Goal: Transaction & Acquisition: Purchase product/service

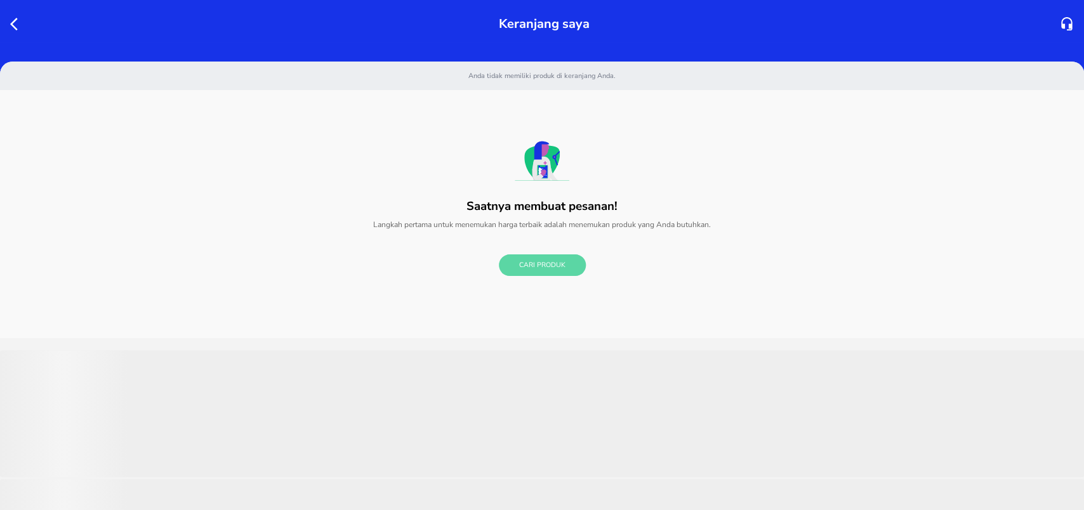
click at [522, 269] on span "Cari Produk" at bounding box center [542, 266] width 46 height 12
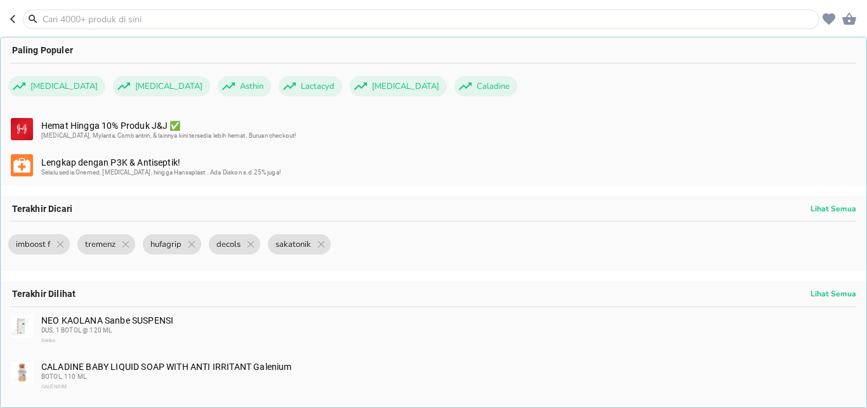
click at [91, 27] on div at bounding box center [421, 20] width 797 height 20
click at [90, 27] on div at bounding box center [421, 20] width 797 height 20
click at [90, 20] on input "text" at bounding box center [428, 19] width 775 height 13
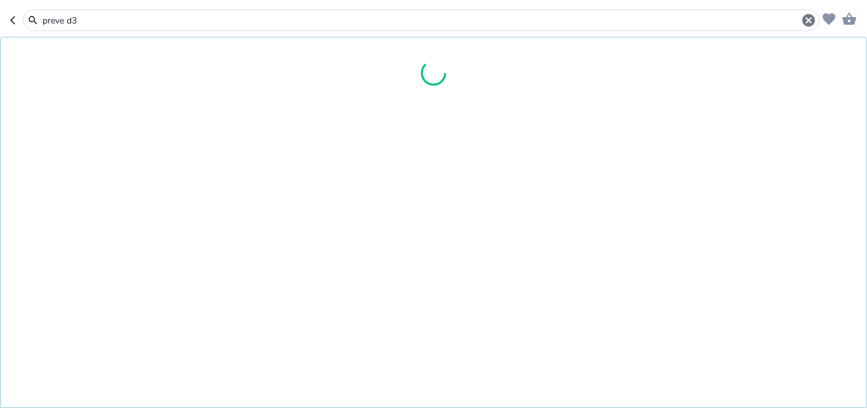
type input "preve d3"
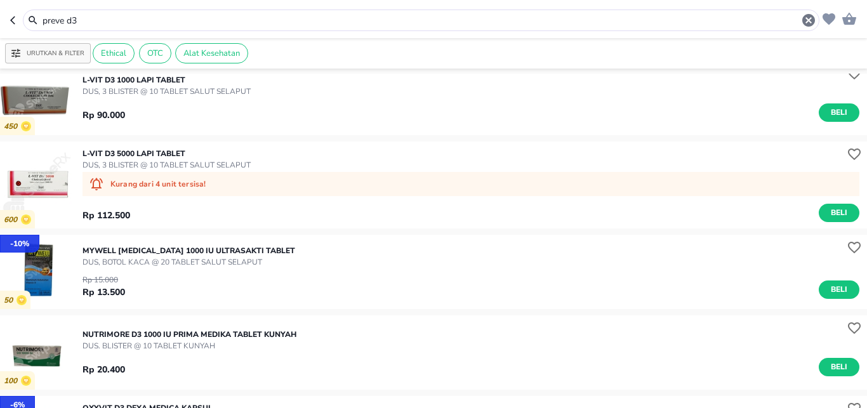
scroll to position [1676, 0]
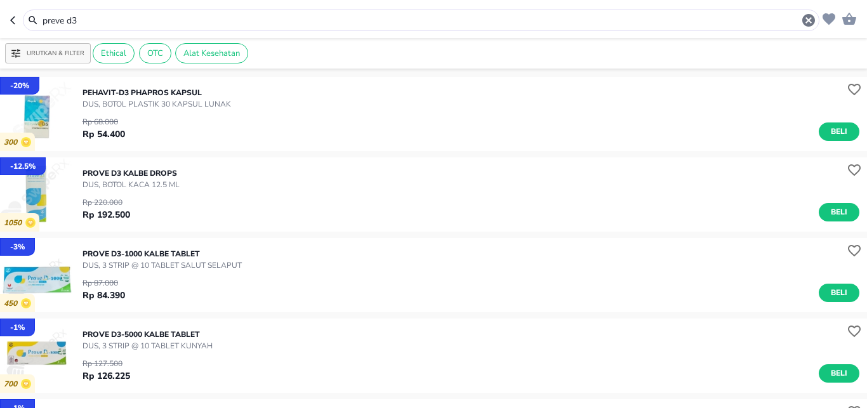
click at [846, 202] on div "Rp 220.000 Rp 192.500 Beli" at bounding box center [471, 205] width 777 height 31
click at [835, 214] on span "Beli" at bounding box center [839, 212] width 22 height 13
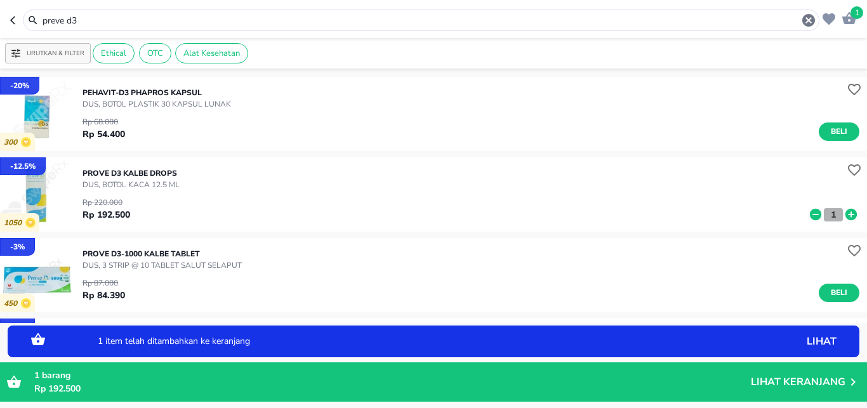
click at [828, 214] on p "1" at bounding box center [833, 214] width 11 height 13
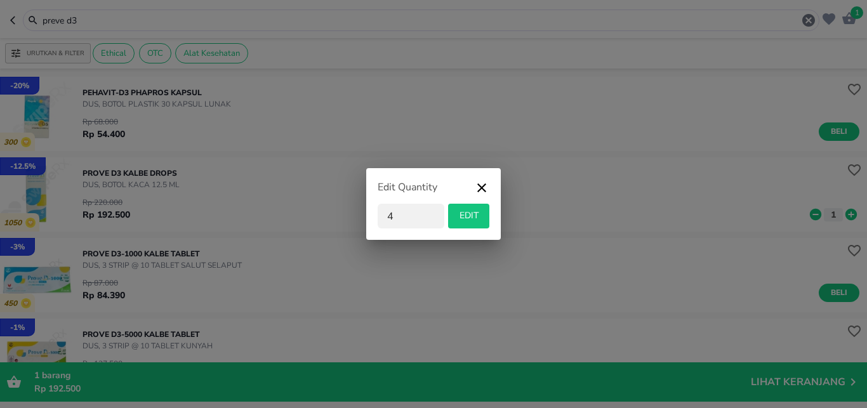
type input "4"
click at [469, 208] on button "EDIT" at bounding box center [468, 216] width 41 height 25
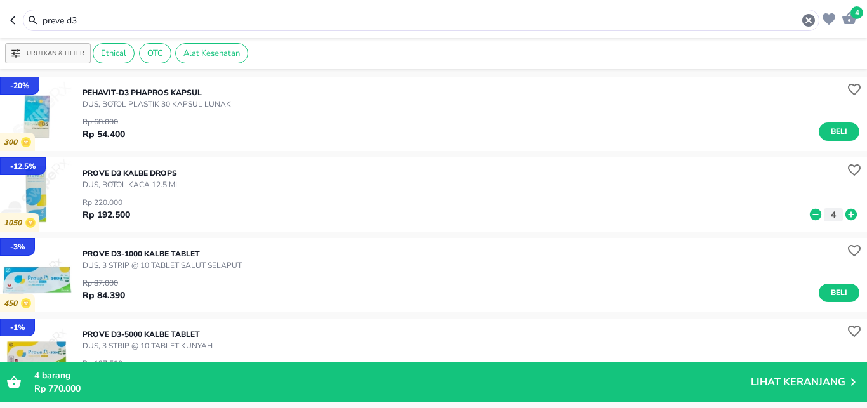
drag, startPoint x: 98, startPoint y: 21, endPoint x: 0, endPoint y: 21, distance: 98.4
click at [41, 21] on input "preve d3" at bounding box center [421, 20] width 760 height 13
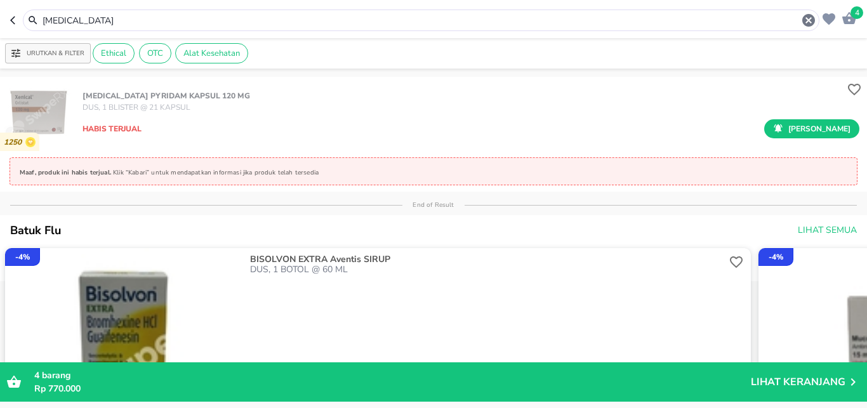
drag, startPoint x: 90, startPoint y: 15, endPoint x: 0, endPoint y: 11, distance: 90.2
click at [41, 15] on input "[MEDICAL_DATA]" at bounding box center [421, 20] width 760 height 13
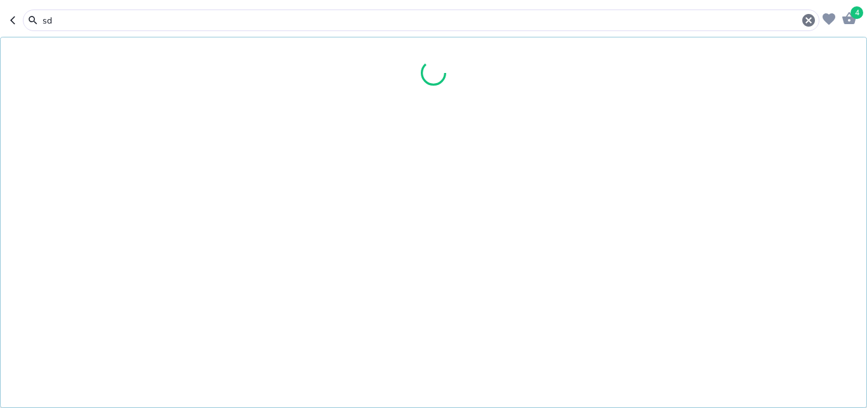
type input "s"
type input "asepso"
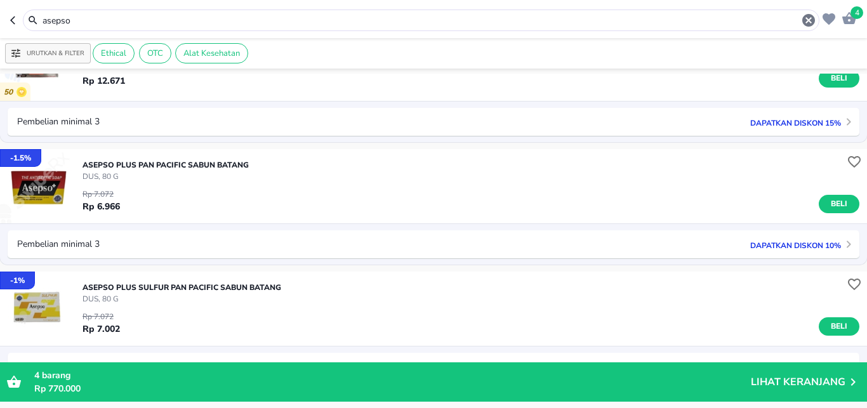
scroll to position [1005, 0]
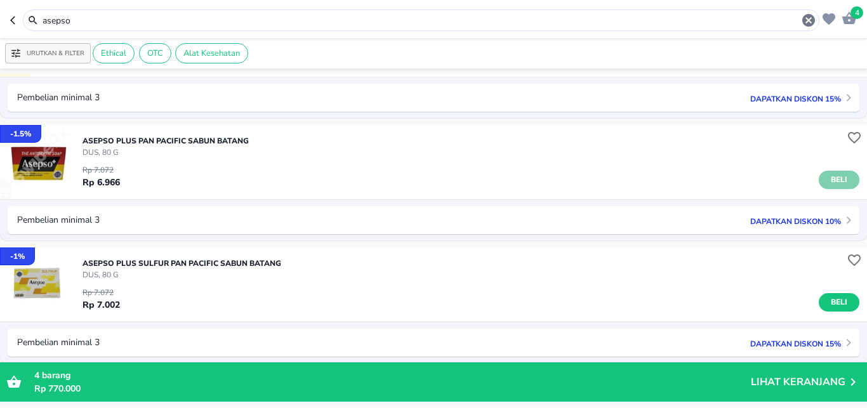
click at [828, 178] on span "Beli" at bounding box center [839, 179] width 22 height 13
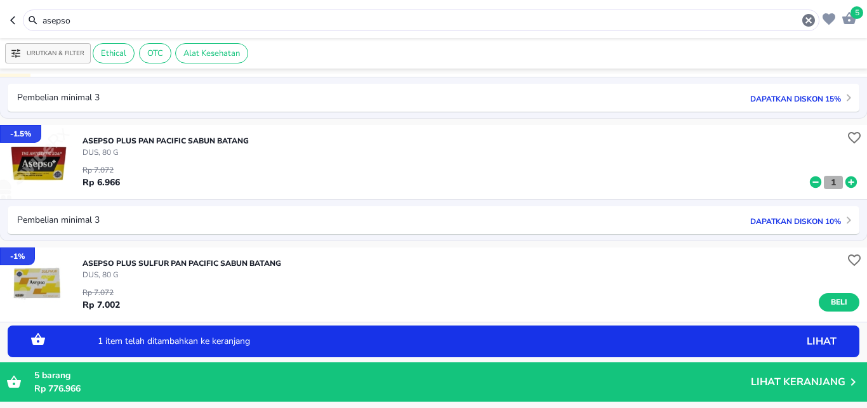
click at [829, 186] on button "1" at bounding box center [833, 182] width 19 height 13
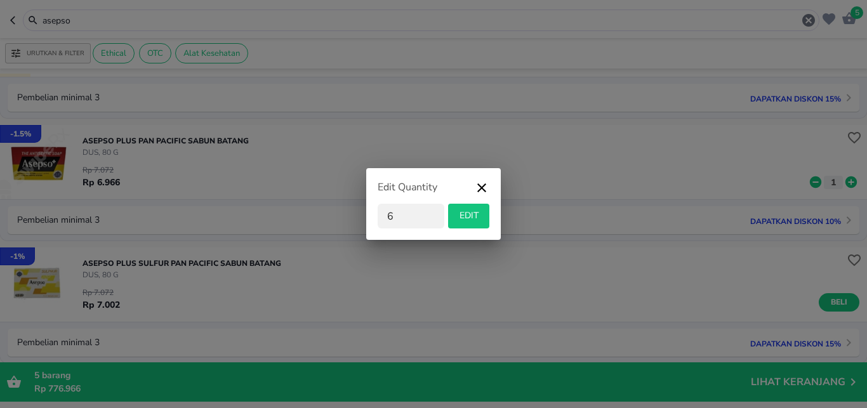
type input "6"
click at [468, 222] on span "EDIT" at bounding box center [468, 216] width 31 height 16
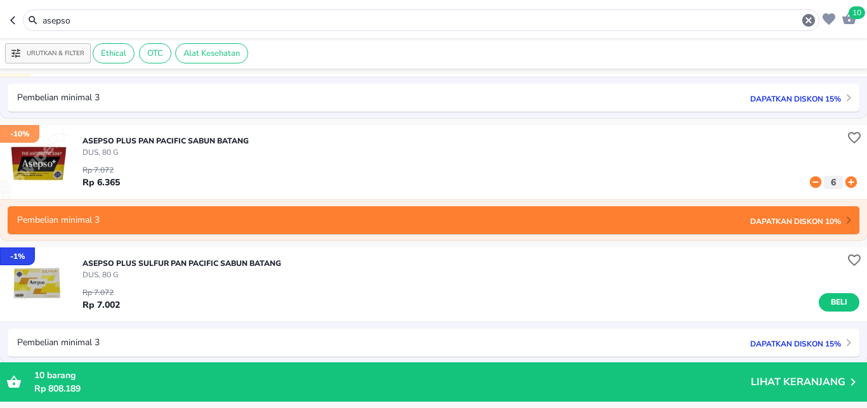
drag, startPoint x: 113, startPoint y: 13, endPoint x: 64, endPoint y: 19, distance: 49.2
click at [25, 14] on div "asepso" at bounding box center [421, 21] width 797 height 22
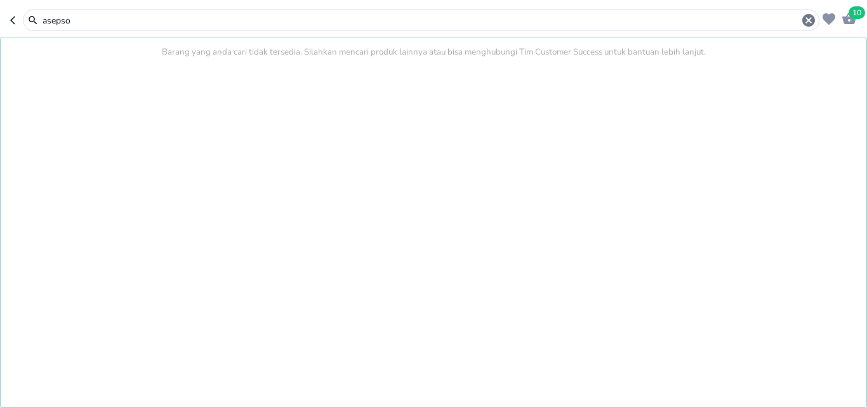
drag, startPoint x: 118, startPoint y: 25, endPoint x: 0, endPoint y: 27, distance: 118.1
click at [41, 27] on input "asepso" at bounding box center [421, 20] width 760 height 13
type input "woods natural"
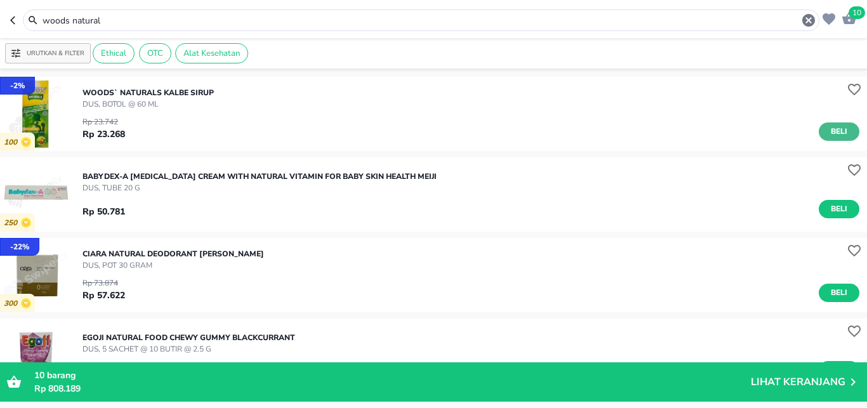
click at [833, 133] on span "Beli" at bounding box center [839, 131] width 22 height 13
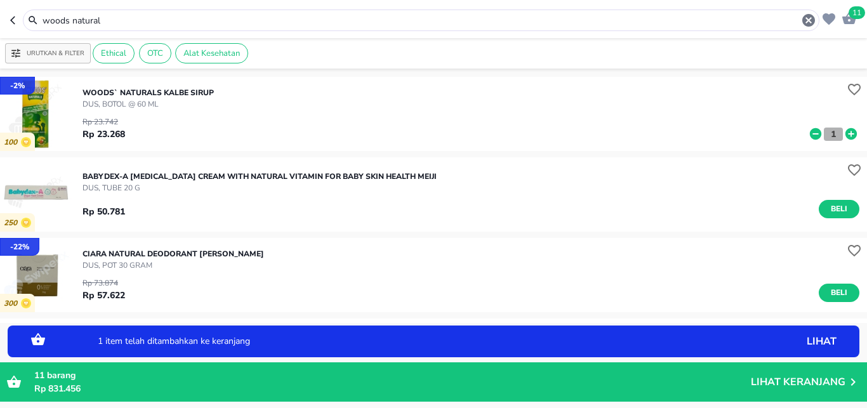
click at [828, 133] on p "1" at bounding box center [833, 134] width 11 height 13
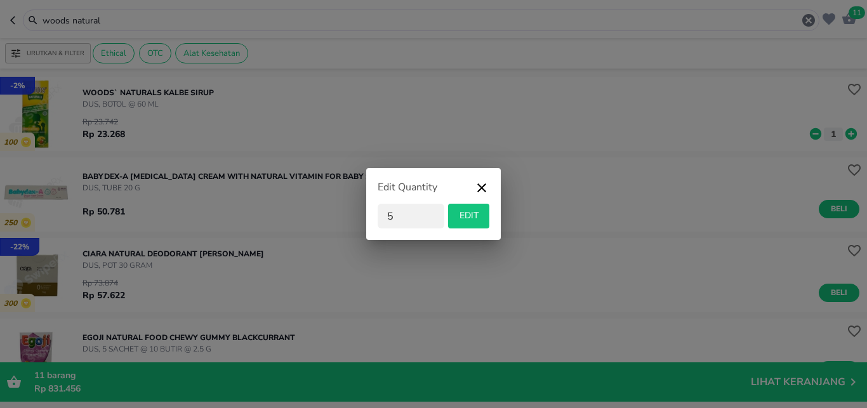
type input "5"
click at [481, 218] on span "EDIT" at bounding box center [468, 216] width 31 height 16
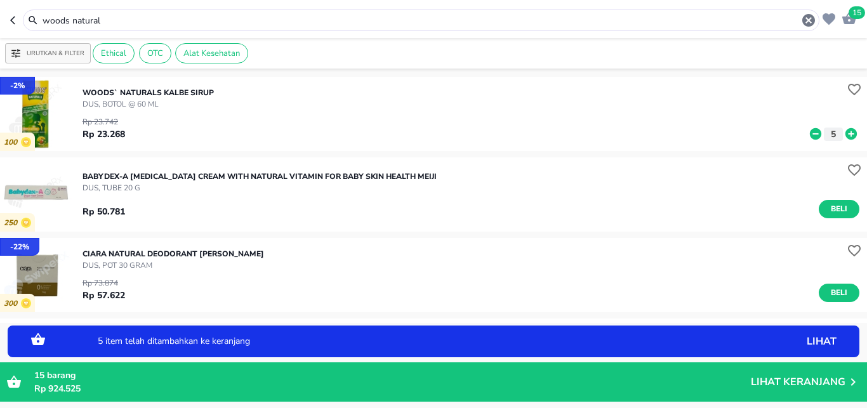
drag, startPoint x: 124, startPoint y: 20, endPoint x: 0, endPoint y: 23, distance: 123.8
click at [41, 22] on input "woods natural" at bounding box center [421, 20] width 760 height 13
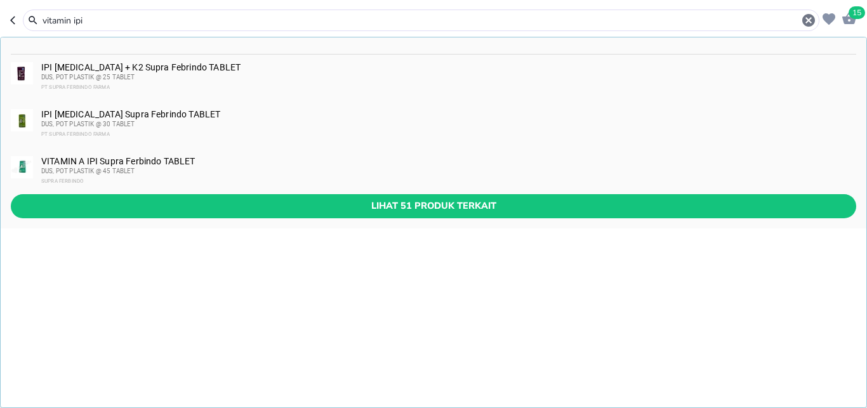
type input "vitamin ipi"
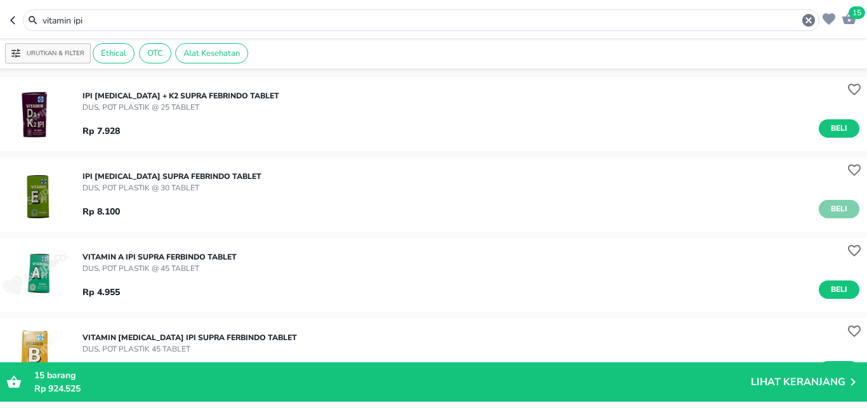
click at [832, 205] on span "Beli" at bounding box center [839, 208] width 22 height 13
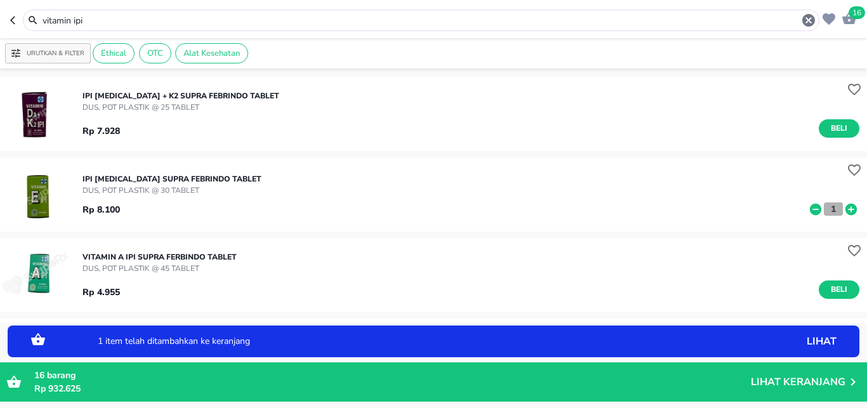
click at [828, 213] on p "1" at bounding box center [833, 208] width 11 height 13
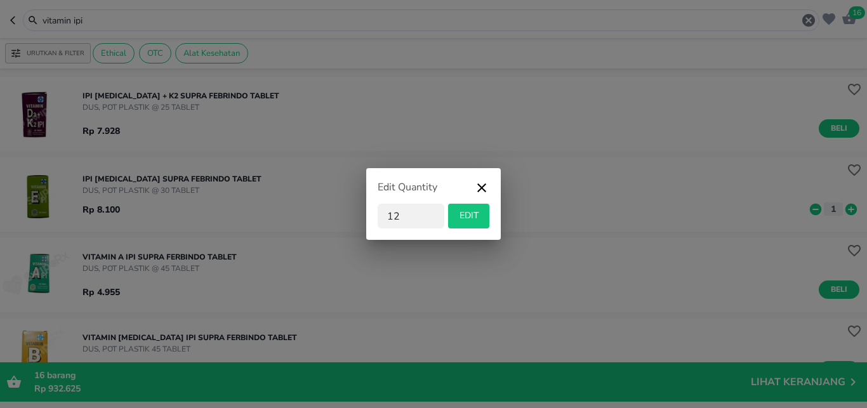
type input "12"
click at [463, 216] on span "EDIT" at bounding box center [468, 216] width 31 height 16
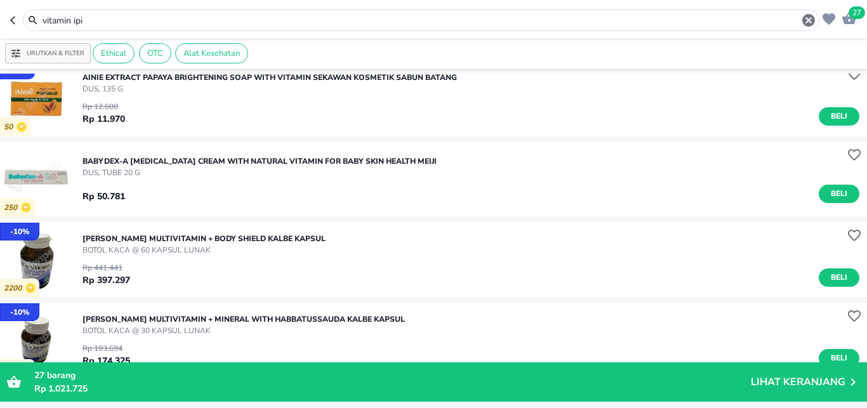
scroll to position [409, 0]
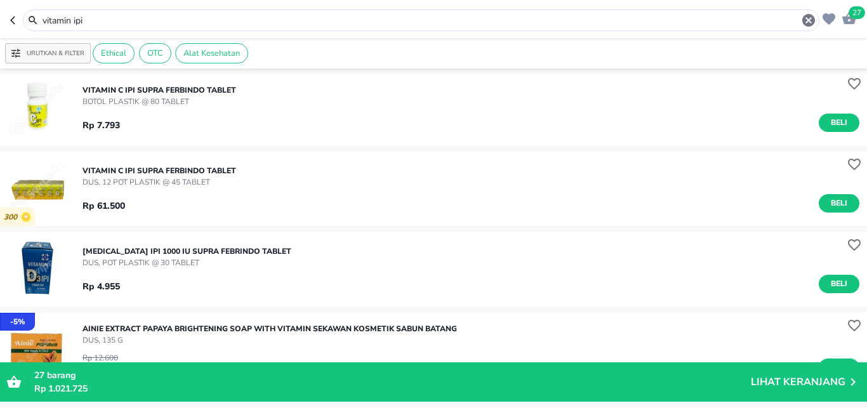
drag, startPoint x: 118, startPoint y: 18, endPoint x: 0, endPoint y: 27, distance: 118.4
click at [41, 27] on input "vitamin ipi" at bounding box center [421, 20] width 760 height 13
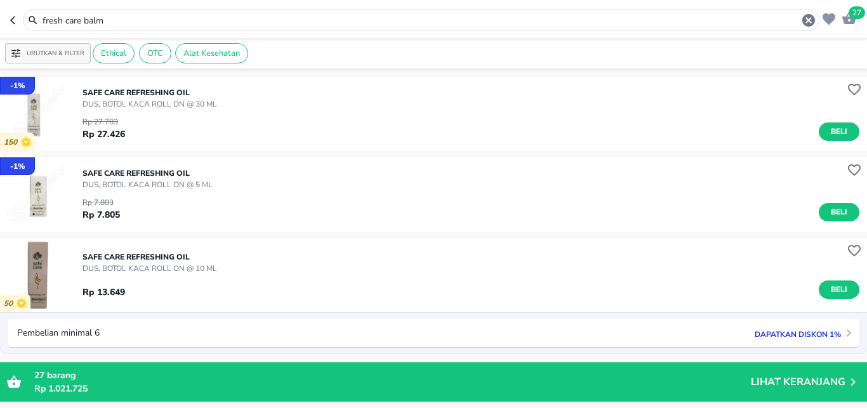
drag, startPoint x: 84, startPoint y: 18, endPoint x: 152, endPoint y: 22, distance: 68.6
click at [152, 22] on input "fresh care balm" at bounding box center [421, 20] width 760 height 13
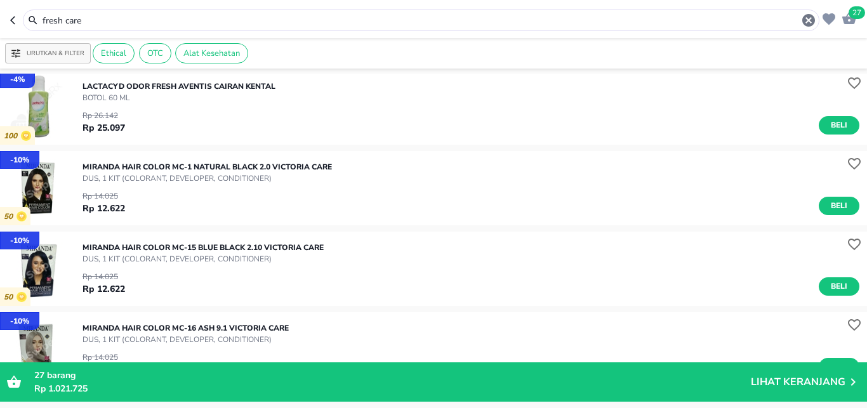
scroll to position [3495, 0]
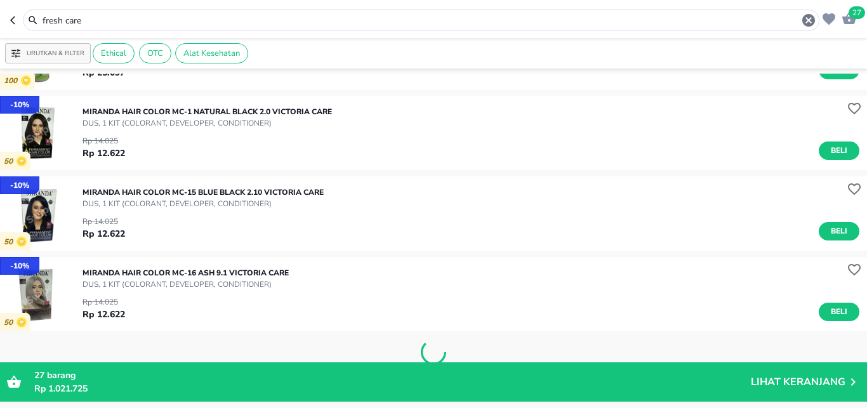
drag, startPoint x: 102, startPoint y: 23, endPoint x: 0, endPoint y: 22, distance: 102.2
click at [41, 22] on input "fresh care" at bounding box center [421, 20] width 760 height 13
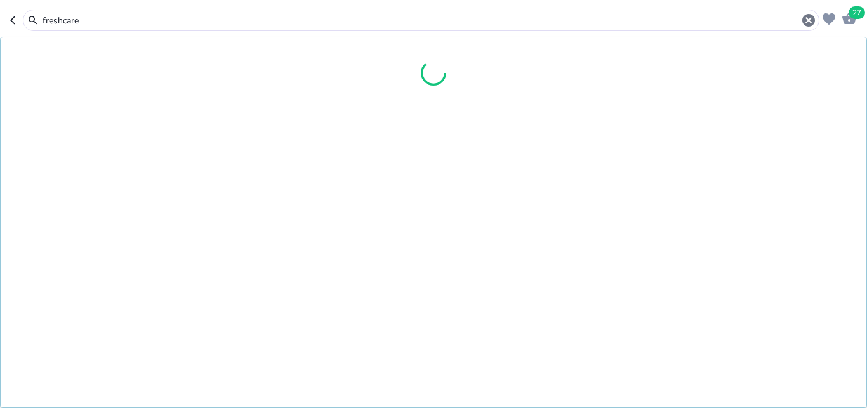
type input "freshcare"
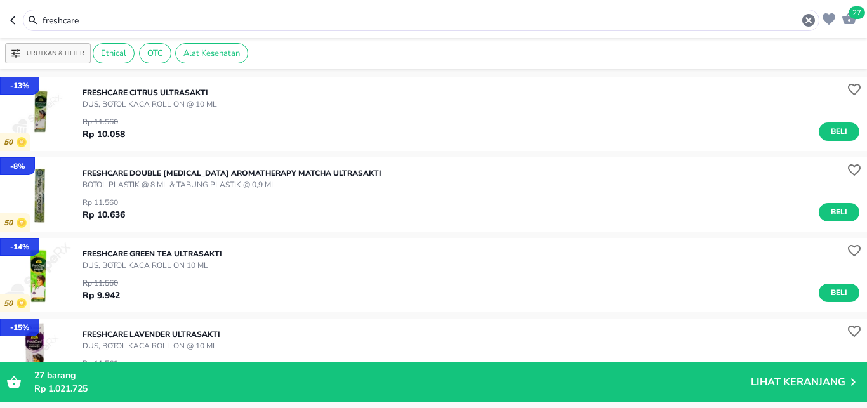
drag, startPoint x: 135, startPoint y: 22, endPoint x: 0, endPoint y: 18, distance: 134.6
click at [41, 20] on input "freshcare" at bounding box center [421, 20] width 760 height 13
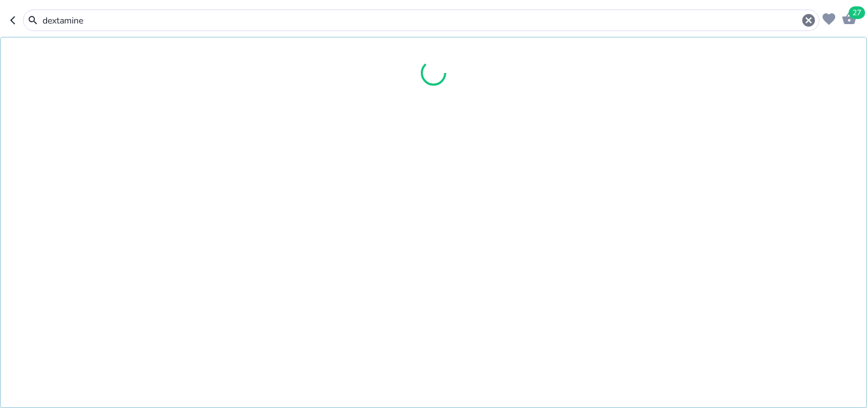
type input "dextamine"
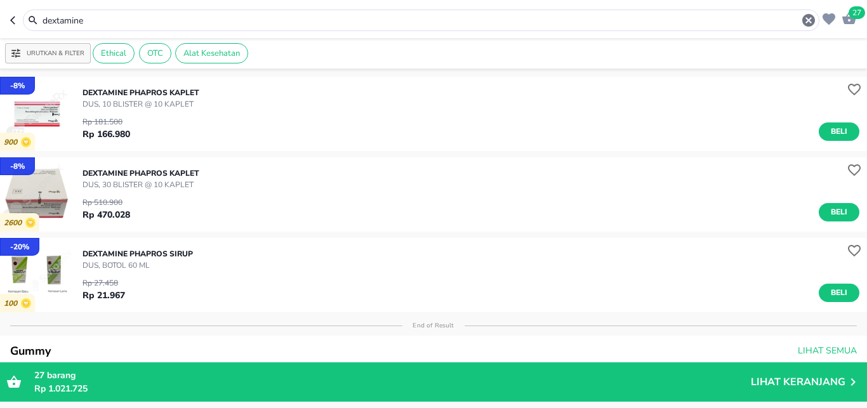
scroll to position [84, 0]
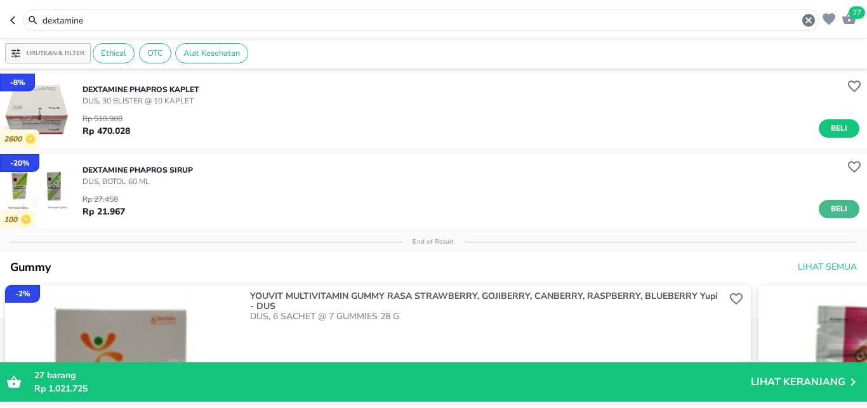
click at [833, 206] on span "Beli" at bounding box center [839, 208] width 22 height 13
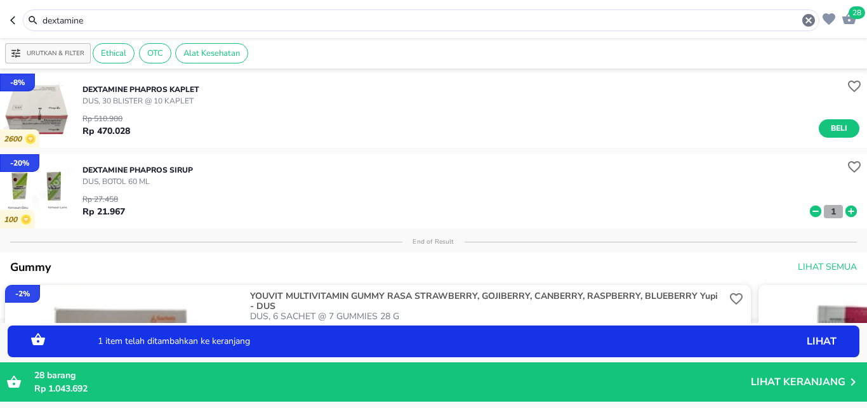
click at [828, 213] on p "1" at bounding box center [833, 211] width 11 height 13
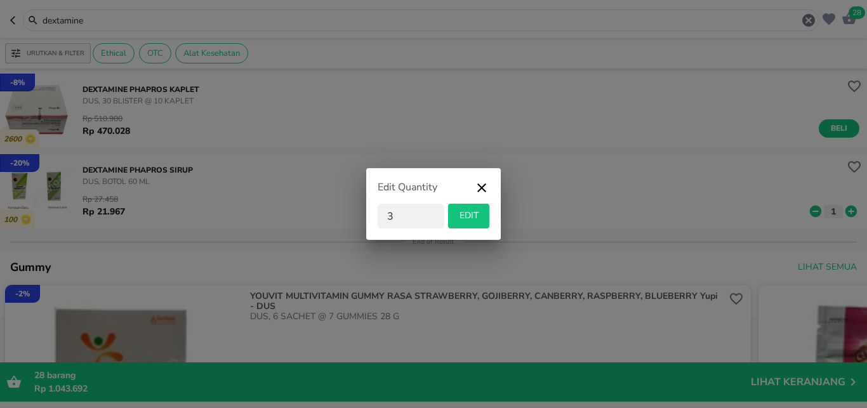
type input "3"
click at [460, 218] on span "EDIT" at bounding box center [468, 216] width 31 height 16
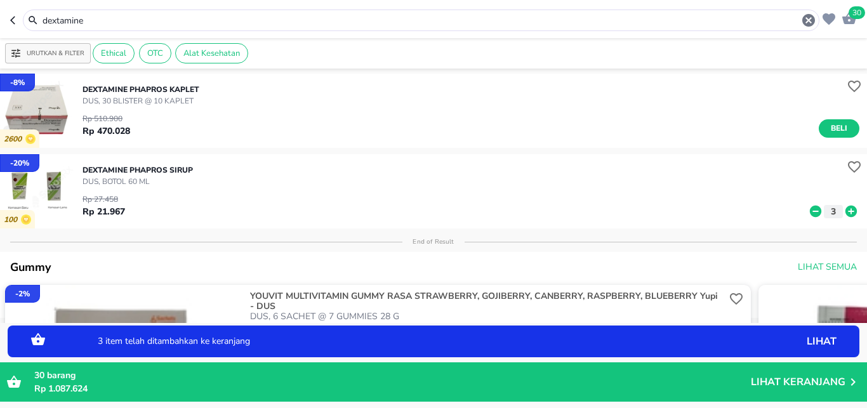
click at [843, 14] on icon "button" at bounding box center [849, 18] width 15 height 15
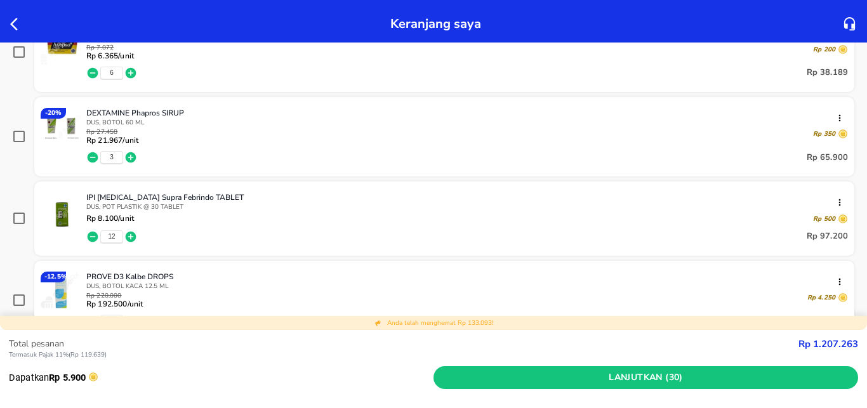
scroll to position [284, 0]
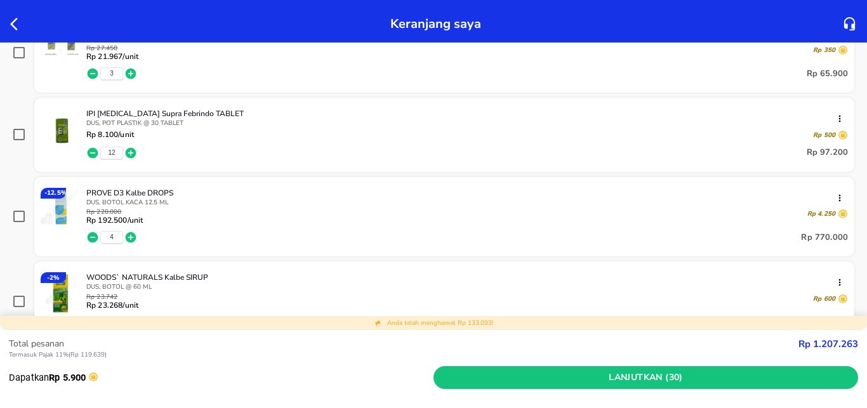
click at [18, 26] on icon "button" at bounding box center [17, 24] width 15 height 15
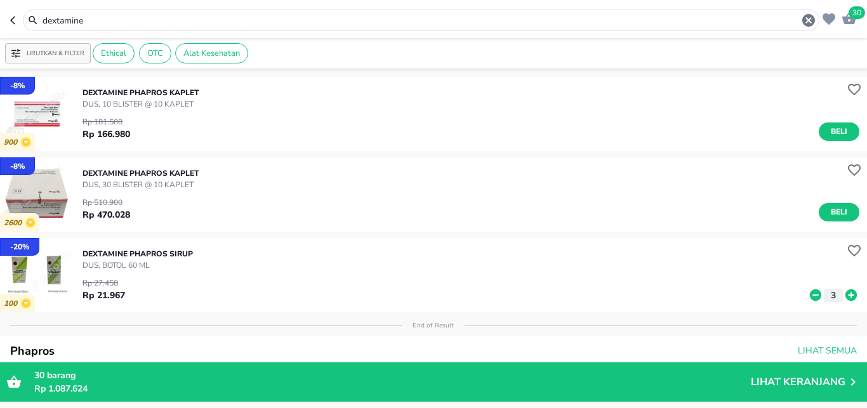
drag, startPoint x: 140, startPoint y: 16, endPoint x: 0, endPoint y: 13, distance: 139.7
click at [41, 14] on input "dextamine" at bounding box center [421, 20] width 760 height 13
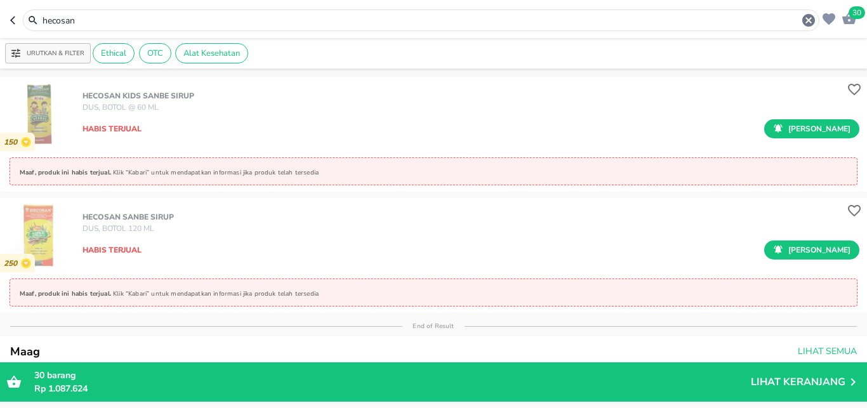
drag, startPoint x: 11, startPoint y: 15, endPoint x: 0, endPoint y: 15, distance: 10.8
click at [41, 15] on input "hecosan" at bounding box center [421, 20] width 760 height 13
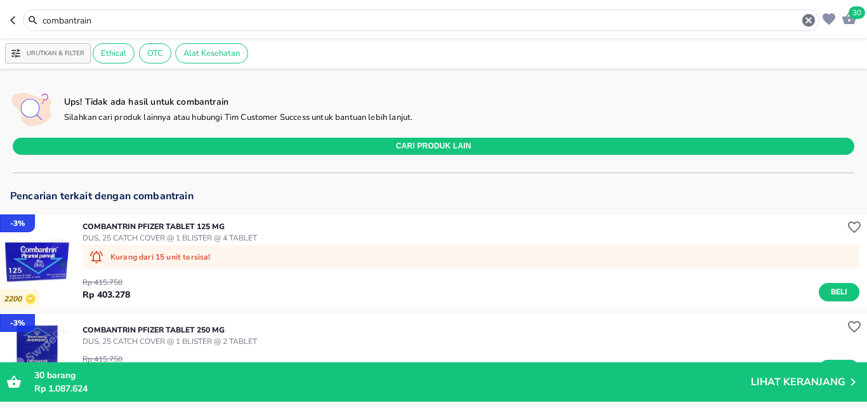
scroll to position [168, 0]
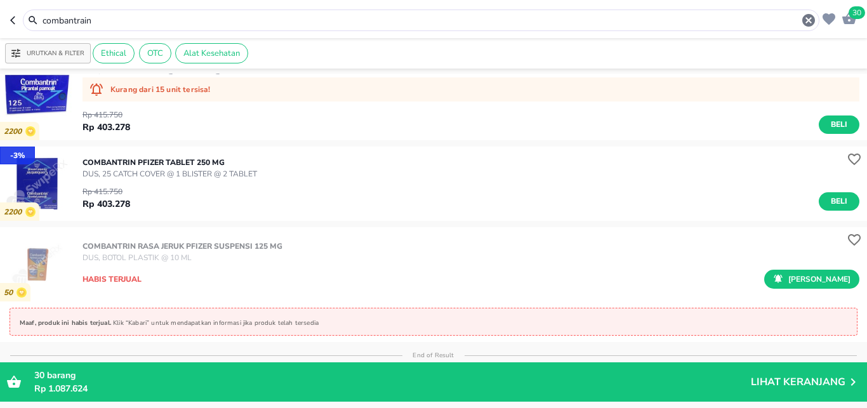
drag, startPoint x: 106, startPoint y: 20, endPoint x: 0, endPoint y: 20, distance: 106.0
click at [41, 20] on input "combantrain" at bounding box center [421, 20] width 760 height 13
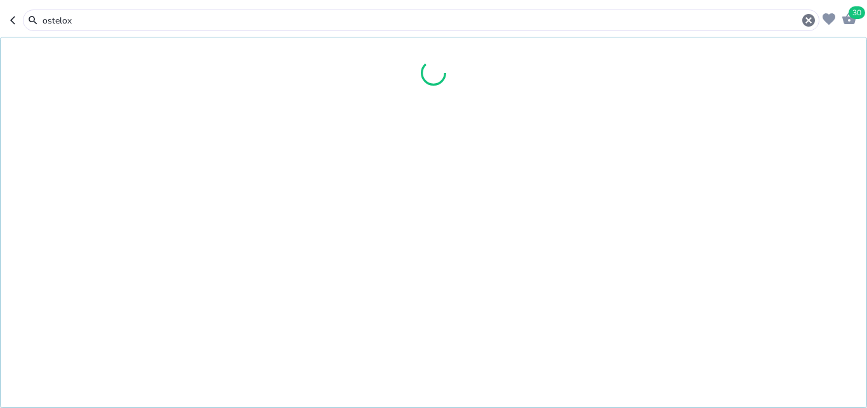
type input "ostelox"
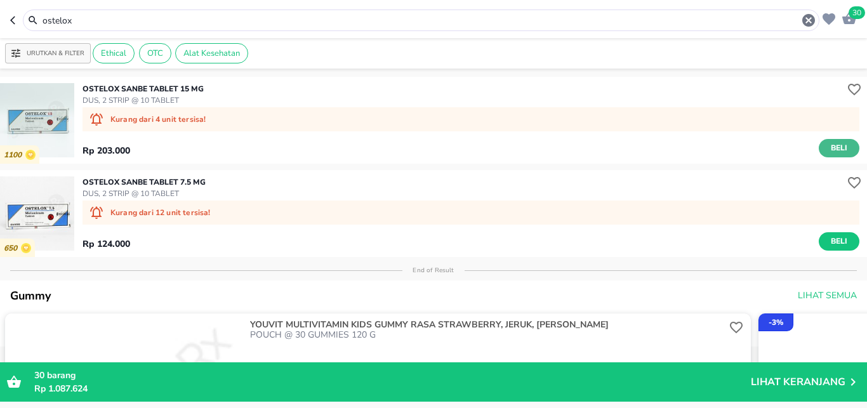
click at [828, 149] on span "Beli" at bounding box center [839, 148] width 22 height 13
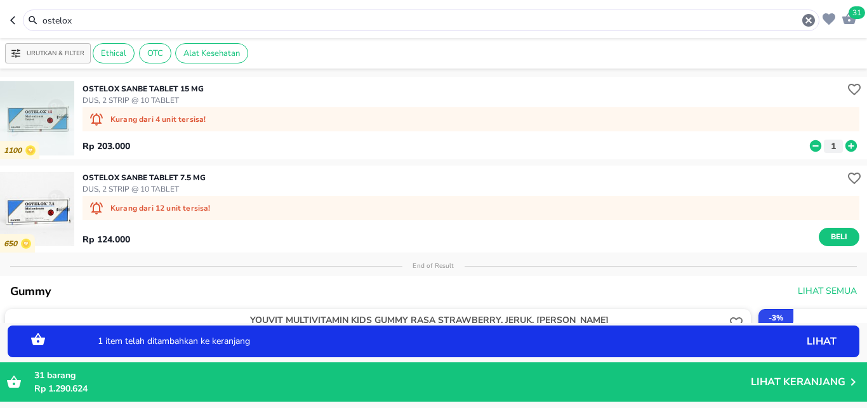
click at [667, 338] on p "1 item telah ditambahkan ke keranjang" at bounding box center [400, 341] width 604 height 9
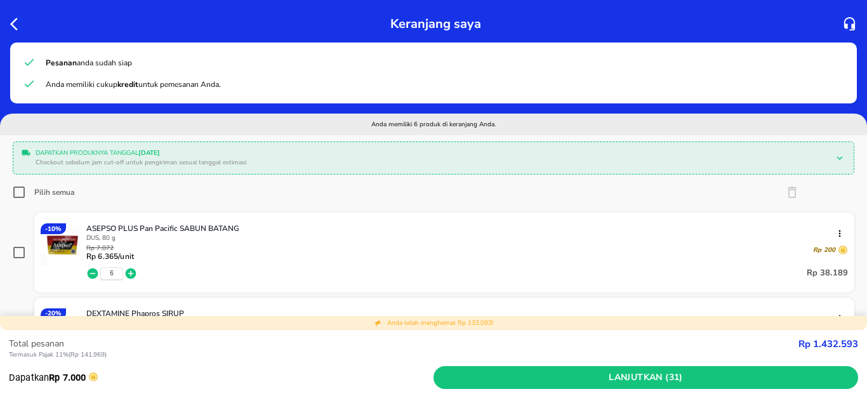
click at [21, 24] on icon "button" at bounding box center [17, 24] width 15 height 15
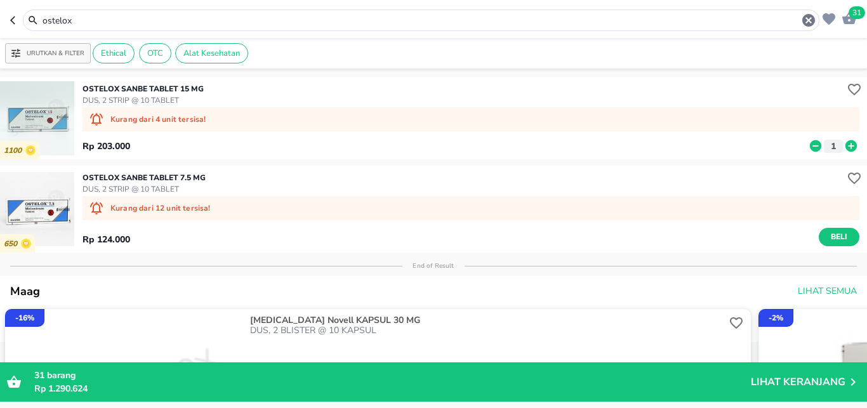
drag, startPoint x: 44, startPoint y: 20, endPoint x: 0, endPoint y: 20, distance: 43.8
click at [41, 20] on input "ostelox" at bounding box center [421, 20] width 760 height 13
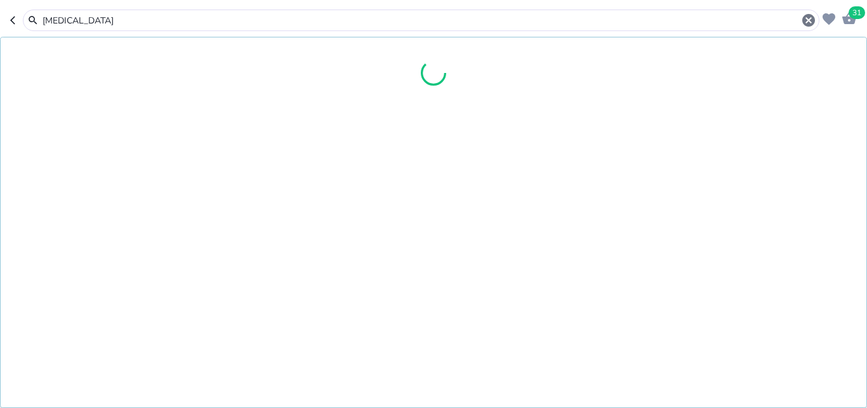
type input "[MEDICAL_DATA]"
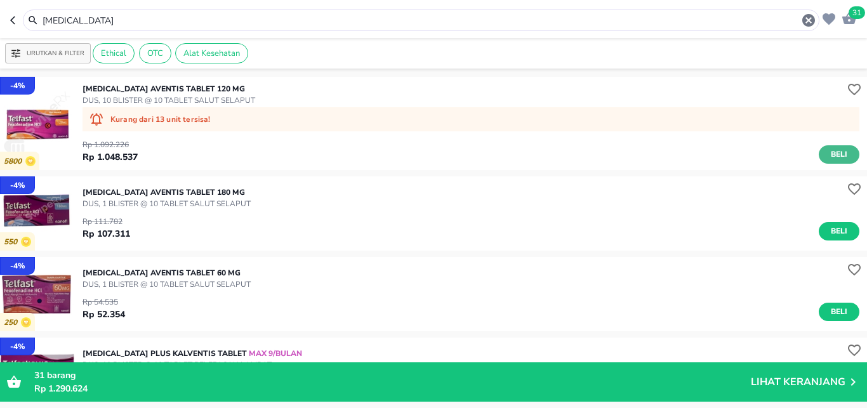
click at [826, 162] on button "Beli" at bounding box center [839, 154] width 41 height 18
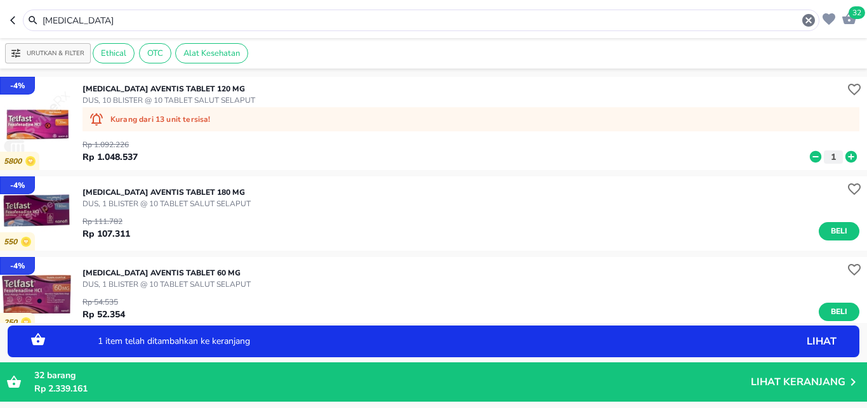
click at [745, 341] on div "1 item telah ditambahkan ke keranjang lihat" at bounding box center [433, 341] width 839 height 19
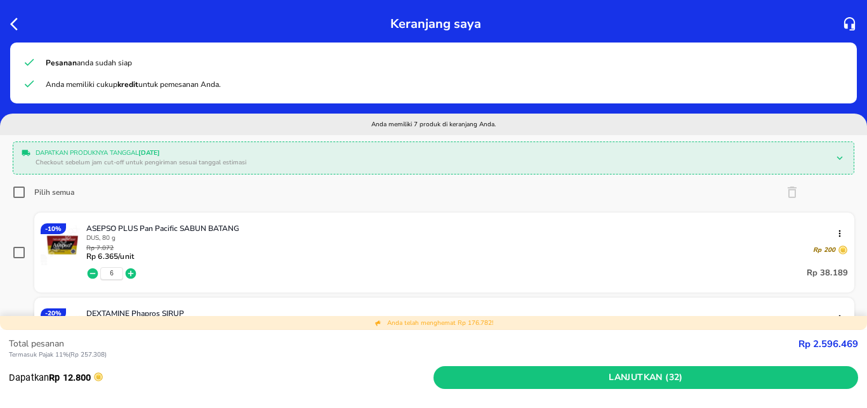
click at [18, 27] on icon "button" at bounding box center [17, 24] width 15 height 15
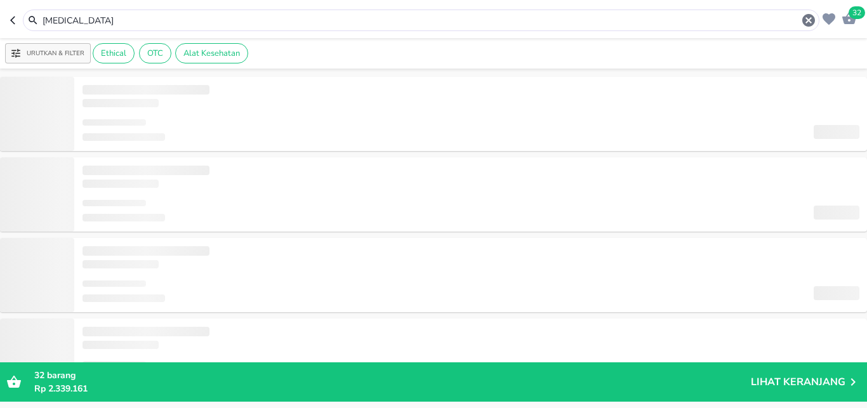
drag, startPoint x: 81, startPoint y: 25, endPoint x: 0, endPoint y: 25, distance: 80.6
click at [41, 25] on input "[MEDICAL_DATA]" at bounding box center [421, 20] width 760 height 13
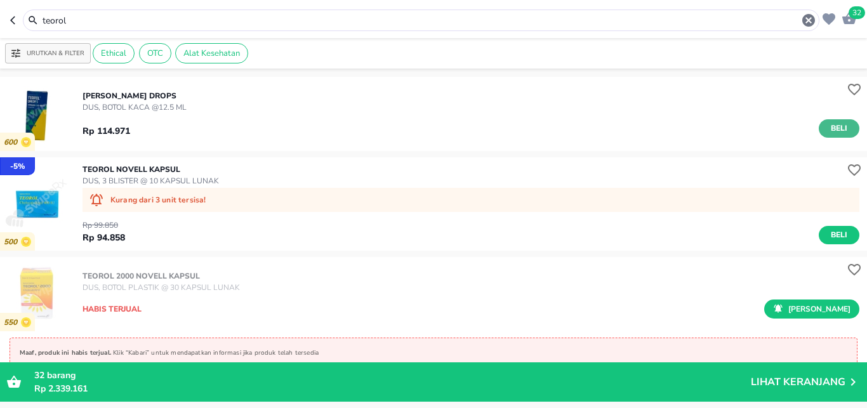
click at [828, 127] on span "Beli" at bounding box center [839, 128] width 22 height 13
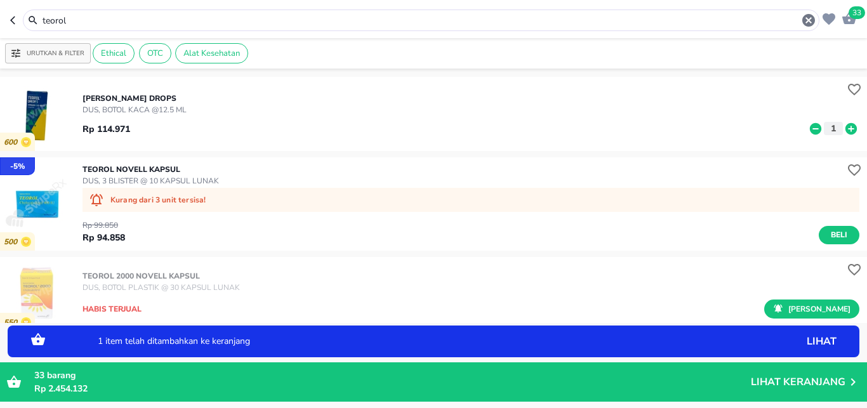
click at [810, 130] on icon at bounding box center [815, 128] width 11 height 11
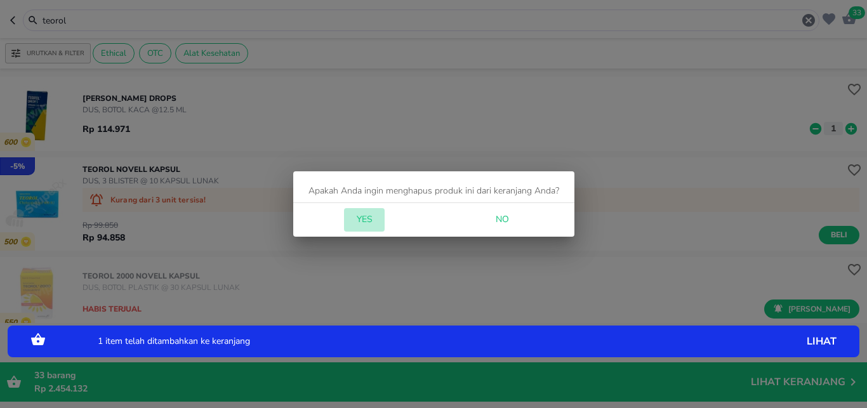
click at [368, 227] on span "Yes" at bounding box center [364, 220] width 30 height 16
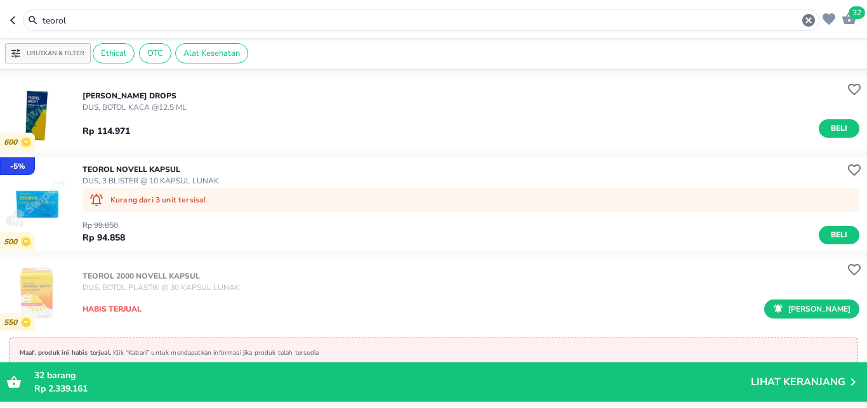
drag, startPoint x: 129, startPoint y: 7, endPoint x: 112, endPoint y: 20, distance: 21.7
click at [128, 7] on header "32 teorol" at bounding box center [433, 19] width 867 height 38
click at [41, 21] on input "teorol" at bounding box center [421, 20] width 760 height 13
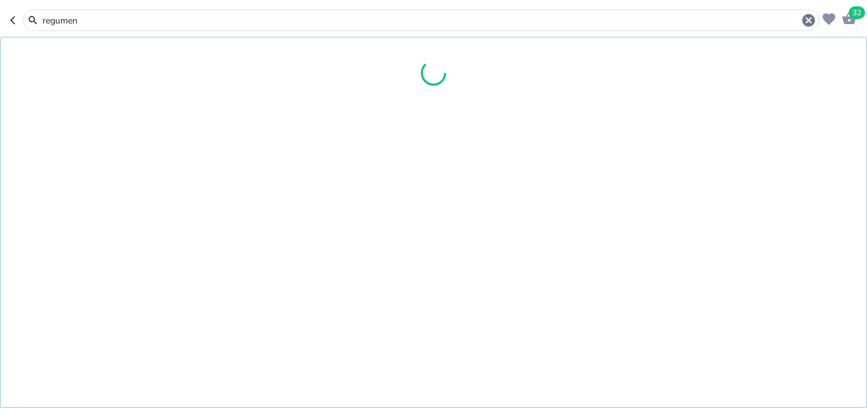
type input "regumen"
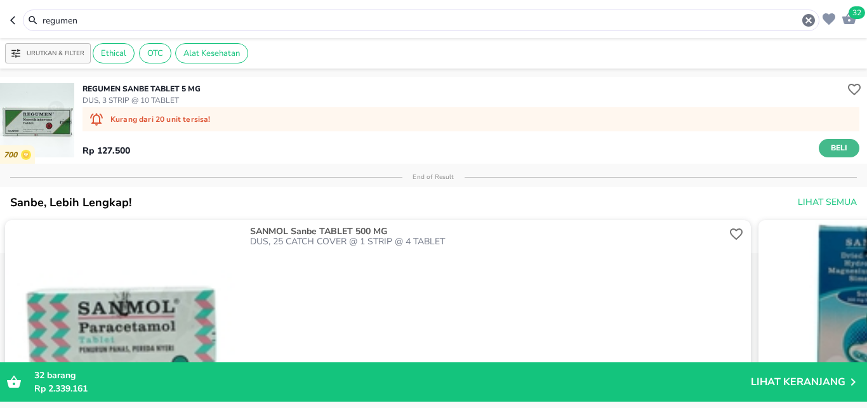
click at [828, 143] on span "Beli" at bounding box center [839, 148] width 22 height 13
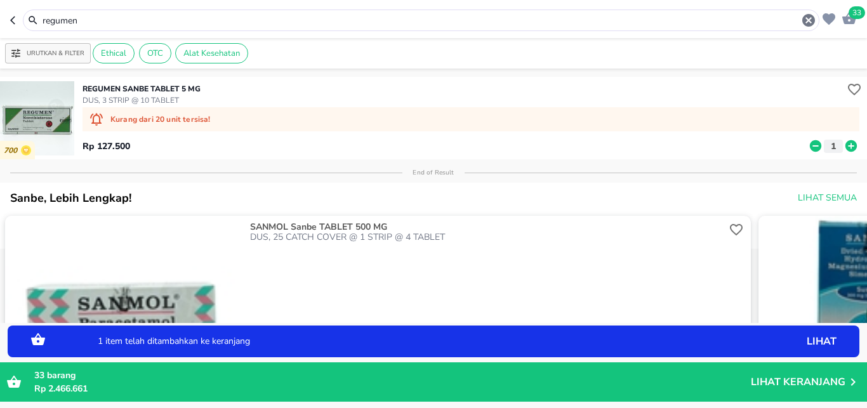
click at [567, 339] on p "1 item telah ditambahkan ke keranjang" at bounding box center [400, 341] width 604 height 9
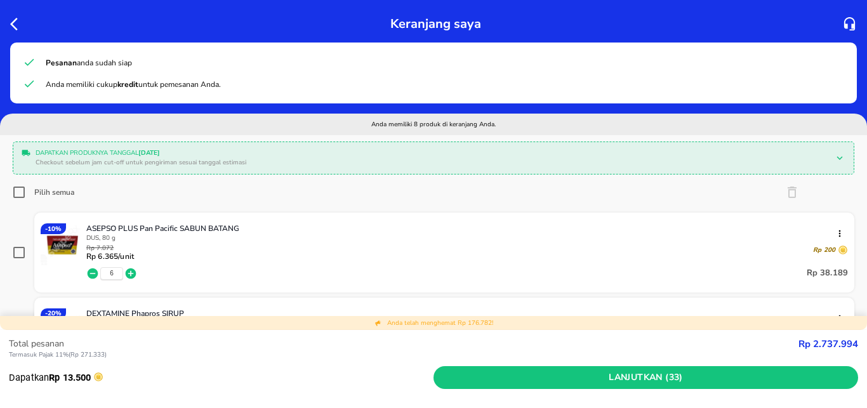
click at [17, 21] on icon "button" at bounding box center [17, 24] width 15 height 15
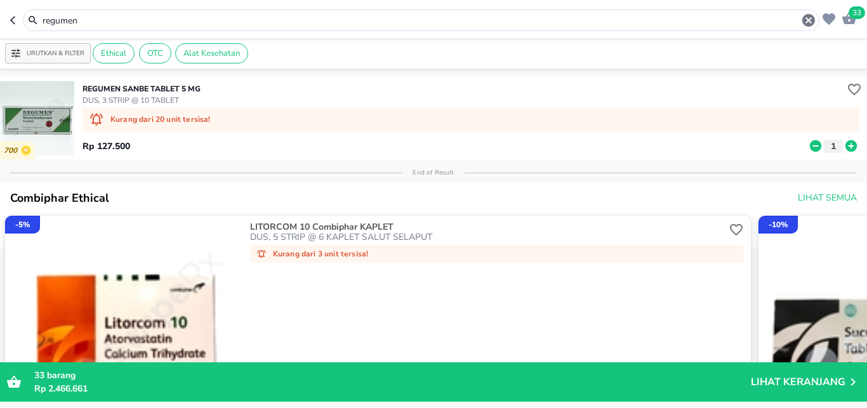
drag, startPoint x: 91, startPoint y: 18, endPoint x: 0, endPoint y: 23, distance: 91.5
click at [41, 22] on input "regumen" at bounding box center [421, 20] width 760 height 13
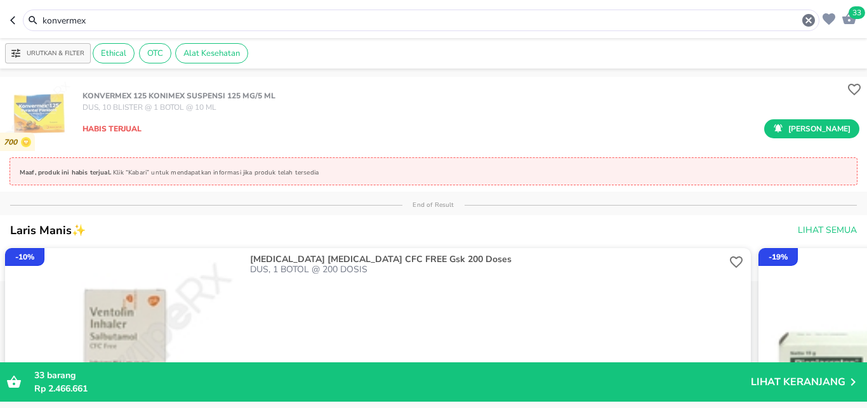
drag, startPoint x: 83, startPoint y: 19, endPoint x: 1, endPoint y: 19, distance: 82.5
click at [41, 19] on input "konvermex" at bounding box center [421, 20] width 760 height 13
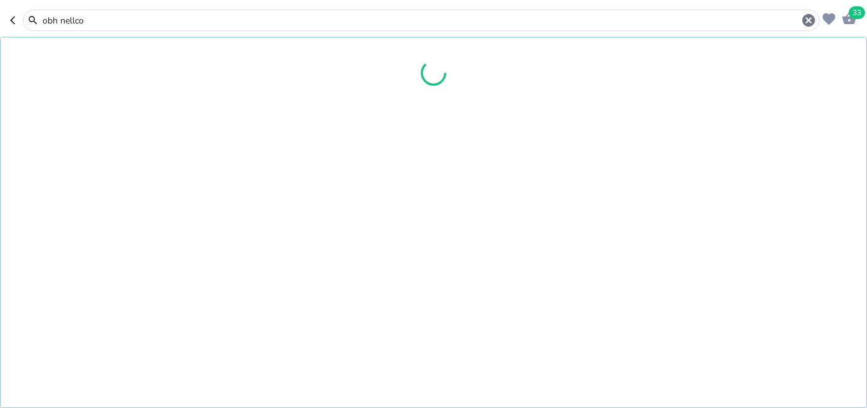
type input "obh nellco"
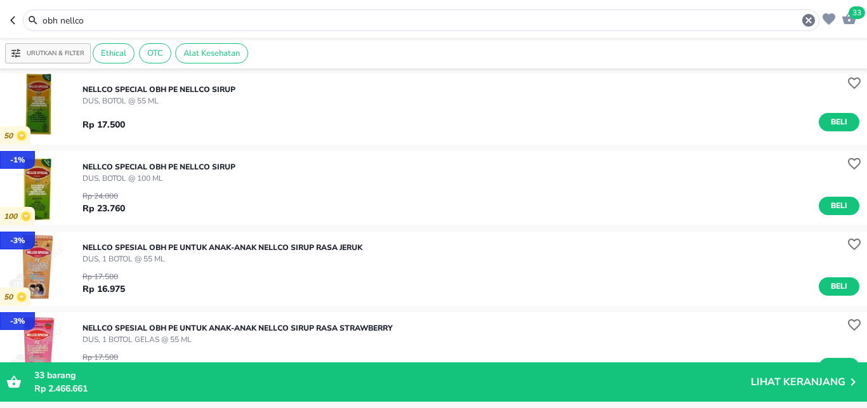
scroll to position [251, 0]
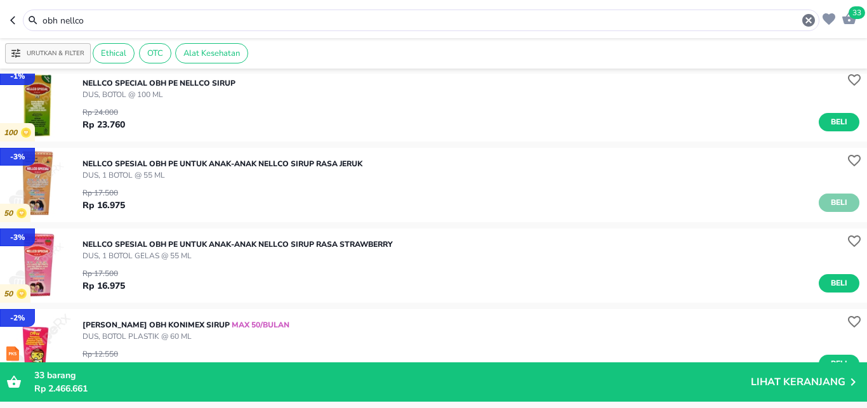
click at [828, 199] on span "Beli" at bounding box center [839, 202] width 22 height 13
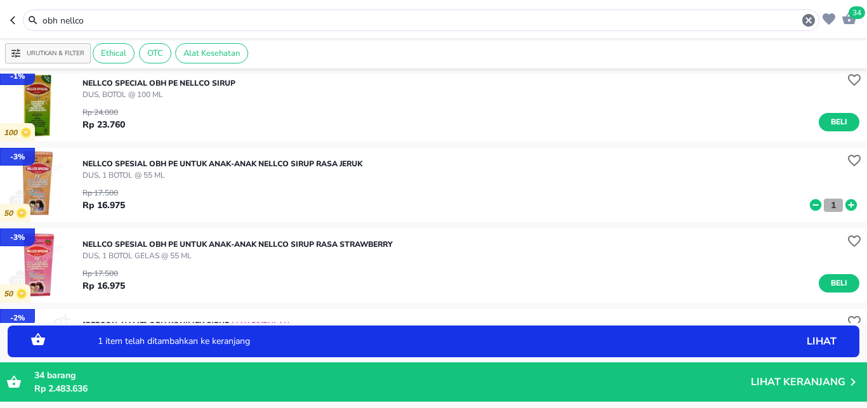
click at [831, 202] on button "1" at bounding box center [833, 205] width 19 height 13
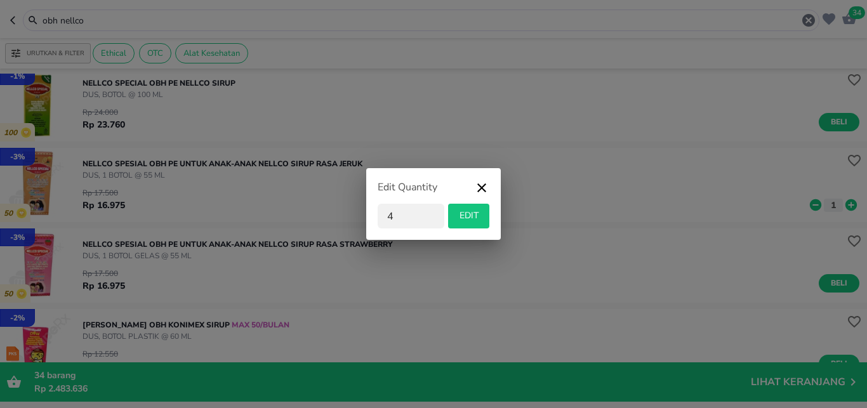
type input "4"
click at [463, 217] on span "EDIT" at bounding box center [468, 216] width 31 height 16
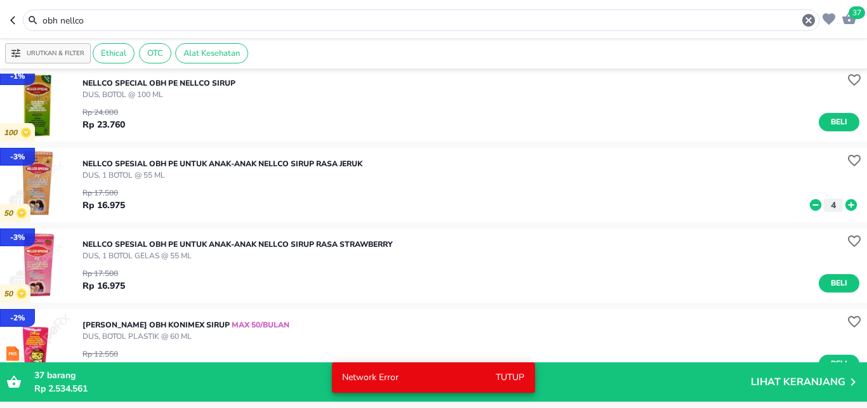
drag, startPoint x: 102, startPoint y: 25, endPoint x: 25, endPoint y: 25, distance: 76.8
click at [41, 25] on input "obh nellco" at bounding box center [421, 20] width 760 height 13
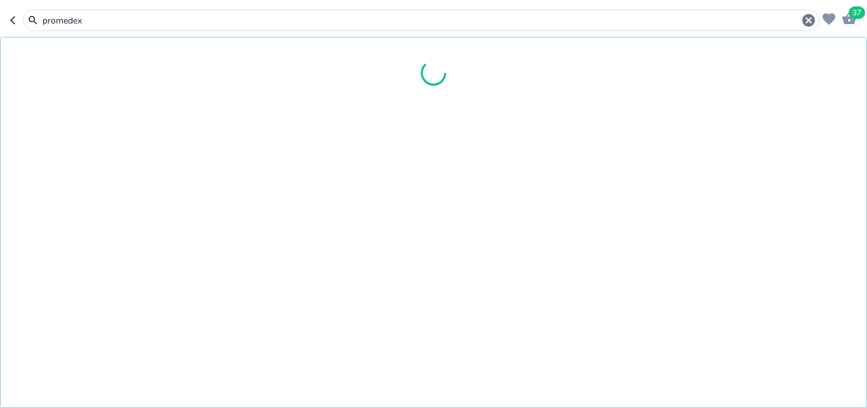
type input "promedex"
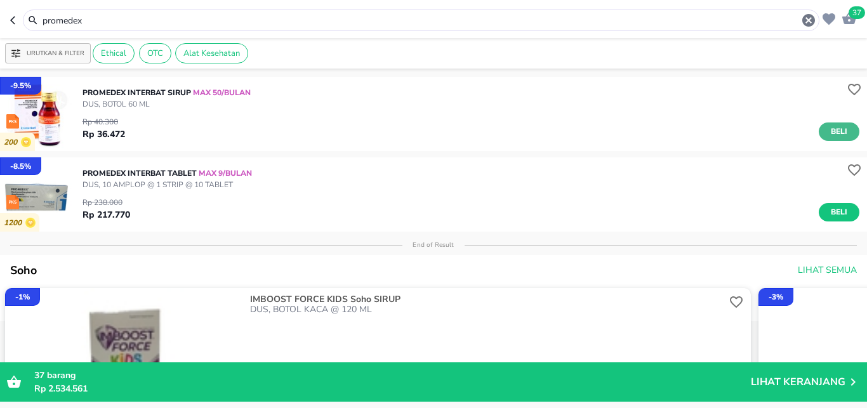
click at [837, 130] on span "Beli" at bounding box center [839, 131] width 22 height 13
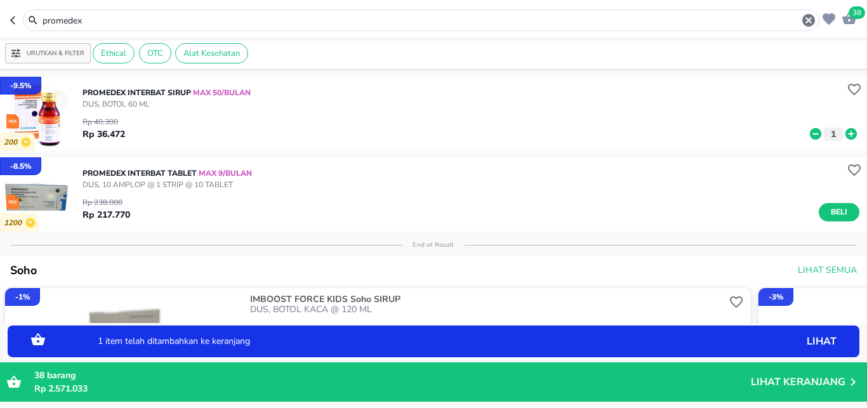
click at [828, 131] on p "1" at bounding box center [833, 134] width 11 height 13
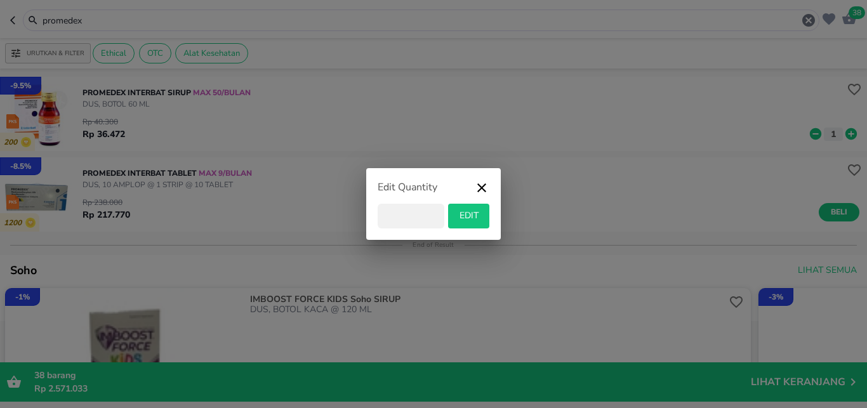
type input "6"
click at [472, 215] on span "EDIT" at bounding box center [468, 216] width 31 height 16
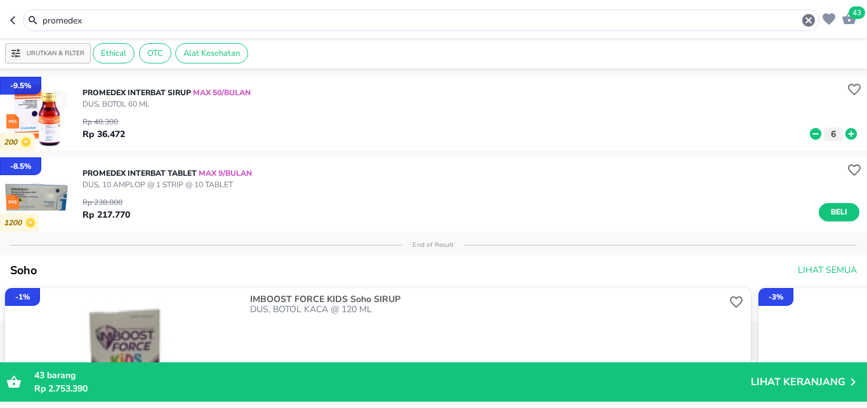
drag, startPoint x: 111, startPoint y: 15, endPoint x: 0, endPoint y: 14, distance: 111.1
click at [41, 15] on input "promedex" at bounding box center [421, 20] width 760 height 13
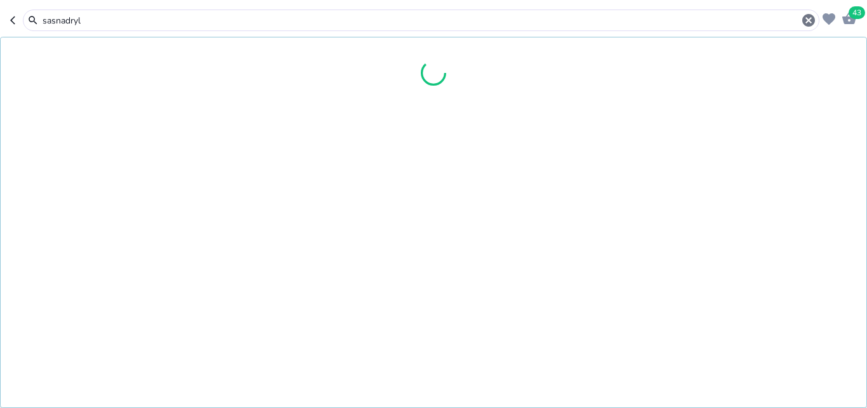
type input "sasnadryl"
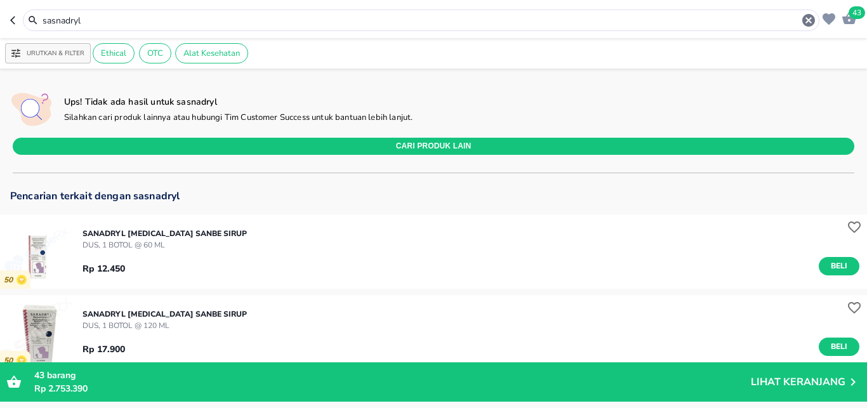
drag, startPoint x: 146, startPoint y: 23, endPoint x: 0, endPoint y: 23, distance: 146.0
click at [41, 23] on input "sasnadryl" at bounding box center [421, 20] width 760 height 13
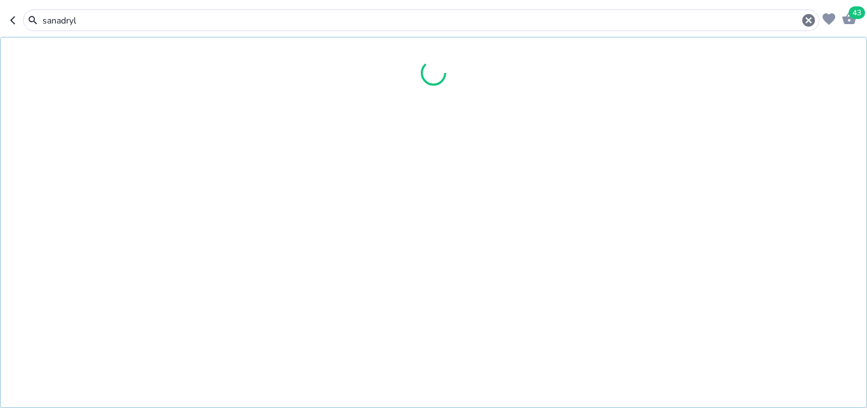
type input "sanadryl"
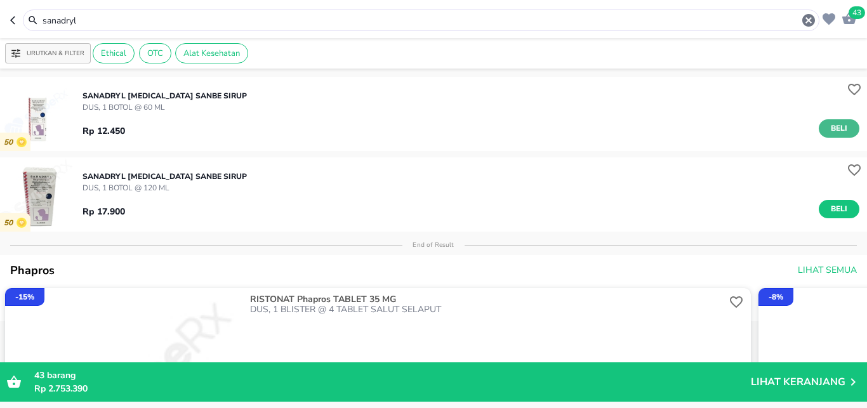
click at [828, 124] on span "Beli" at bounding box center [839, 128] width 22 height 13
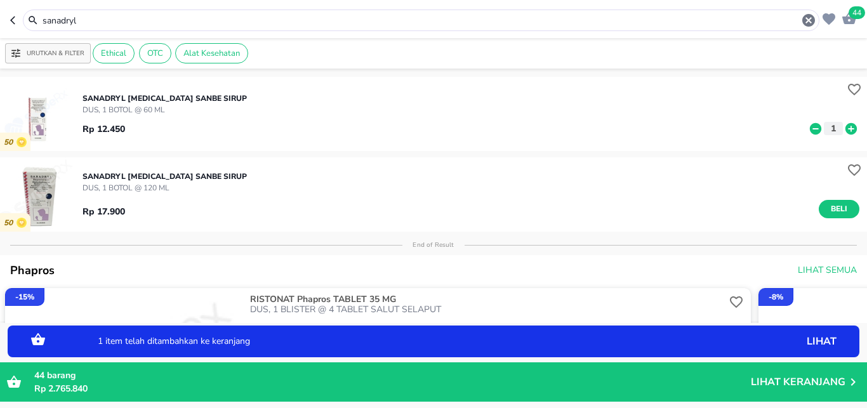
click at [828, 128] on p "1" at bounding box center [833, 128] width 11 height 13
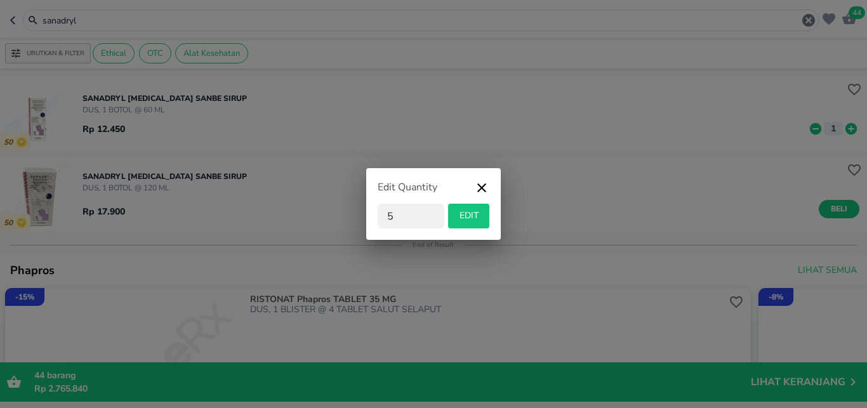
type input "5"
click at [465, 217] on span "EDIT" at bounding box center [468, 216] width 31 height 16
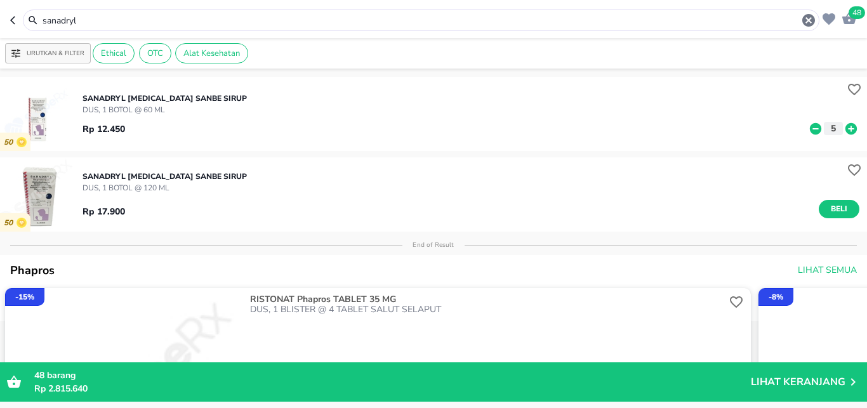
drag, startPoint x: 102, startPoint y: 21, endPoint x: 0, endPoint y: 20, distance: 101.6
click at [41, 20] on input "sanadryl" at bounding box center [421, 20] width 760 height 13
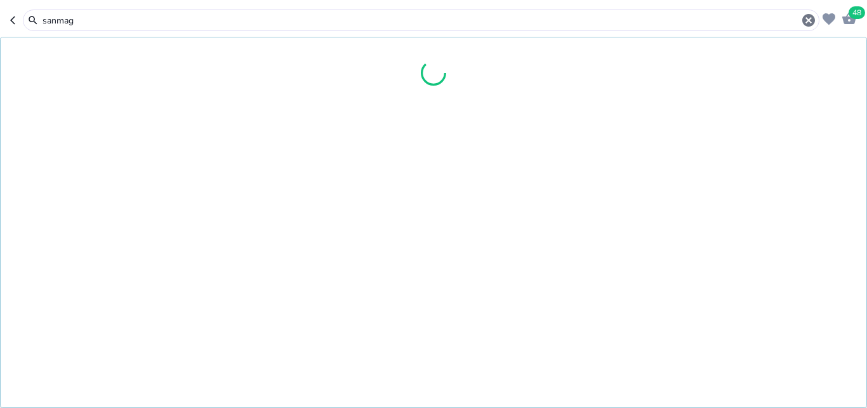
type input "sanmag"
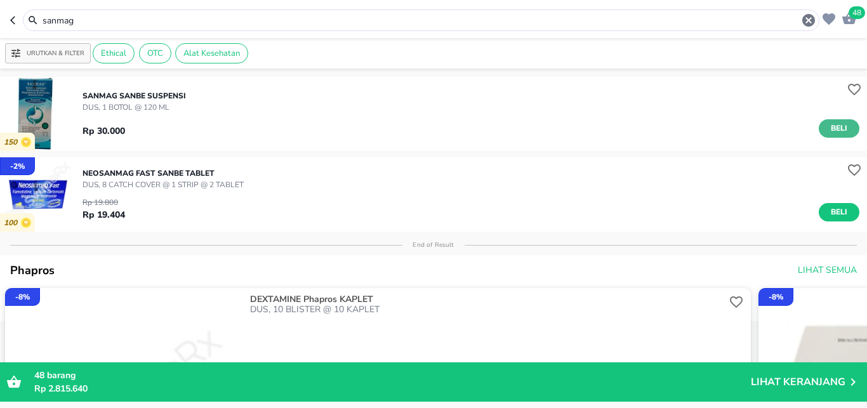
click at [828, 124] on span "Beli" at bounding box center [839, 128] width 22 height 13
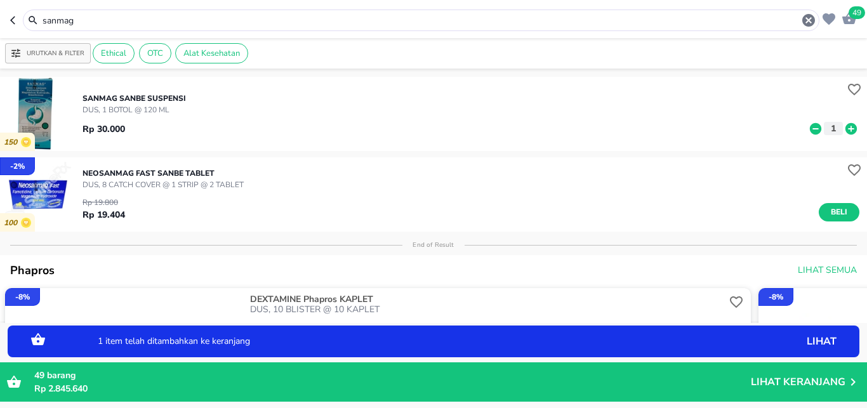
click at [831, 126] on button "1" at bounding box center [833, 128] width 19 height 13
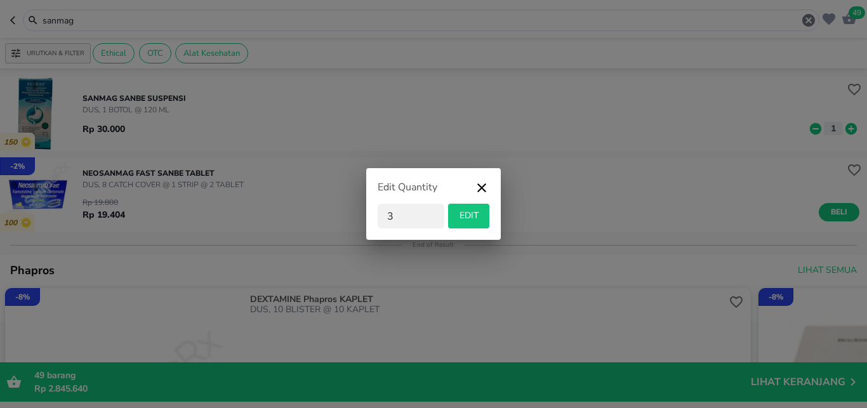
type input "3"
click at [451, 220] on button "EDIT" at bounding box center [468, 216] width 41 height 25
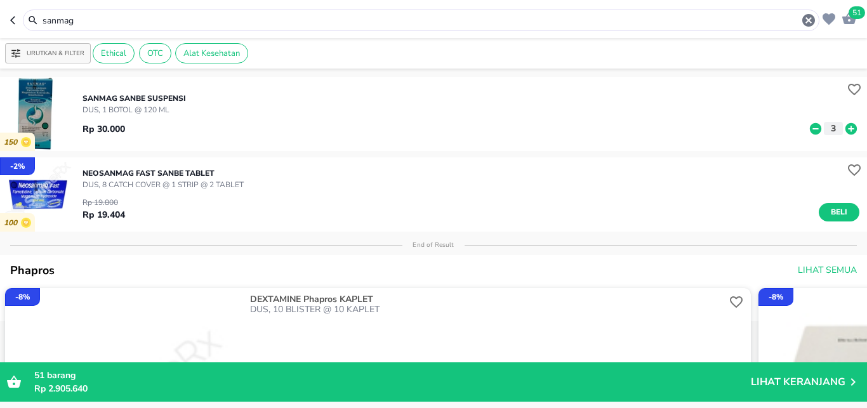
click at [854, 15] on span "51" at bounding box center [857, 12] width 17 height 13
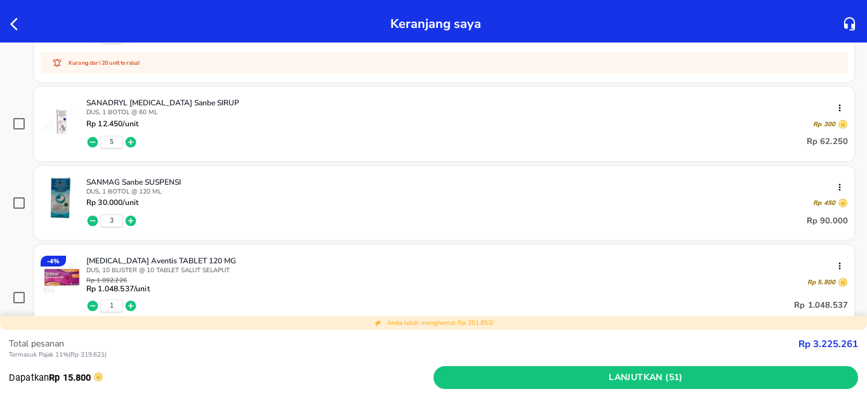
scroll to position [1005, 0]
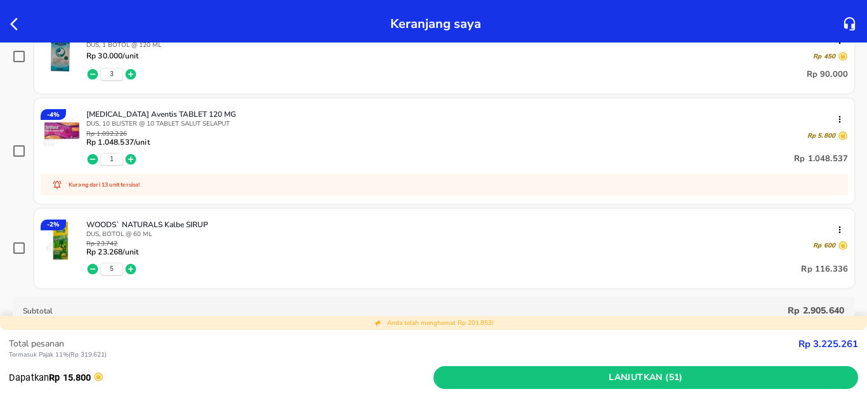
click at [18, 25] on icon "button" at bounding box center [17, 24] width 15 height 15
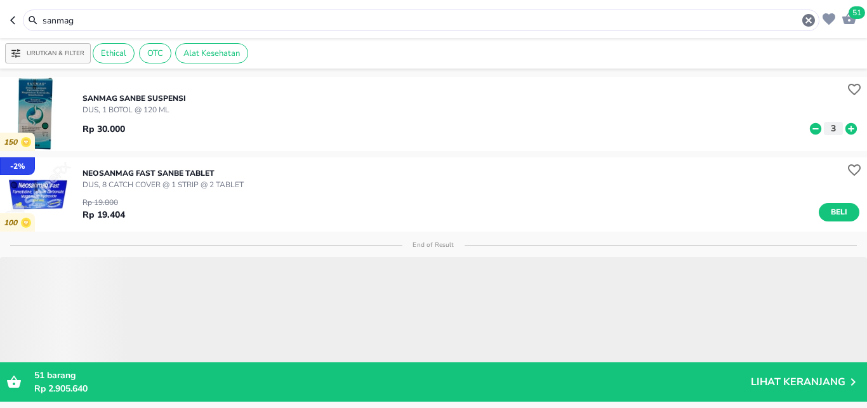
drag, startPoint x: 89, startPoint y: 21, endPoint x: 0, endPoint y: 13, distance: 89.2
click at [41, 14] on input "sanmag" at bounding box center [421, 20] width 760 height 13
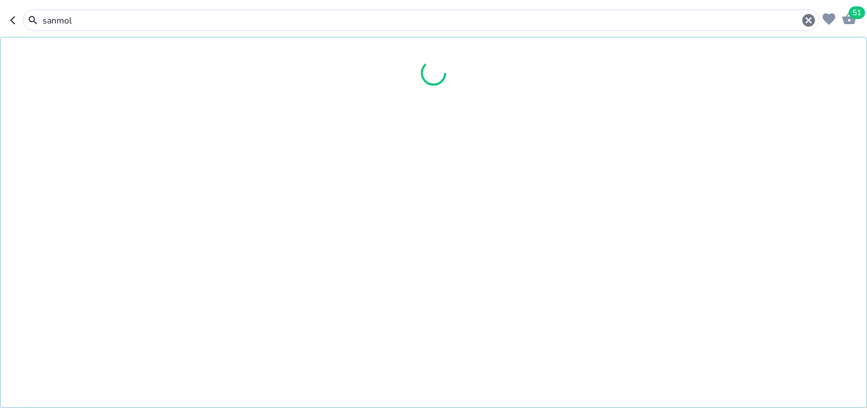
type input "sanmol"
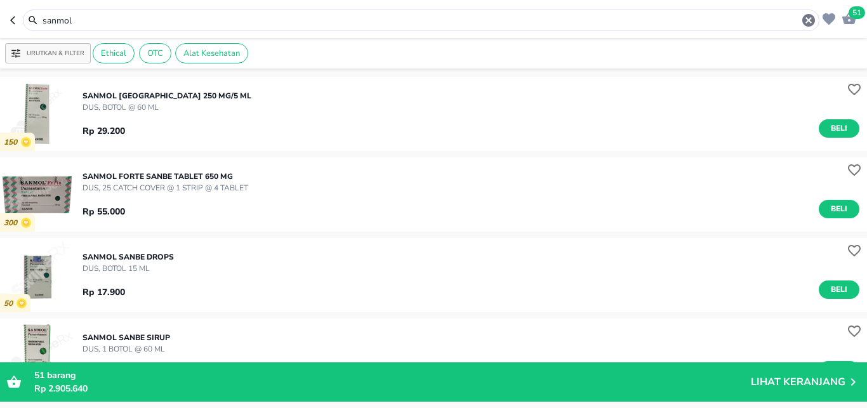
scroll to position [84, 0]
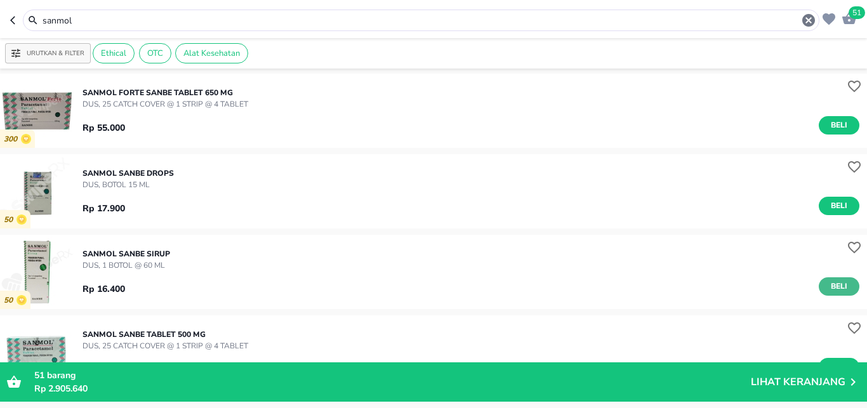
click at [830, 285] on span "Beli" at bounding box center [839, 286] width 22 height 13
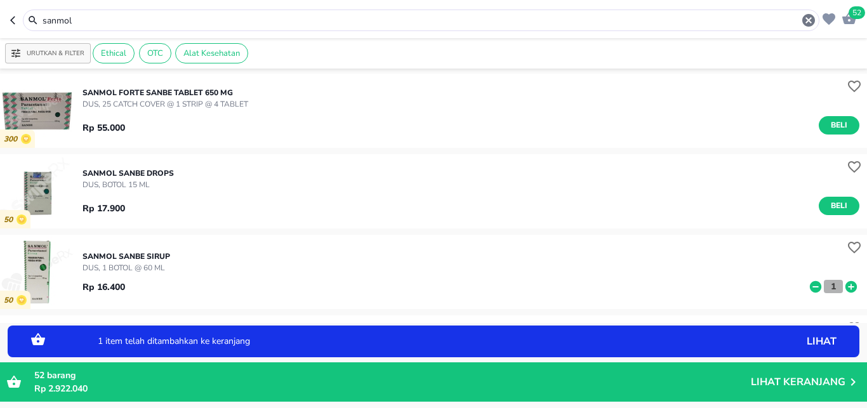
click at [828, 286] on p "1" at bounding box center [833, 286] width 11 height 13
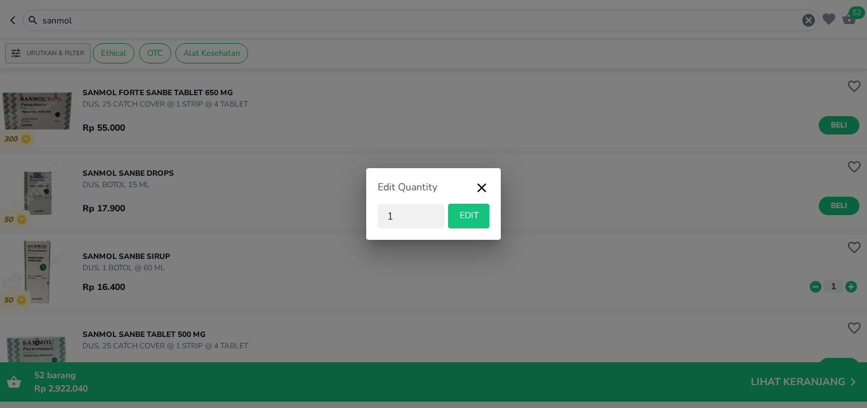
type input "12"
drag, startPoint x: 455, startPoint y: 211, endPoint x: 466, endPoint y: 211, distance: 11.4
click at [456, 211] on span "EDIT" at bounding box center [468, 216] width 31 height 16
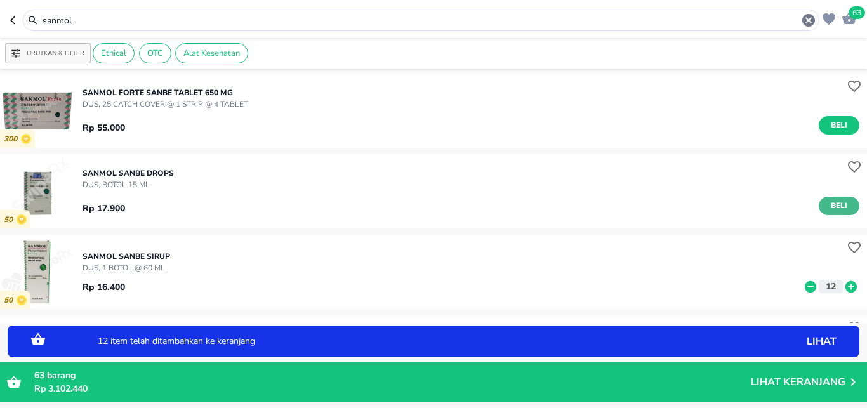
click at [839, 201] on span "Beli" at bounding box center [839, 205] width 22 height 13
click at [828, 202] on p "1" at bounding box center [833, 205] width 11 height 13
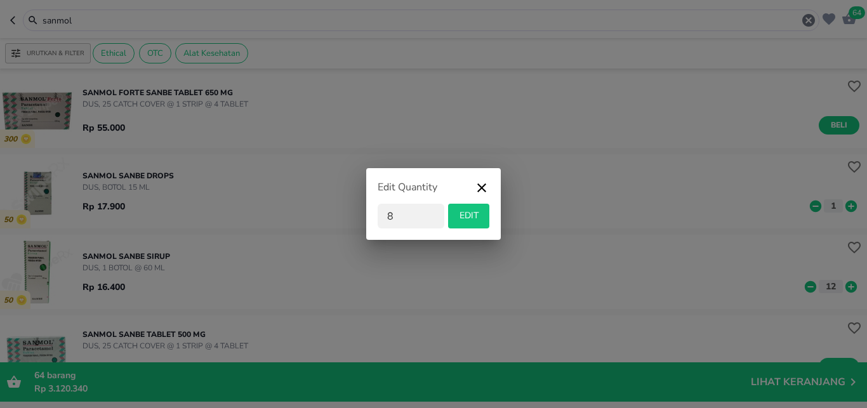
type input "8"
click at [471, 218] on span "EDIT" at bounding box center [468, 216] width 31 height 16
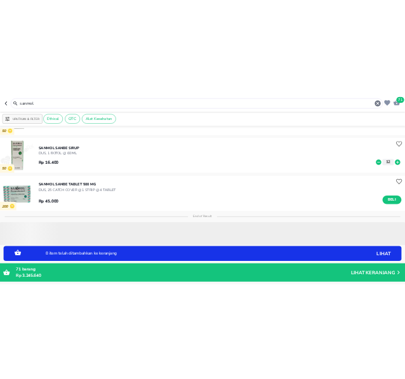
scroll to position [0, 0]
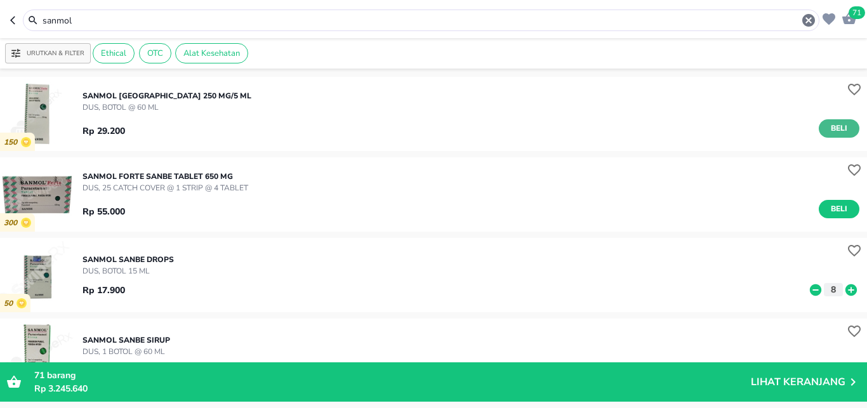
click at [829, 122] on span "Beli" at bounding box center [839, 128] width 22 height 13
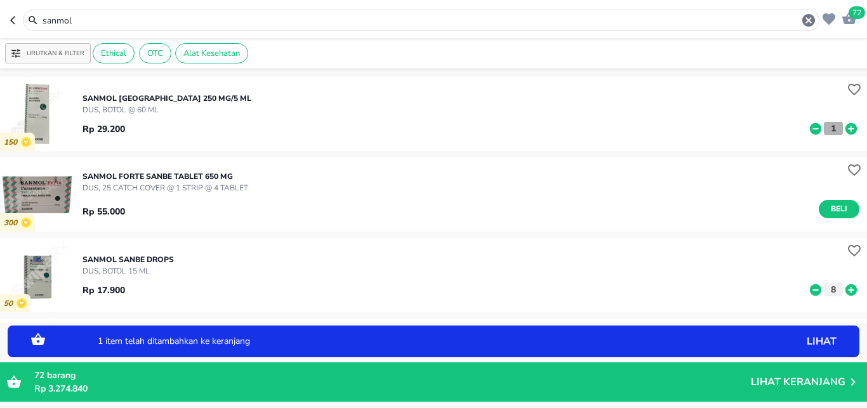
click at [828, 125] on p "1" at bounding box center [833, 128] width 11 height 13
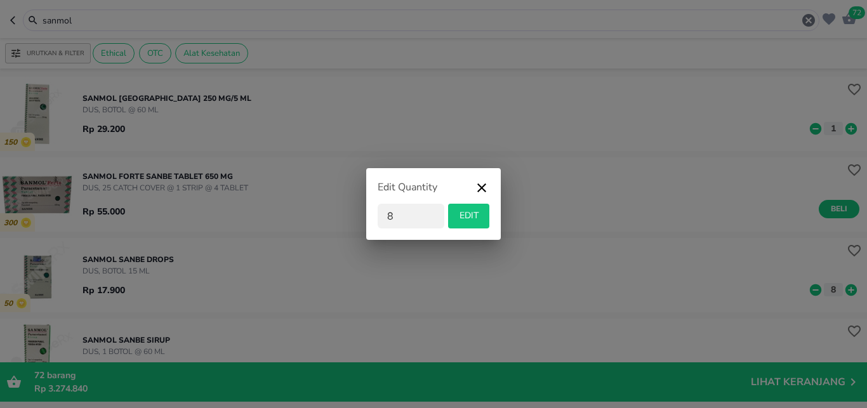
type input "8"
click at [467, 213] on span "EDIT" at bounding box center [468, 216] width 31 height 16
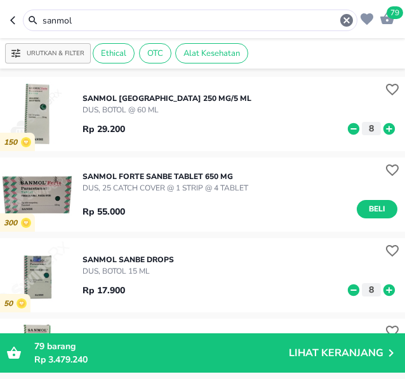
click at [96, 27] on div "sanmol" at bounding box center [197, 20] width 313 height 15
click at [86, 19] on input "sanmol" at bounding box center [190, 20] width 298 height 13
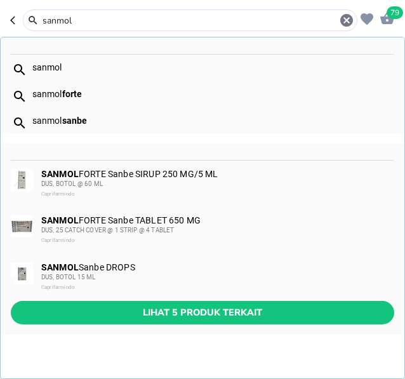
drag, startPoint x: 77, startPoint y: 18, endPoint x: -14, endPoint y: 22, distance: 90.9
click at [41, 22] on input "sanmol" at bounding box center [190, 20] width 298 height 13
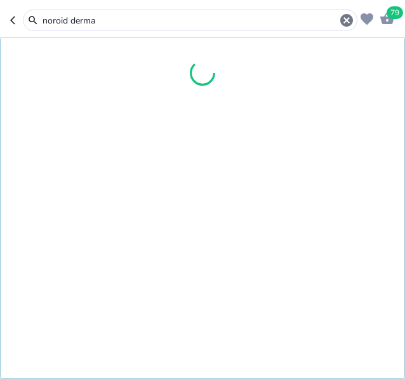
type input "noroid derma"
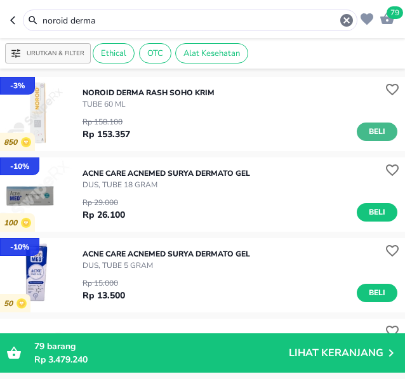
click at [369, 129] on span "Beli" at bounding box center [377, 131] width 22 height 13
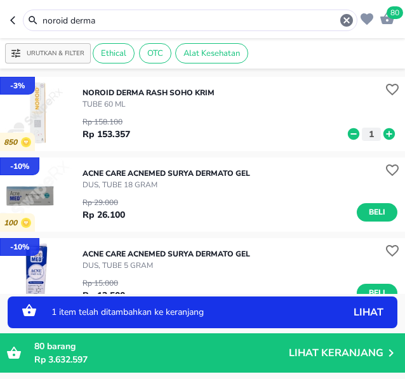
click at [366, 136] on p "1" at bounding box center [371, 134] width 11 height 13
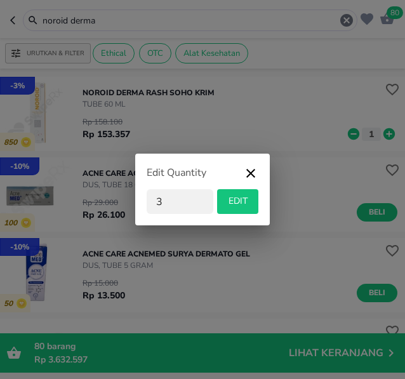
type input "3"
click at [246, 199] on span "EDIT" at bounding box center [237, 202] width 31 height 16
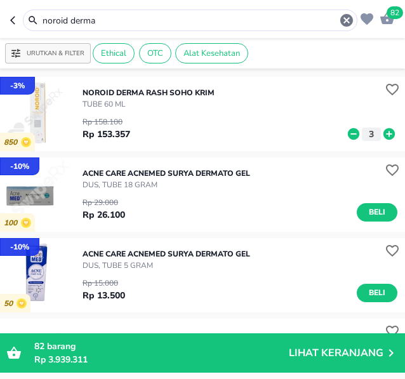
drag, startPoint x: 101, startPoint y: 11, endPoint x: 103, endPoint y: 18, distance: 6.6
click at [101, 12] on div "noroid derma" at bounding box center [190, 21] width 335 height 22
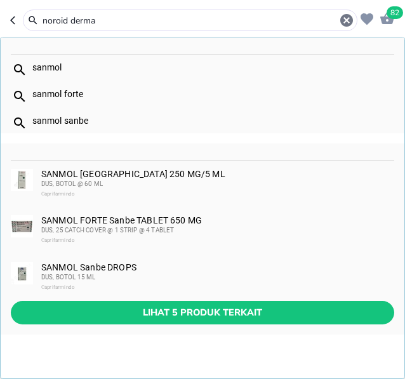
drag, startPoint x: 103, startPoint y: 18, endPoint x: -48, endPoint y: 23, distance: 150.5
click at [41, 23] on input "noroid derma" at bounding box center [190, 20] width 298 height 13
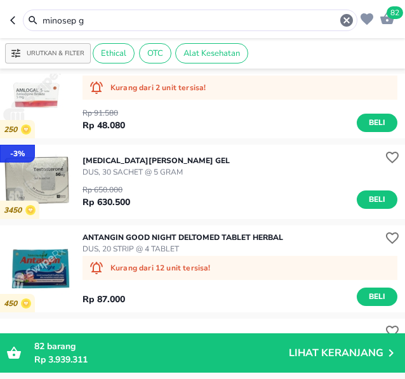
scroll to position [1093, 0]
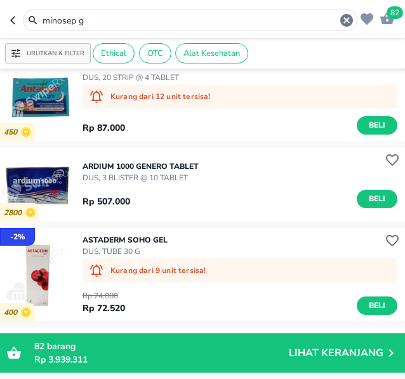
click at [96, 22] on input "minosep g" at bounding box center [190, 20] width 298 height 13
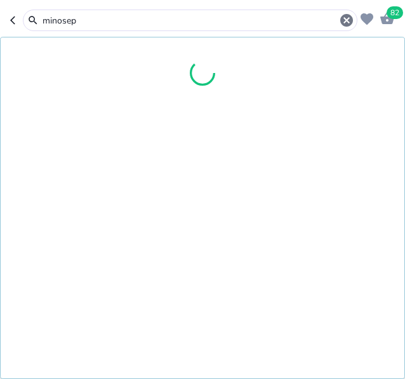
type input "minosep"
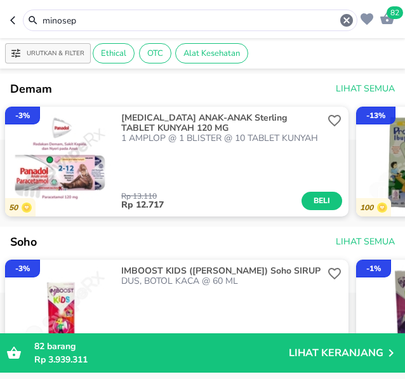
scroll to position [161, 0]
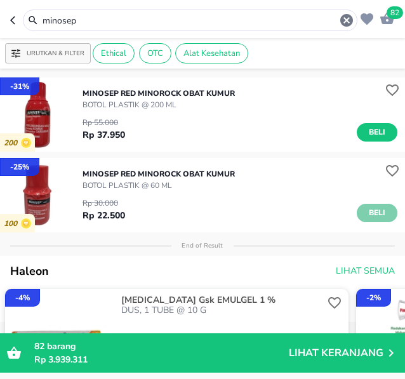
click at [366, 214] on span "Beli" at bounding box center [377, 212] width 22 height 13
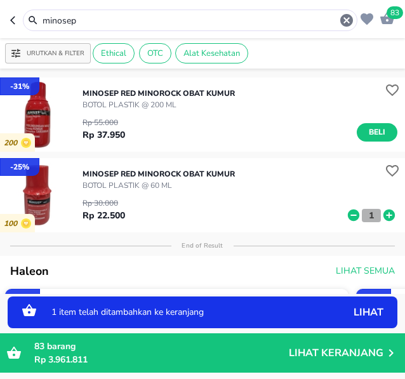
click at [367, 210] on button "1" at bounding box center [371, 215] width 19 height 13
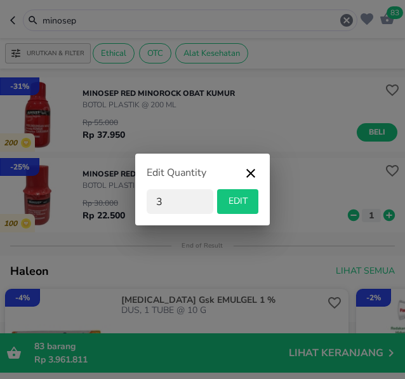
type input "3"
click at [242, 201] on span "EDIT" at bounding box center [237, 202] width 31 height 16
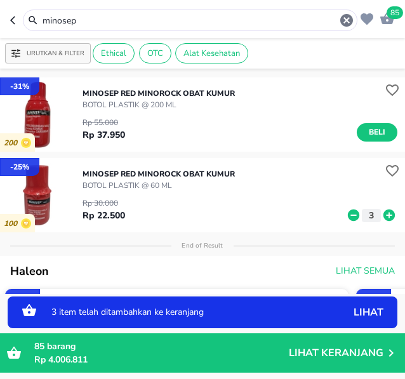
drag, startPoint x: 92, startPoint y: 24, endPoint x: 30, endPoint y: 24, distance: 62.2
click at [41, 24] on input "minosep" at bounding box center [190, 20] width 298 height 13
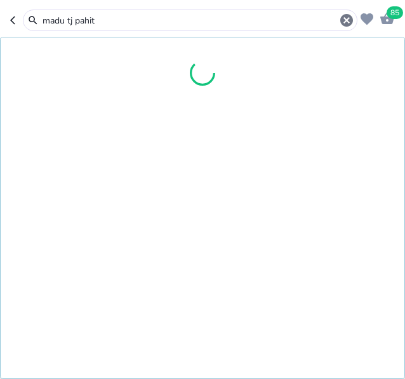
type input "madu tj pahit"
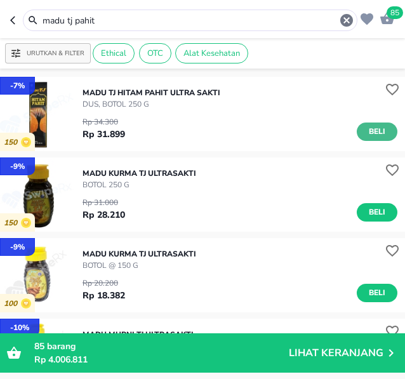
click at [369, 130] on span "Beli" at bounding box center [377, 131] width 22 height 13
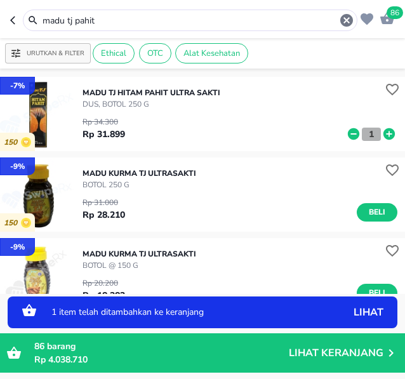
click at [366, 133] on p "1" at bounding box center [371, 134] width 11 height 13
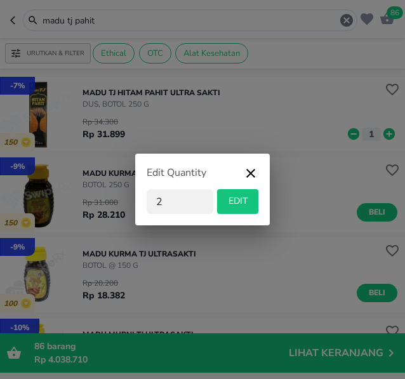
type input "2"
click at [236, 204] on span "EDIT" at bounding box center [237, 202] width 31 height 16
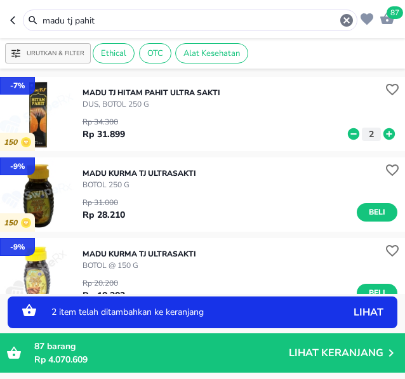
drag, startPoint x: 104, startPoint y: 21, endPoint x: -18, endPoint y: 22, distance: 122.5
click at [41, 22] on input "madu tj pahit" at bounding box center [190, 20] width 298 height 13
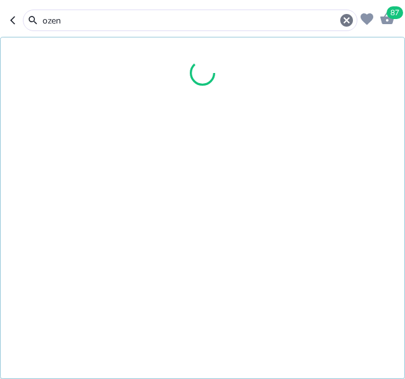
type input "ozen"
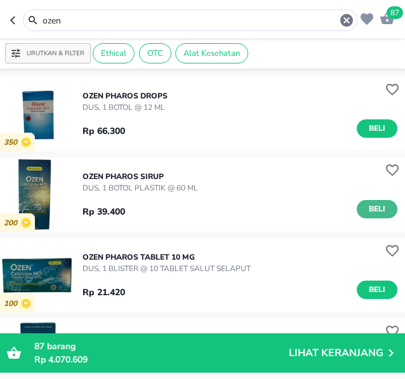
click at [366, 204] on span "Beli" at bounding box center [377, 208] width 22 height 13
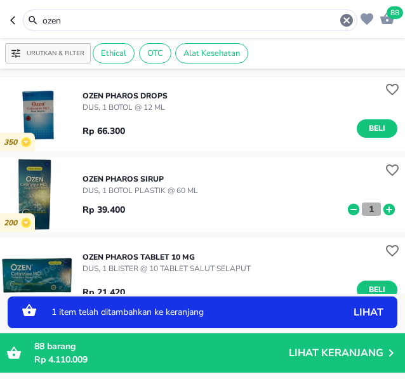
click at [366, 207] on p "1" at bounding box center [371, 208] width 11 height 13
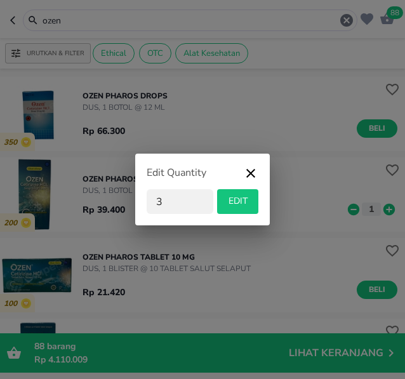
type input "3"
click at [234, 202] on span "EDIT" at bounding box center [237, 202] width 31 height 16
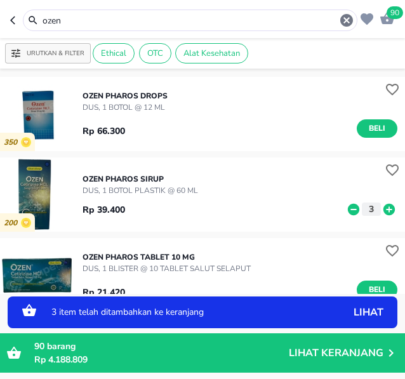
drag, startPoint x: 89, startPoint y: 20, endPoint x: -38, endPoint y: 20, distance: 127.0
click at [41, 20] on input "ozen" at bounding box center [190, 20] width 298 height 13
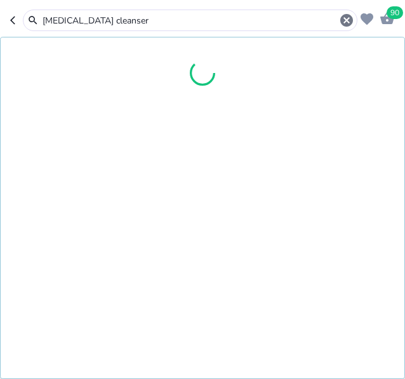
type input "[MEDICAL_DATA] cleanser"
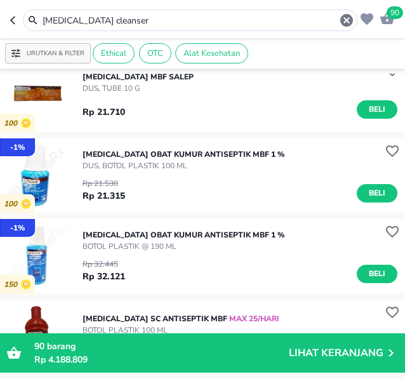
scroll to position [670, 0]
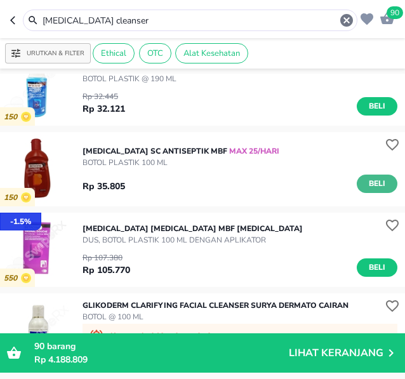
click at [366, 180] on span "Beli" at bounding box center [377, 183] width 22 height 13
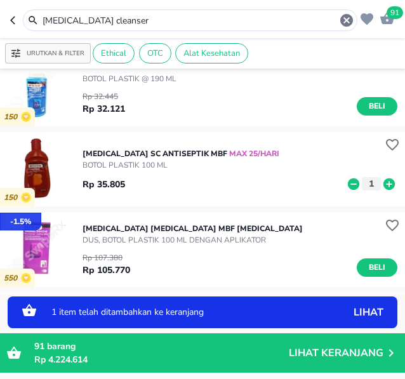
click at [366, 183] on p "1" at bounding box center [371, 183] width 11 height 13
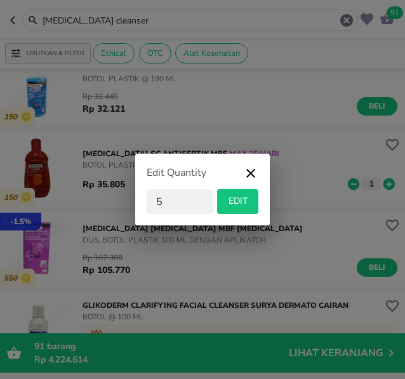
type input "5"
click at [232, 199] on span "EDIT" at bounding box center [237, 202] width 31 height 16
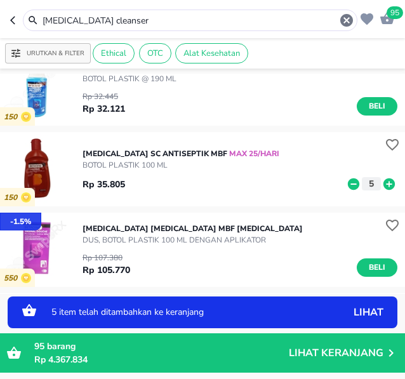
drag, startPoint x: 133, startPoint y: 24, endPoint x: -59, endPoint y: 11, distance: 192.2
click at [41, 14] on input "[MEDICAL_DATA] cleanser" at bounding box center [190, 20] width 298 height 13
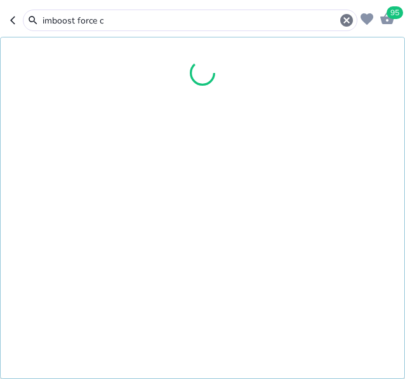
type input "imboost force c"
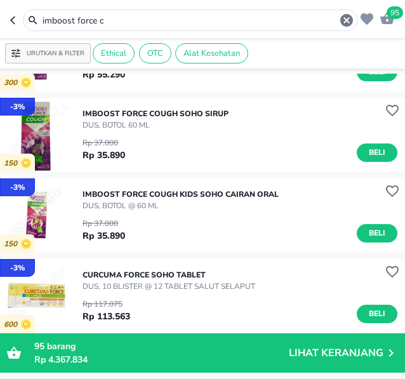
scroll to position [84, 0]
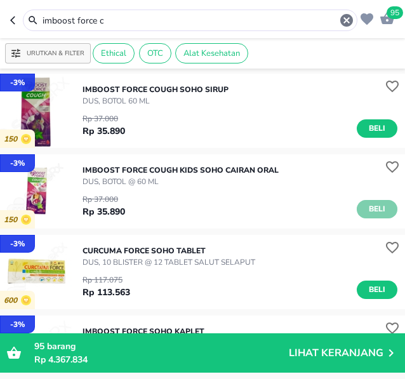
click at [372, 206] on span "Beli" at bounding box center [377, 208] width 22 height 13
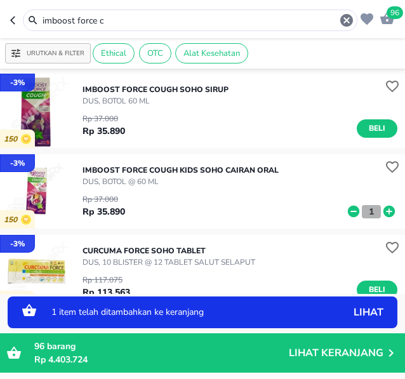
click at [366, 208] on p "1" at bounding box center [371, 211] width 11 height 13
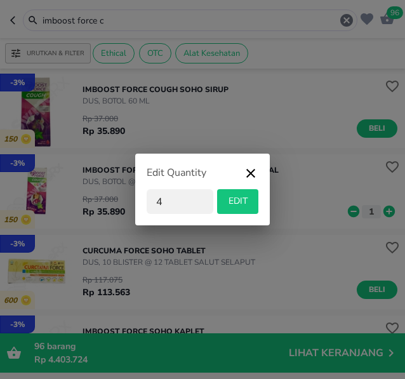
type input "4"
click at [235, 201] on span "EDIT" at bounding box center [237, 202] width 31 height 16
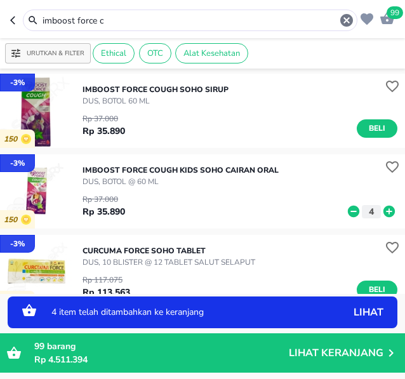
drag, startPoint x: 124, startPoint y: 15, endPoint x: -26, endPoint y: 15, distance: 150.4
click at [41, 15] on input "imboost force c" at bounding box center [190, 20] width 298 height 13
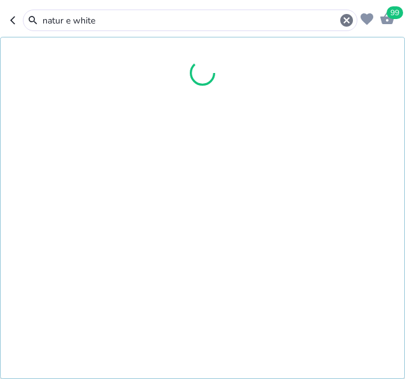
type input "natur e white"
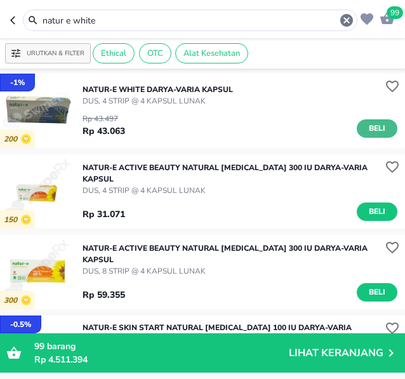
click at [369, 126] on span "Beli" at bounding box center [377, 128] width 22 height 13
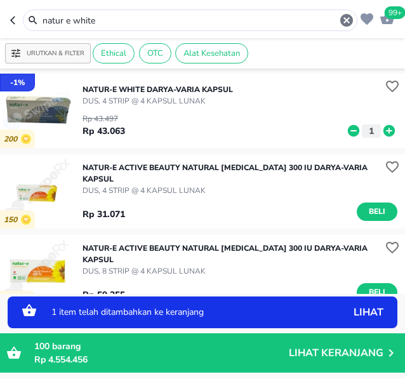
click at [366, 126] on p "1" at bounding box center [371, 130] width 11 height 13
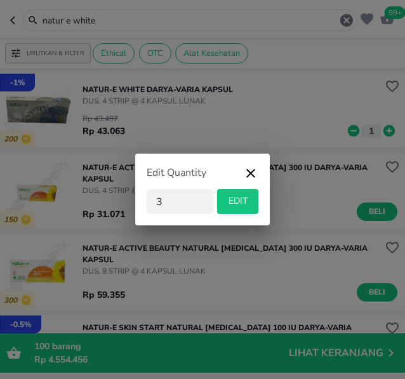
type input "3"
click at [237, 201] on span "EDIT" at bounding box center [237, 202] width 31 height 16
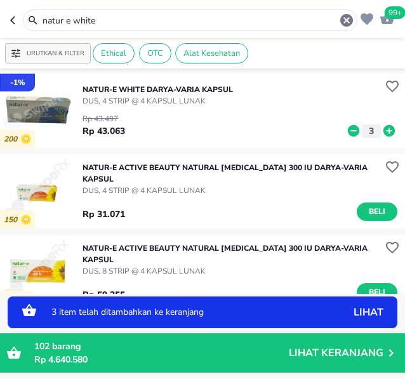
drag, startPoint x: 128, startPoint y: 25, endPoint x: -60, endPoint y: 24, distance: 187.3
click at [41, 24] on input "natur e white" at bounding box center [190, 20] width 298 height 13
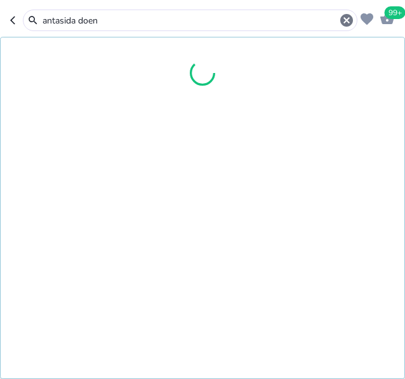
type input "antasida doen"
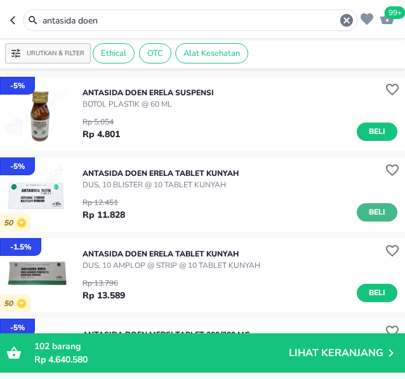
click at [364, 205] on button "Beli" at bounding box center [377, 212] width 41 height 18
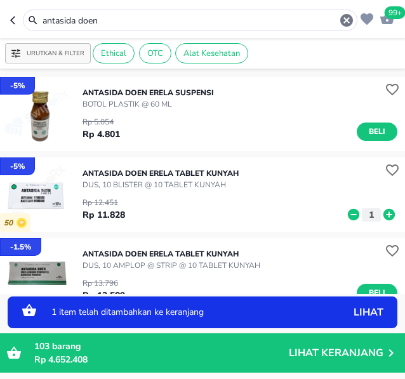
click at [366, 214] on p "1" at bounding box center [371, 214] width 11 height 13
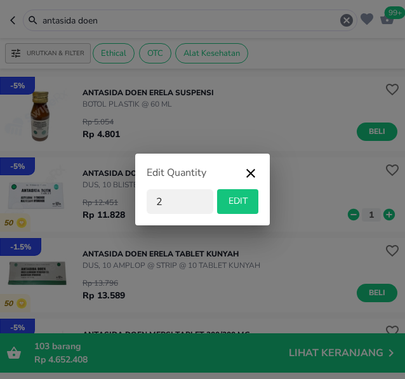
type input "2"
click at [239, 203] on span "EDIT" at bounding box center [237, 202] width 31 height 16
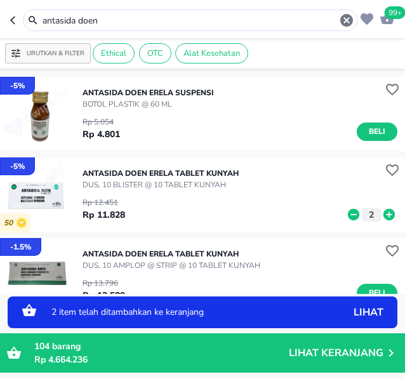
drag, startPoint x: 112, startPoint y: 23, endPoint x: -31, endPoint y: 23, distance: 142.8
click at [41, 23] on input "antasida doen" at bounding box center [190, 20] width 298 height 13
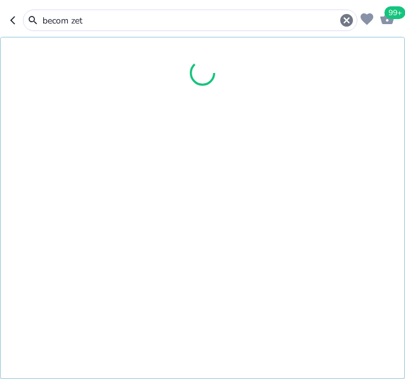
type input "becom zet"
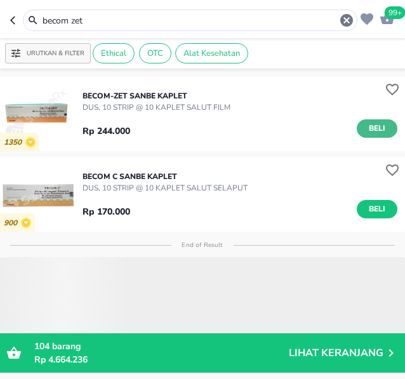
click at [366, 123] on span "Beli" at bounding box center [377, 128] width 22 height 13
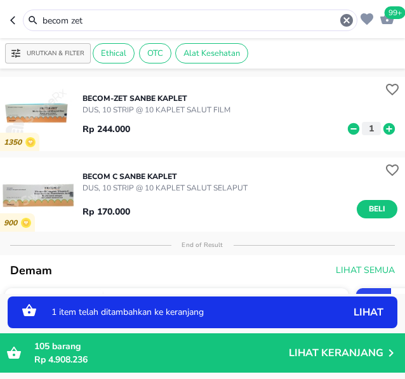
click at [270, 302] on div "1 item telah ditambahkan ke keranjang lihat" at bounding box center [203, 312] width 390 height 32
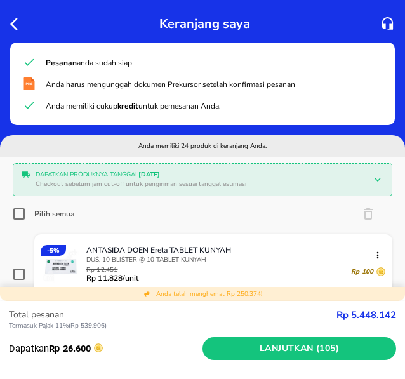
click at [15, 22] on icon "button" at bounding box center [17, 24] width 15 height 15
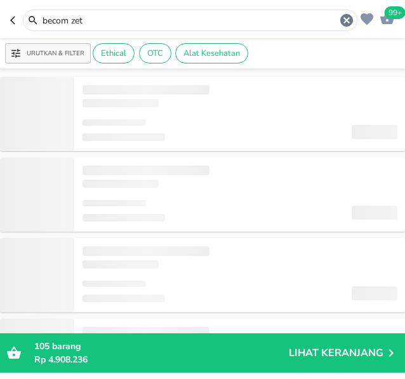
drag, startPoint x: 83, startPoint y: 16, endPoint x: -48, endPoint y: 25, distance: 131.1
click at [41, 25] on input "becom zet" at bounding box center [190, 20] width 298 height 13
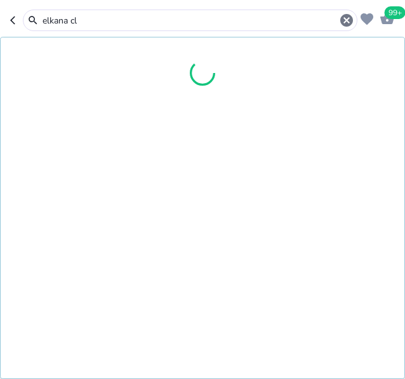
type input "elkana cl"
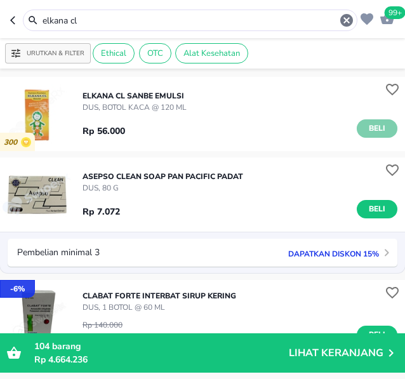
click at [366, 127] on span "Beli" at bounding box center [377, 128] width 22 height 13
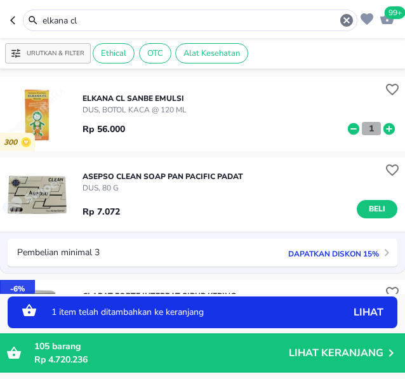
click at [366, 131] on p "1" at bounding box center [371, 128] width 11 height 13
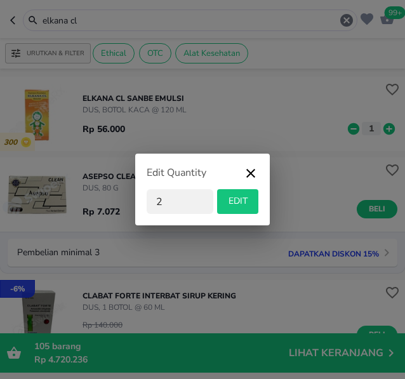
type input "2"
click at [239, 196] on span "EDIT" at bounding box center [237, 202] width 31 height 16
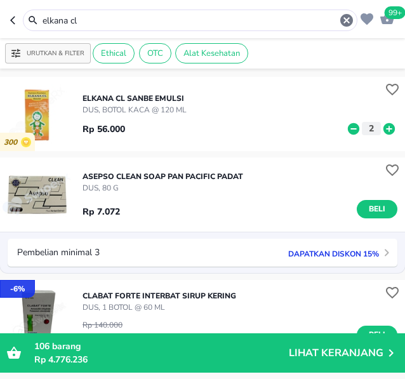
drag, startPoint x: 86, startPoint y: 16, endPoint x: 3, endPoint y: 16, distance: 83.8
click at [41, 16] on input "elkana cl" at bounding box center [190, 20] width 298 height 13
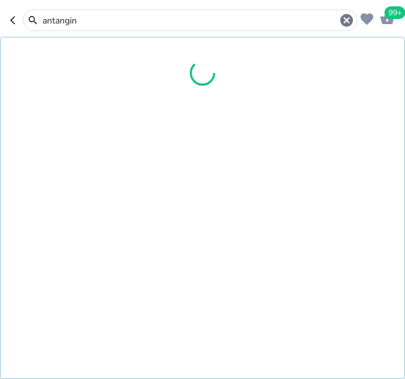
type input "antangin"
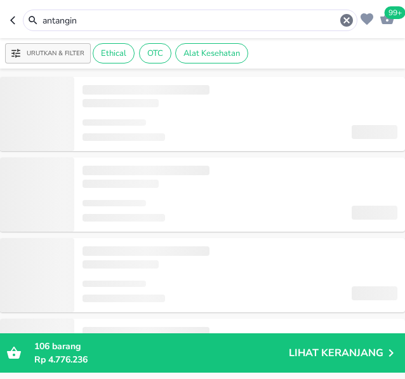
click at [102, 20] on input "antangin" at bounding box center [190, 20] width 298 height 13
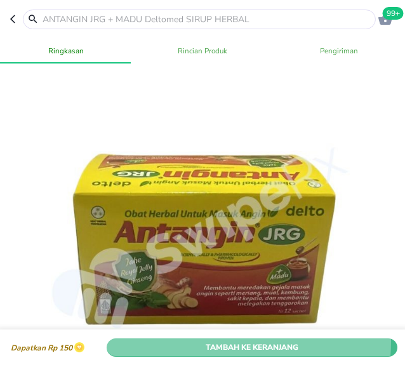
click at [201, 340] on span "Tambah Ke Keranjang" at bounding box center [252, 346] width 272 height 13
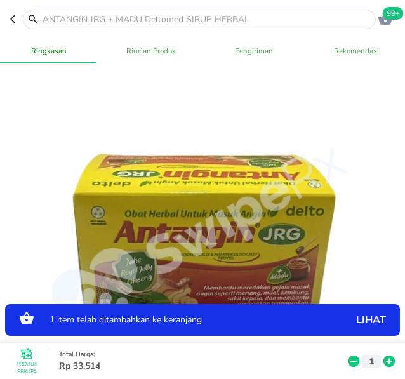
click at [366, 354] on p "1" at bounding box center [371, 360] width 11 height 13
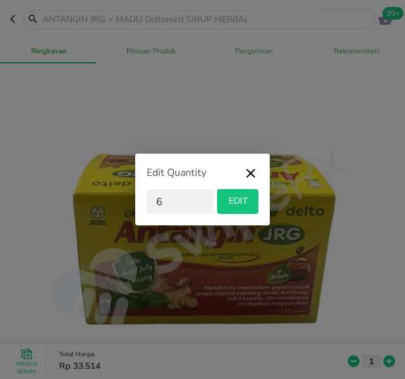
type input "6"
click at [238, 201] on span "EDIT" at bounding box center [237, 202] width 31 height 16
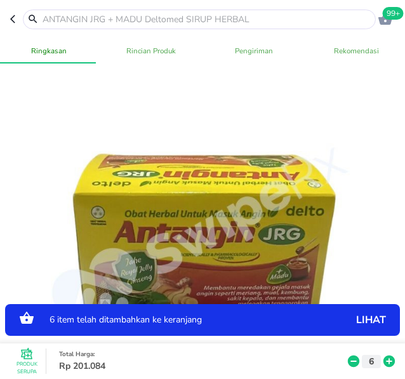
click at [79, 23] on input "text" at bounding box center [206, 19] width 331 height 13
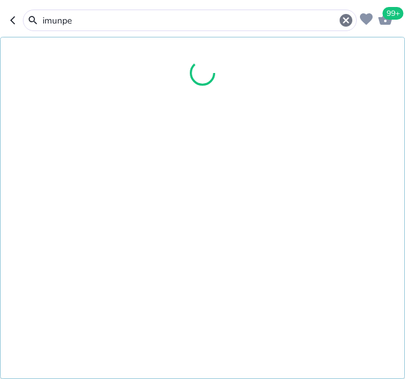
type input "imunped"
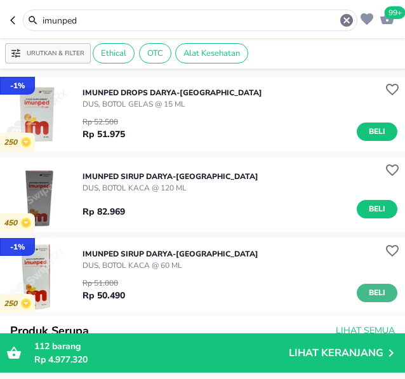
scroll to position [84, 0]
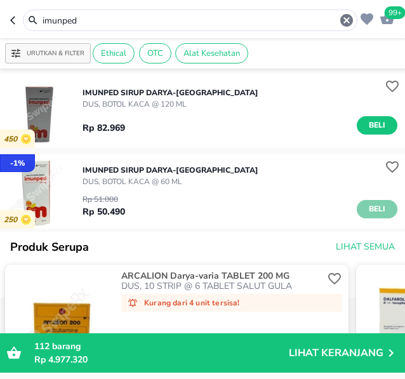
click at [376, 204] on span "Beli" at bounding box center [377, 208] width 22 height 13
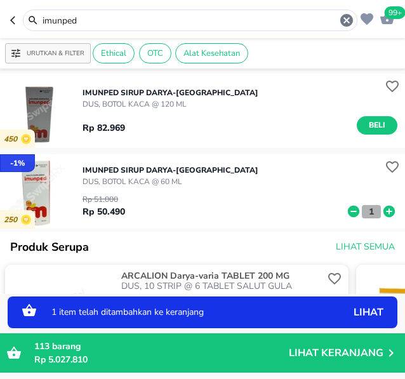
click at [366, 210] on p "1" at bounding box center [371, 211] width 11 height 13
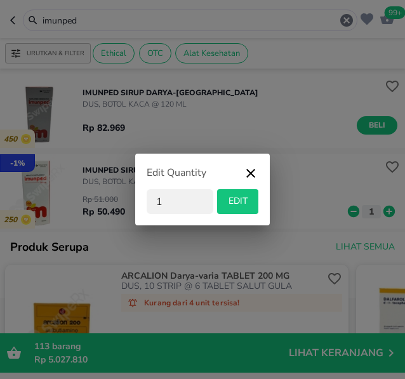
click at [168, 194] on input "1" at bounding box center [180, 201] width 67 height 25
type input "2"
click at [234, 202] on span "EDIT" at bounding box center [237, 202] width 31 height 16
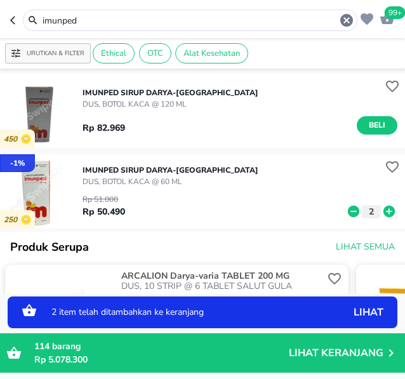
drag, startPoint x: 96, startPoint y: 15, endPoint x: -14, endPoint y: 22, distance: 110.0
click at [41, 22] on input "imunped" at bounding box center [190, 20] width 298 height 13
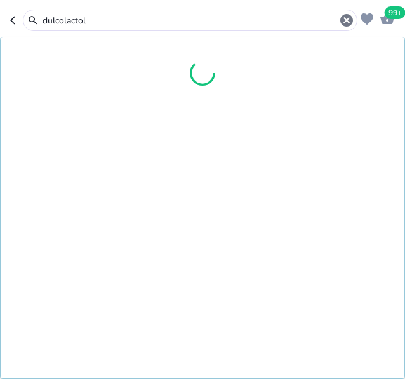
type input "dulcolactol"
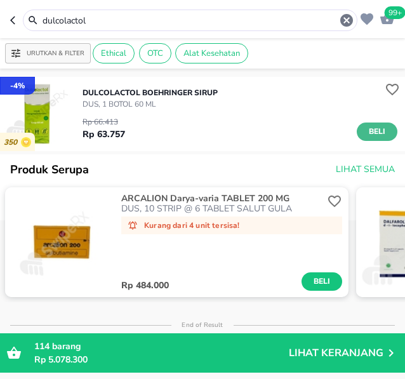
click at [368, 126] on span "Beli" at bounding box center [377, 131] width 22 height 13
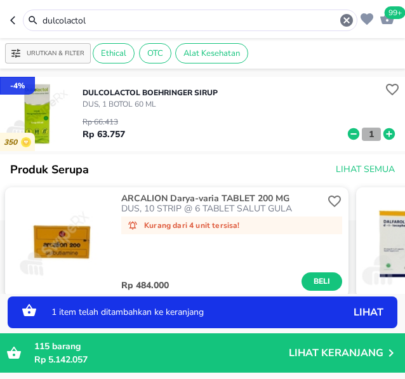
click at [366, 136] on p "1" at bounding box center [371, 134] width 11 height 13
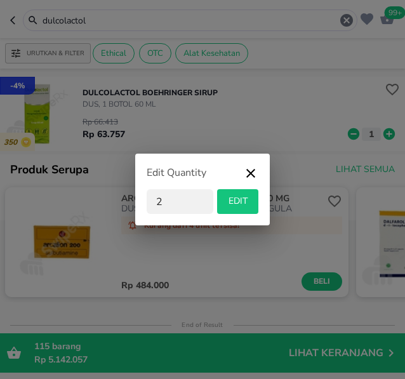
type input "2"
click at [236, 197] on span "EDIT" at bounding box center [237, 202] width 31 height 16
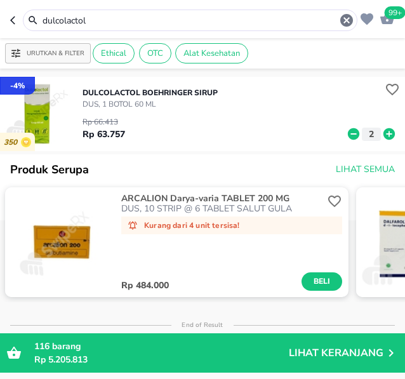
drag, startPoint x: 98, startPoint y: 25, endPoint x: 2, endPoint y: 17, distance: 96.8
click at [41, 17] on input "dulcolactol" at bounding box center [190, 20] width 298 height 13
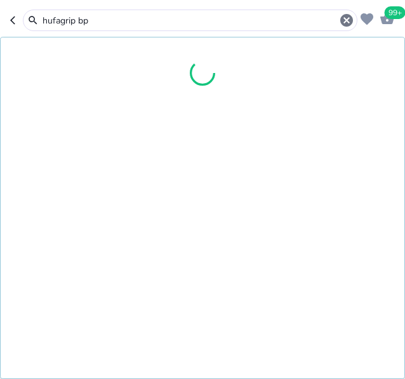
type input "hufagrip bp"
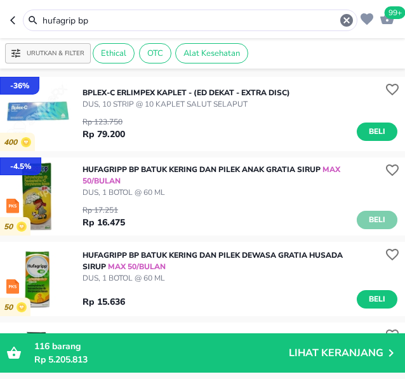
click at [373, 215] on span "Beli" at bounding box center [377, 219] width 22 height 13
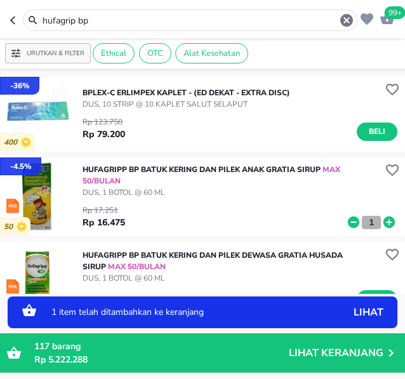
click at [362, 222] on button "1" at bounding box center [371, 222] width 19 height 13
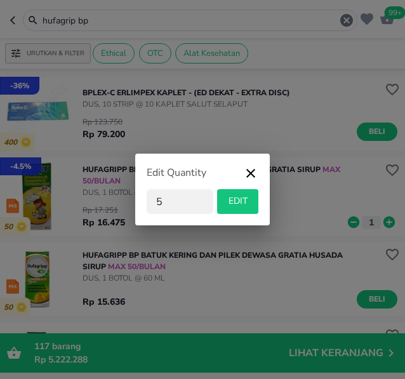
type input "5"
click at [241, 201] on span "EDIT" at bounding box center [237, 202] width 31 height 16
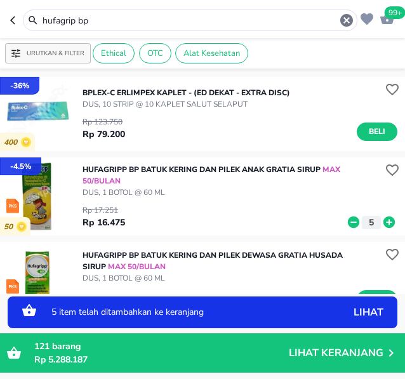
drag, startPoint x: 95, startPoint y: 20, endPoint x: 29, endPoint y: 27, distance: 66.4
click at [41, 27] on input "hufagrip bp" at bounding box center [190, 20] width 298 height 13
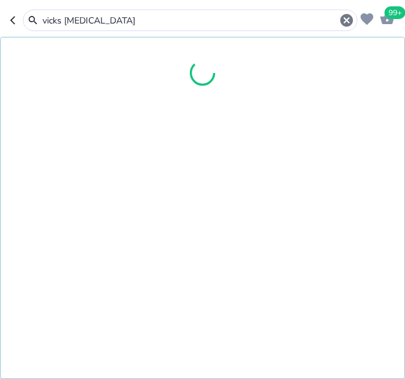
type input "vicks [MEDICAL_DATA]"
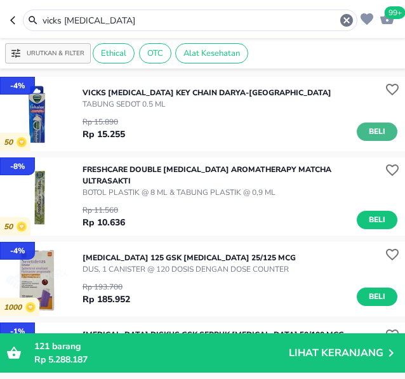
click at [371, 129] on span "Beli" at bounding box center [377, 131] width 22 height 13
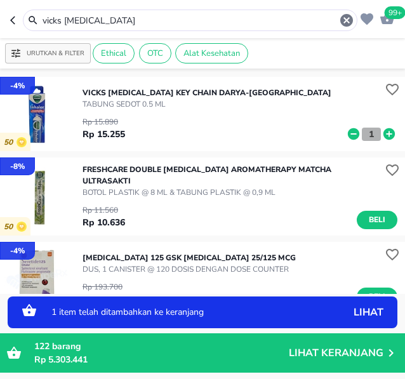
click at [366, 135] on p "1" at bounding box center [371, 134] width 11 height 13
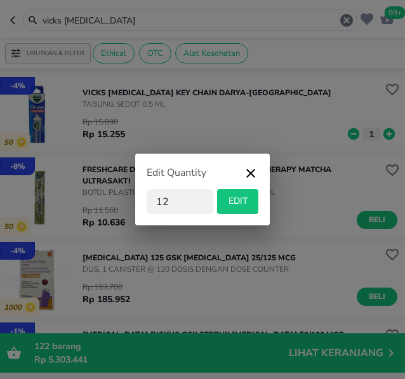
type input "12"
click at [223, 206] on span "EDIT" at bounding box center [237, 202] width 31 height 16
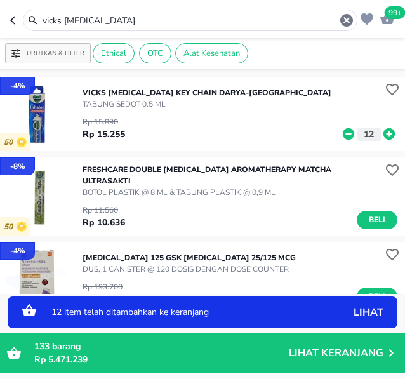
drag, startPoint x: 108, startPoint y: 22, endPoint x: -47, endPoint y: 3, distance: 156.1
click at [41, 14] on input "vicks [MEDICAL_DATA]" at bounding box center [190, 20] width 298 height 13
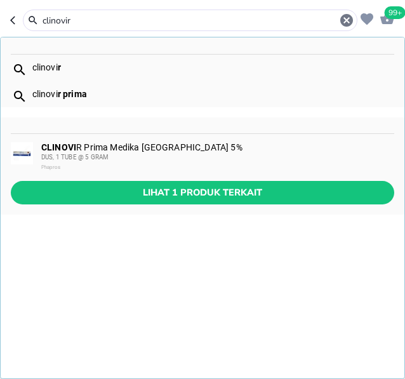
type input "clinovir"
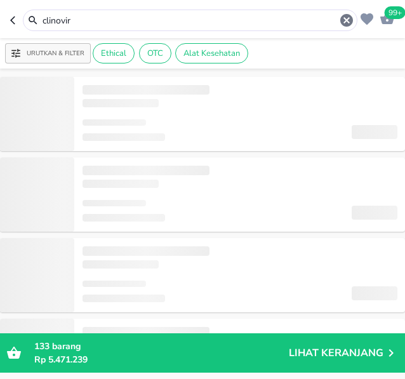
click at [86, 18] on input "clinovir" at bounding box center [190, 20] width 298 height 13
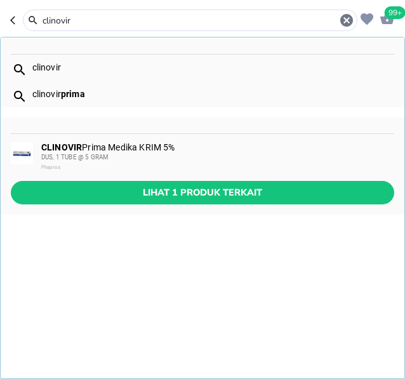
click at [91, 157] on span "DUS, 1 TUBE @ 5 GRAM" at bounding box center [74, 157] width 67 height 7
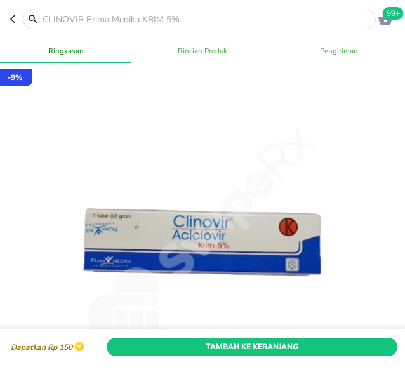
drag, startPoint x: 237, startPoint y: 326, endPoint x: 251, endPoint y: 207, distance: 120.2
click at [237, 340] on span "Tambah Ke Keranjang" at bounding box center [252, 346] width 272 height 13
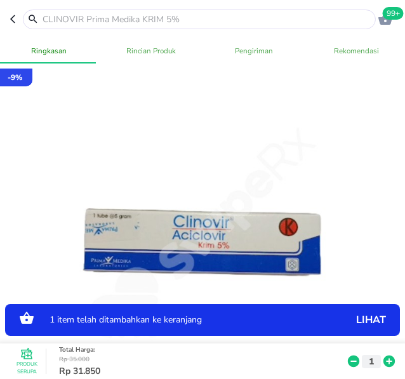
click at [366, 354] on p "1" at bounding box center [371, 360] width 11 height 13
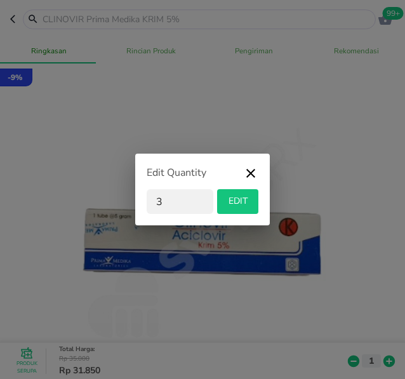
type input "3"
click at [239, 197] on span "EDIT" at bounding box center [237, 202] width 31 height 16
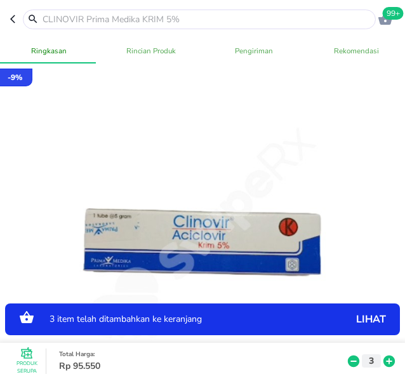
click at [79, 18] on input "text" at bounding box center [206, 19] width 331 height 13
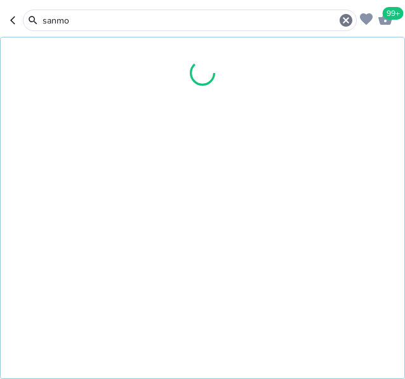
type input "sanmol"
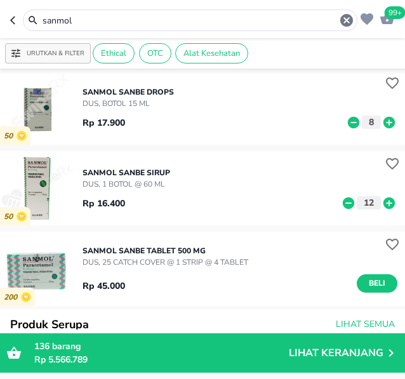
scroll to position [168, 0]
click at [368, 281] on span "Beli" at bounding box center [377, 283] width 22 height 13
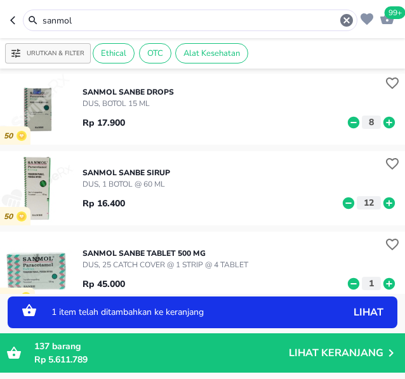
click at [366, 279] on p "1" at bounding box center [371, 283] width 11 height 13
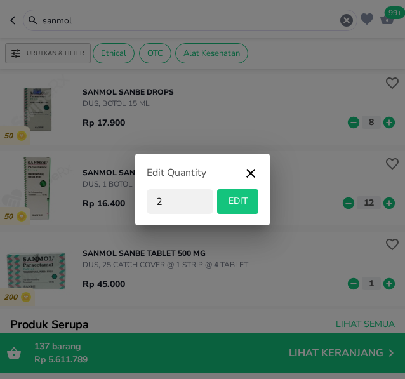
type input "2"
click at [237, 201] on span "EDIT" at bounding box center [237, 202] width 31 height 16
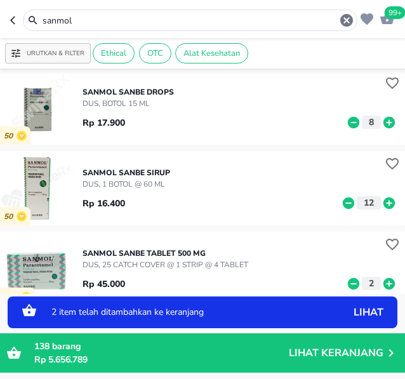
drag, startPoint x: 86, startPoint y: 13, endPoint x: 107, endPoint y: 20, distance: 22.1
click at [40, 24] on div "sanmol" at bounding box center [190, 20] width 328 height 15
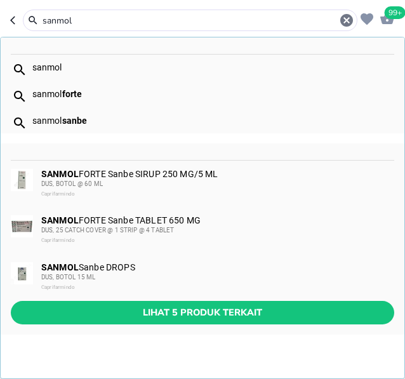
drag, startPoint x: 107, startPoint y: 20, endPoint x: -7, endPoint y: 15, distance: 113.8
click at [41, 15] on input "sanmol" at bounding box center [190, 20] width 298 height 13
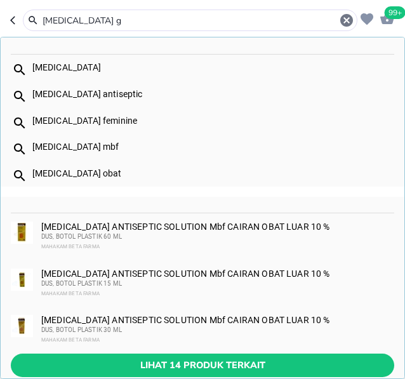
type input "[MEDICAL_DATA] g"
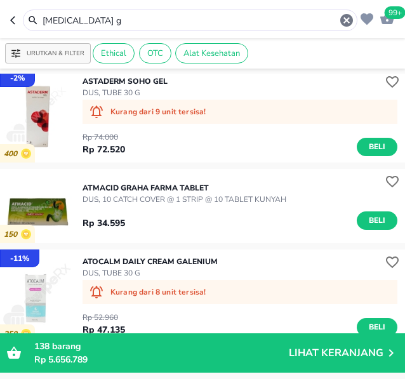
scroll to position [1231, 0]
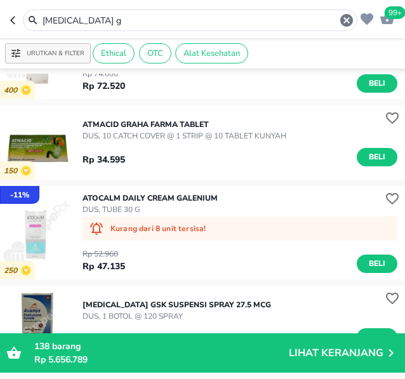
drag, startPoint x: 107, startPoint y: 16, endPoint x: -10, endPoint y: 25, distance: 116.6
click at [41, 25] on input "[MEDICAL_DATA] g" at bounding box center [190, 20] width 298 height 13
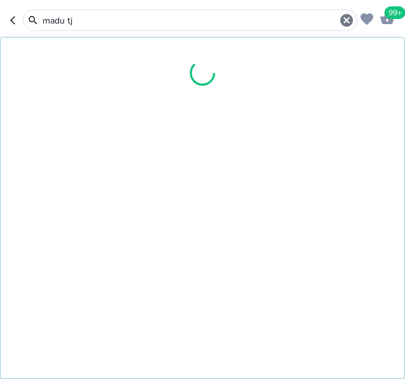
type input "madu tj"
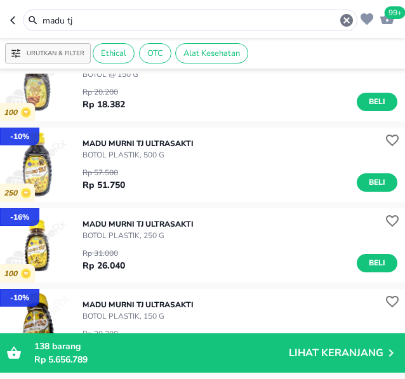
scroll to position [894, 0]
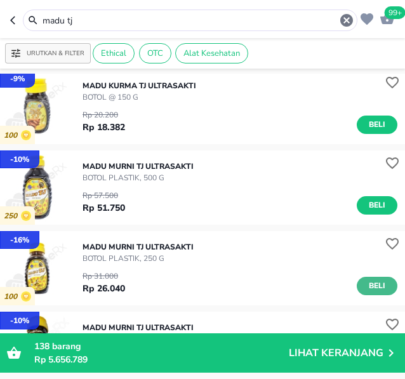
click at [366, 285] on span "Beli" at bounding box center [377, 285] width 22 height 13
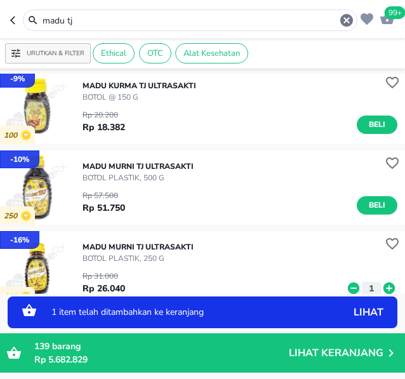
click at [366, 287] on p "1" at bounding box center [371, 288] width 11 height 13
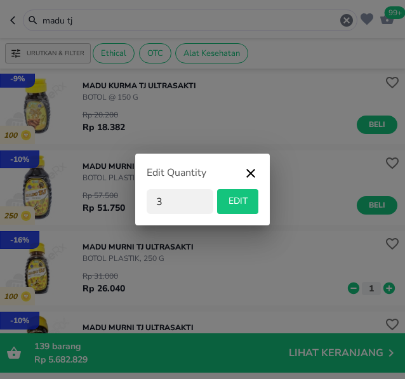
type input "3"
click at [240, 204] on span "EDIT" at bounding box center [237, 202] width 31 height 16
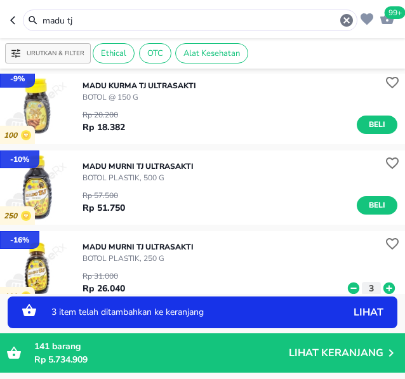
drag, startPoint x: 95, startPoint y: 20, endPoint x: -41, endPoint y: 20, distance: 135.2
click at [41, 20] on input "madu tj" at bounding box center [190, 20] width 298 height 13
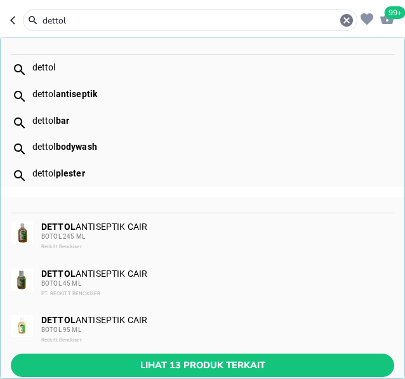
type input "dettol"
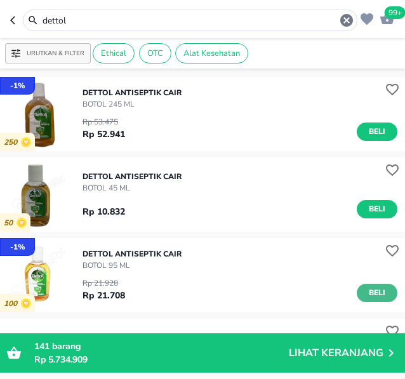
click at [366, 292] on span "Beli" at bounding box center [377, 292] width 22 height 13
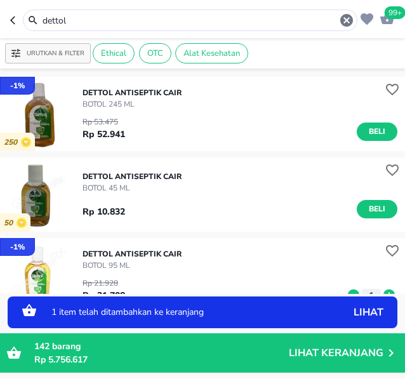
scroll to position [84, 0]
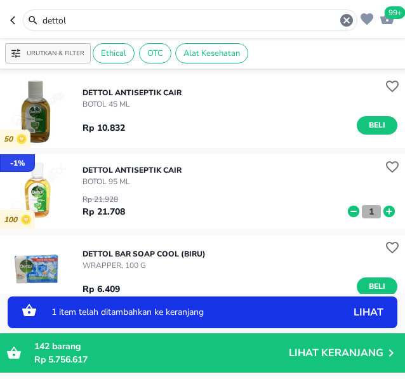
click at [366, 207] on p "1" at bounding box center [371, 211] width 11 height 13
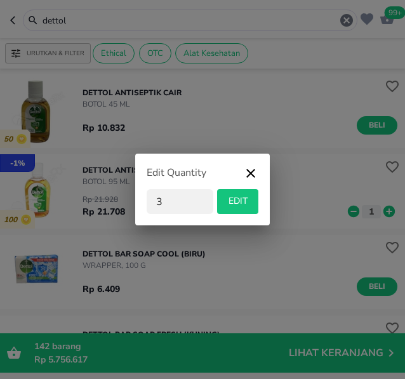
type input "3"
click at [243, 197] on span "EDIT" at bounding box center [237, 202] width 31 height 16
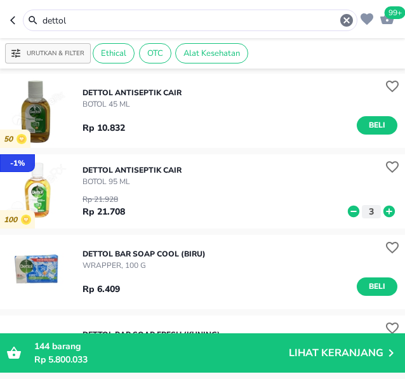
drag, startPoint x: 100, startPoint y: 25, endPoint x: -61, endPoint y: 24, distance: 160.6
click at [41, 24] on input "dettol" at bounding box center [190, 20] width 298 height 13
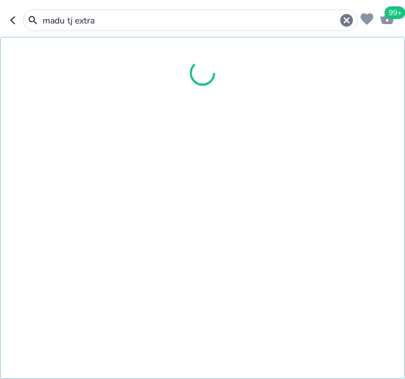
type input "madu tj extra"
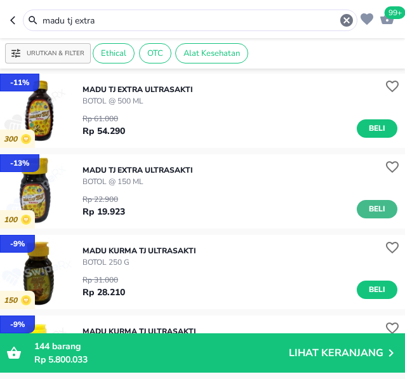
click at [366, 209] on span "Beli" at bounding box center [377, 208] width 22 height 13
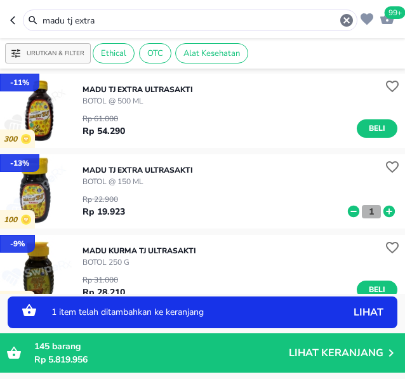
click at [366, 209] on p "1" at bounding box center [371, 211] width 11 height 13
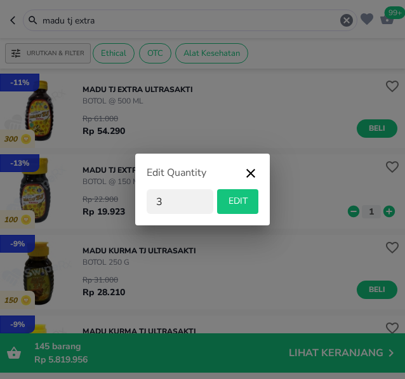
type input "3"
click at [256, 202] on button "EDIT" at bounding box center [237, 201] width 41 height 25
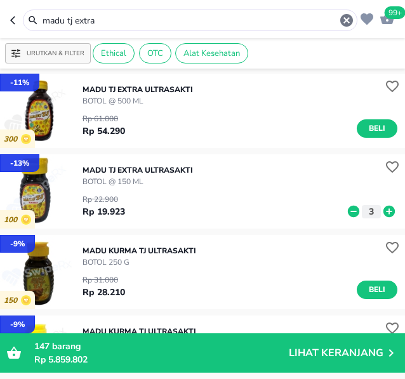
drag, startPoint x: 124, startPoint y: 13, endPoint x: 105, endPoint y: 18, distance: 18.9
click at [122, 14] on div "madu tj extra" at bounding box center [197, 20] width 313 height 15
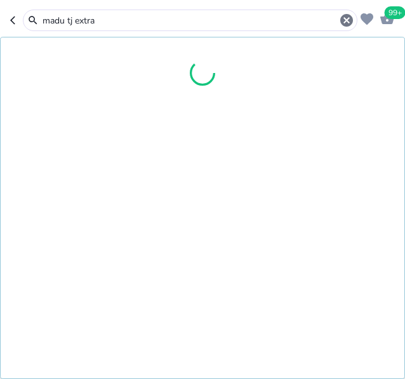
drag, startPoint x: 105, startPoint y: 18, endPoint x: -65, endPoint y: 6, distance: 171.2
click at [41, 14] on input "madu tj extra" at bounding box center [190, 20] width 298 height 13
type input "mylanta"
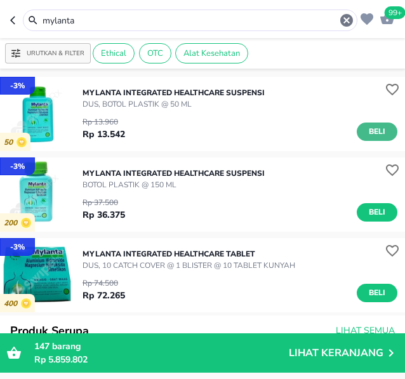
click at [366, 131] on span "Beli" at bounding box center [377, 131] width 22 height 13
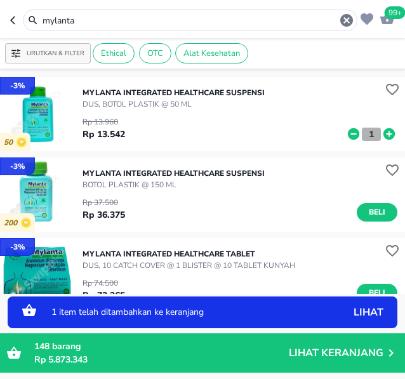
click at [366, 131] on p "1" at bounding box center [371, 134] width 11 height 13
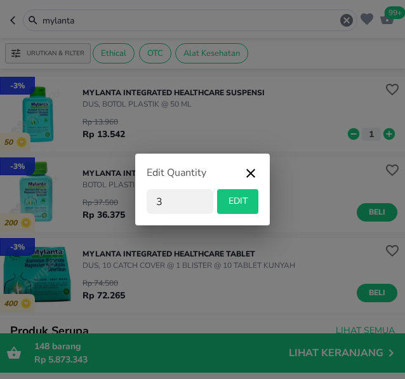
type input "3"
click at [241, 206] on span "EDIT" at bounding box center [237, 202] width 31 height 16
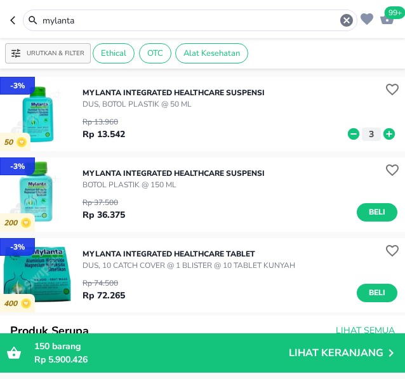
drag, startPoint x: 96, startPoint y: 22, endPoint x: -30, endPoint y: 22, distance: 125.7
click at [41, 22] on input "mylanta" at bounding box center [190, 20] width 298 height 13
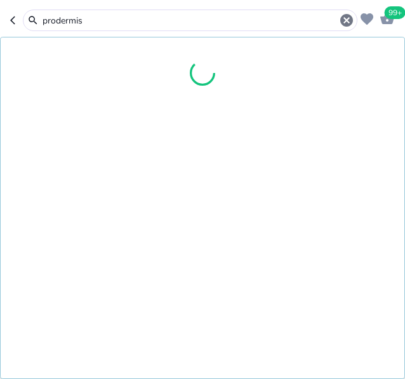
type input "prodermis"
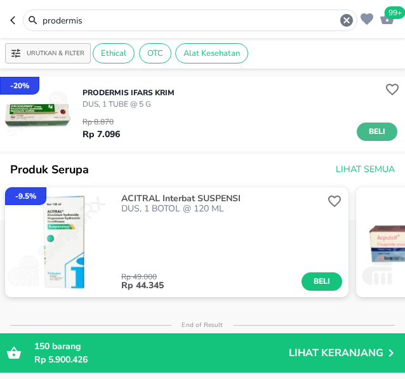
click at [357, 125] on button "Beli" at bounding box center [377, 132] width 41 height 18
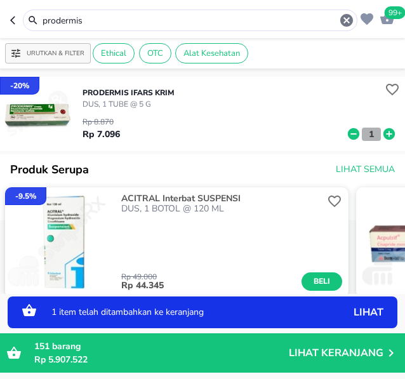
click at [366, 129] on p "1" at bounding box center [371, 134] width 11 height 13
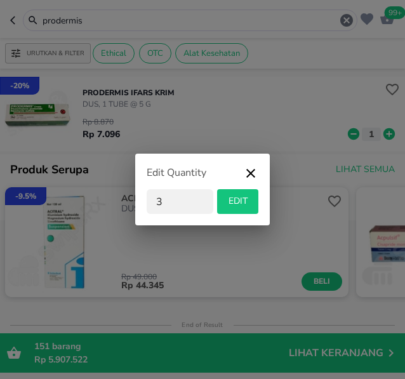
type input "3"
click at [230, 201] on span "EDIT" at bounding box center [237, 202] width 31 height 16
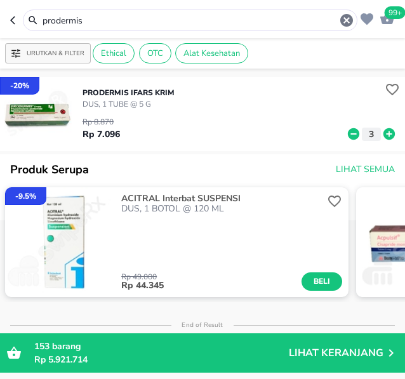
drag, startPoint x: 96, startPoint y: 21, endPoint x: -50, endPoint y: 11, distance: 146.4
click at [41, 14] on input "prodermis" at bounding box center [190, 20] width 298 height 13
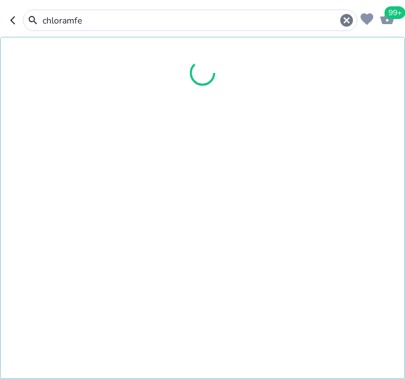
type input "chloramfe"
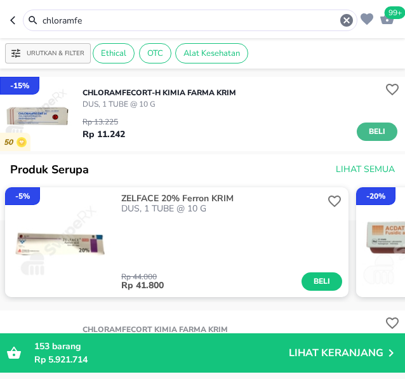
click at [368, 127] on span "Beli" at bounding box center [377, 131] width 22 height 13
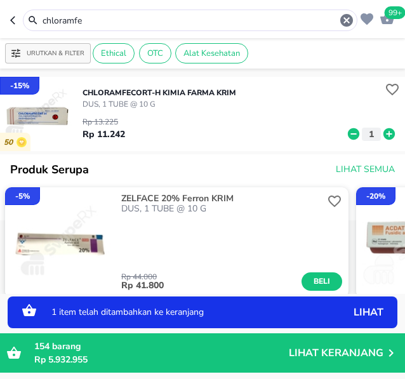
click at [362, 136] on button "1" at bounding box center [371, 134] width 19 height 13
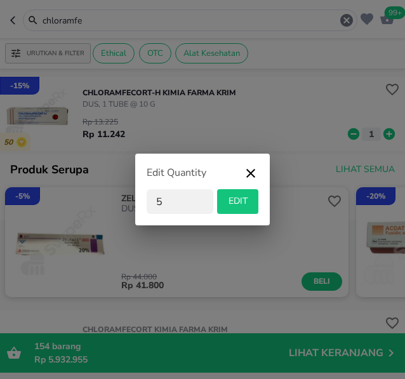
type input "5"
click at [242, 204] on span "EDIT" at bounding box center [237, 202] width 31 height 16
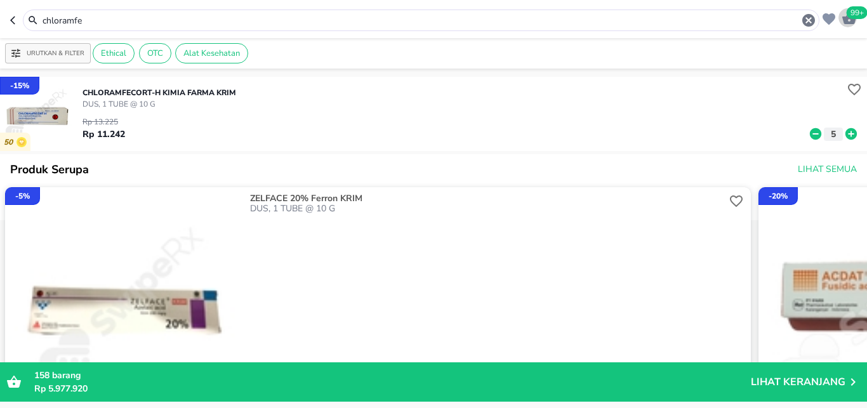
click at [854, 18] on span "99+" at bounding box center [857, 12] width 21 height 13
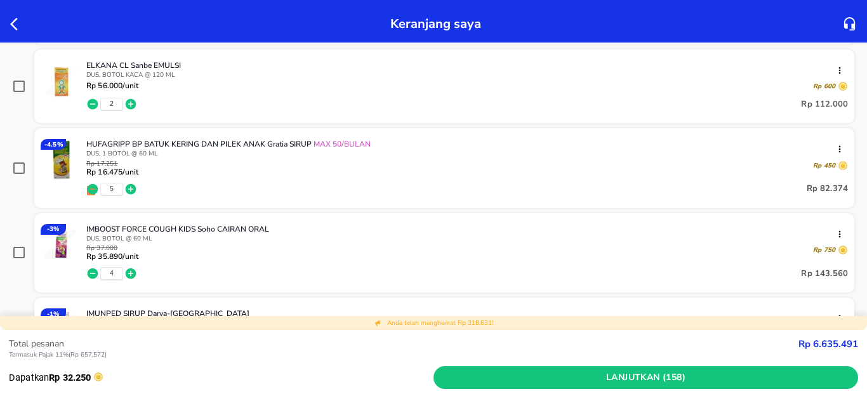
scroll to position [1005, 0]
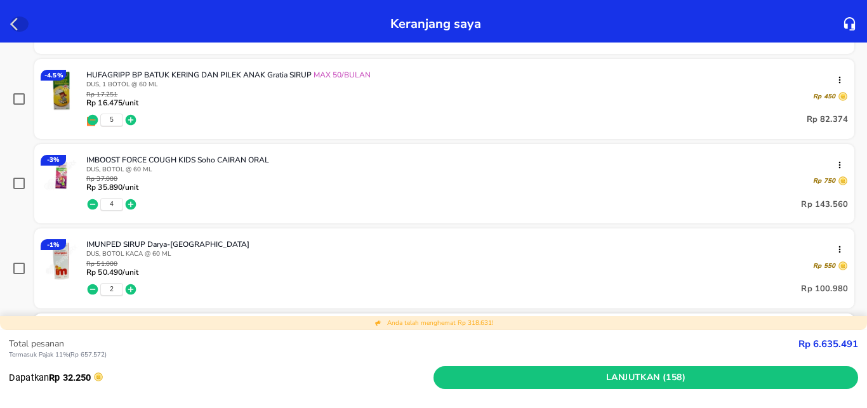
click at [22, 21] on icon "button" at bounding box center [17, 24] width 15 height 15
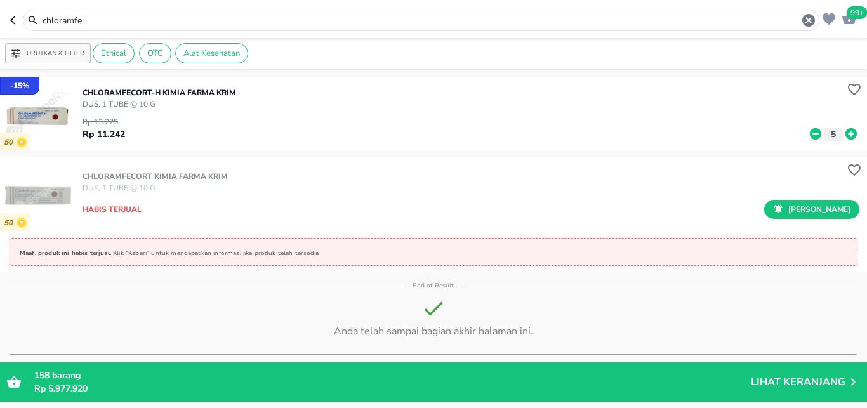
drag, startPoint x: 25, startPoint y: 19, endPoint x: 0, endPoint y: 19, distance: 24.8
click at [41, 19] on input "chloramfe" at bounding box center [421, 20] width 760 height 13
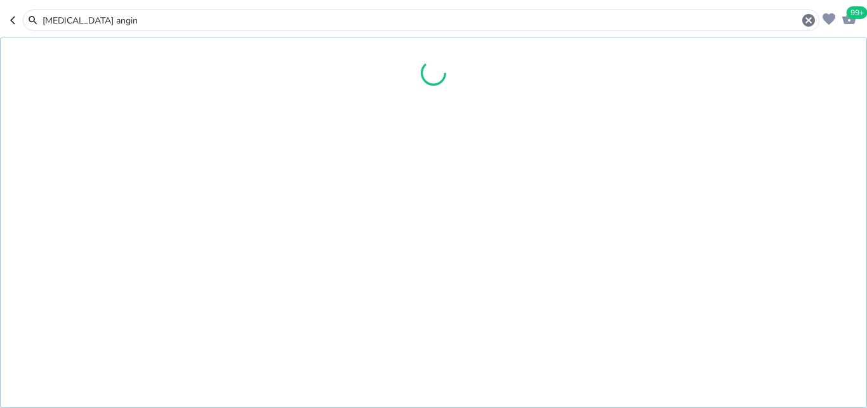
type input "[MEDICAL_DATA] angin"
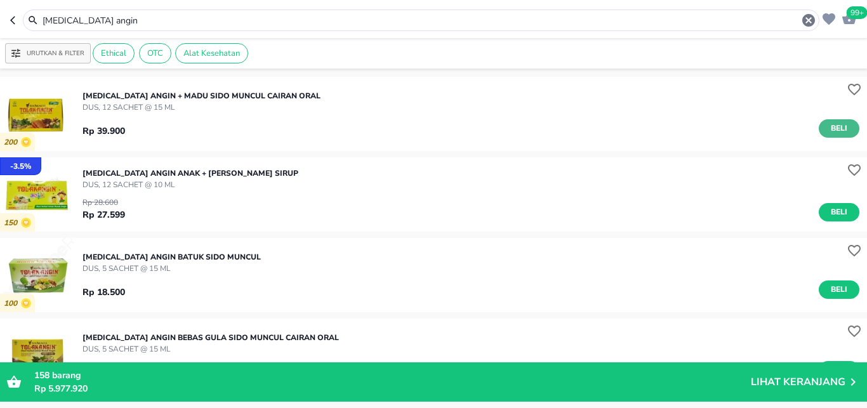
click at [832, 124] on span "Beli" at bounding box center [839, 128] width 22 height 13
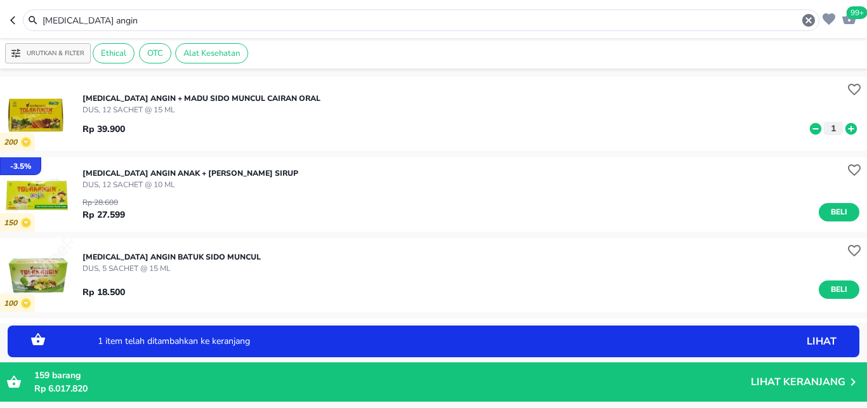
click at [828, 122] on p "1" at bounding box center [833, 128] width 11 height 13
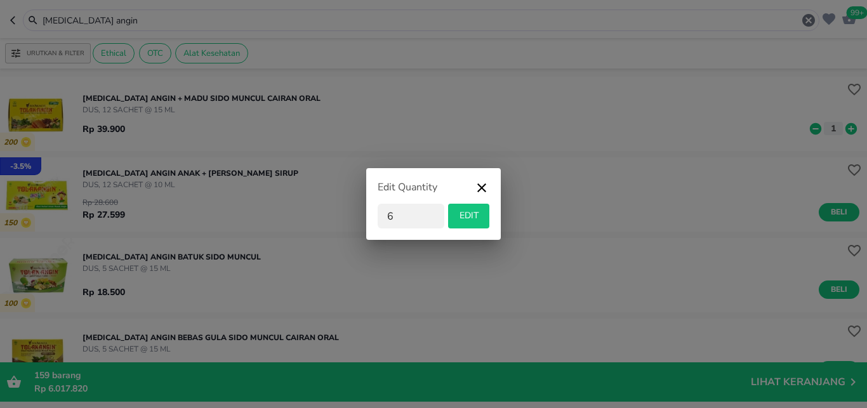
type input "6"
click at [465, 213] on span "EDIT" at bounding box center [468, 216] width 31 height 16
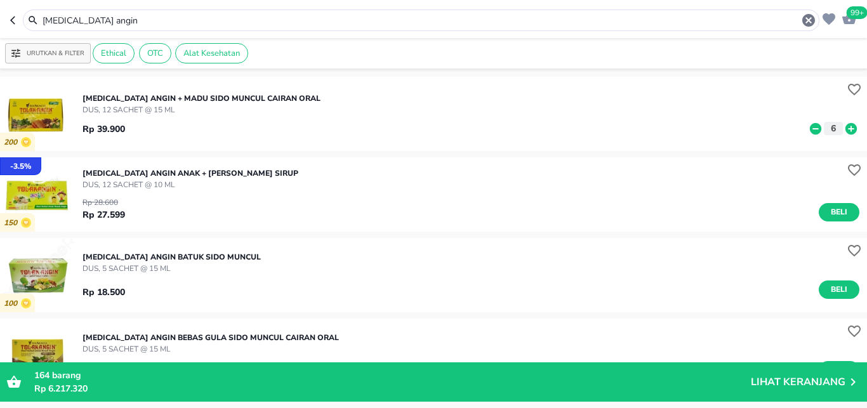
drag, startPoint x: 91, startPoint y: 19, endPoint x: 0, endPoint y: -3, distance: 93.9
click at [41, 14] on input "[MEDICAL_DATA] angin" at bounding box center [421, 20] width 760 height 13
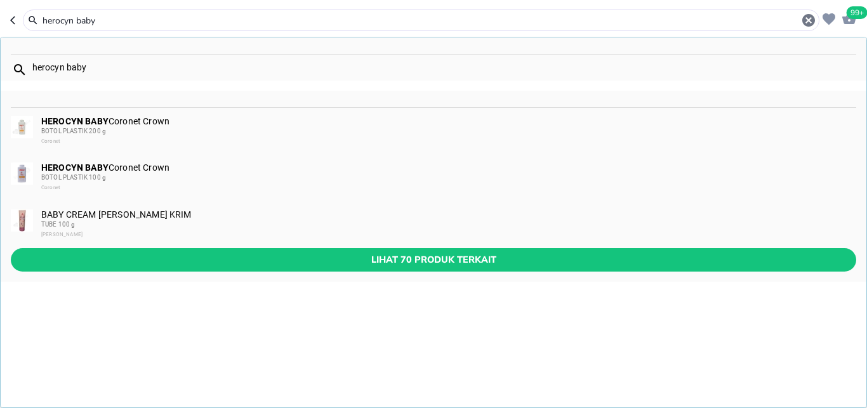
type input "herocyn baby"
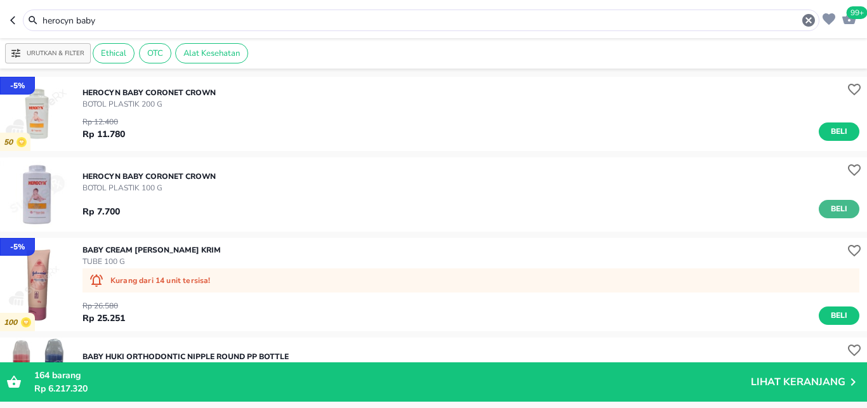
click at [828, 208] on span "Beli" at bounding box center [839, 208] width 22 height 13
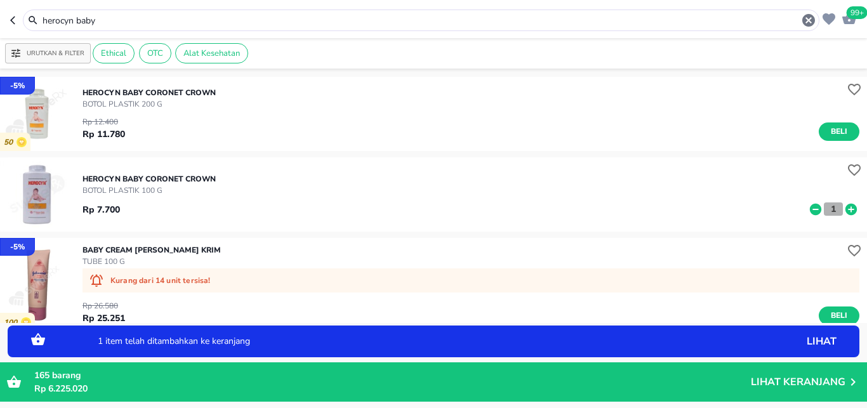
click at [828, 209] on p "1" at bounding box center [833, 208] width 11 height 13
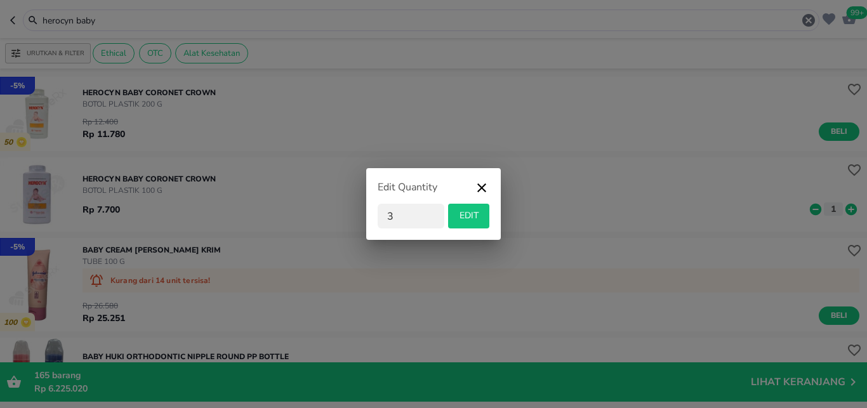
type input "3"
click at [461, 212] on span "EDIT" at bounding box center [468, 216] width 31 height 16
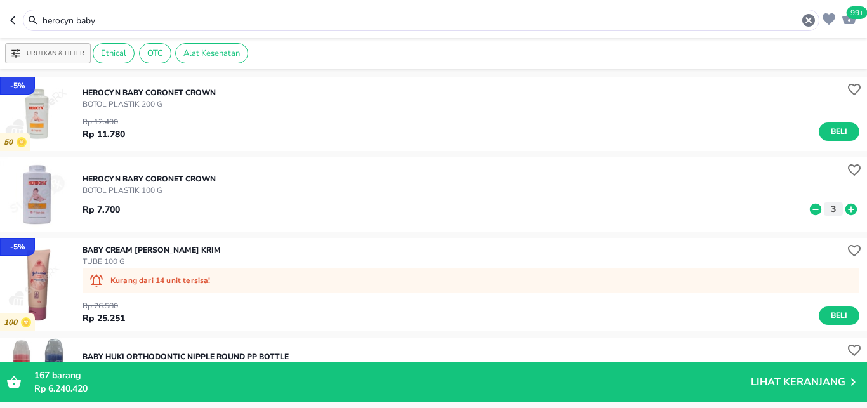
drag, startPoint x: 110, startPoint y: 24, endPoint x: 0, endPoint y: 27, distance: 109.9
click at [41, 27] on input "herocyn baby" at bounding box center [421, 20] width 760 height 13
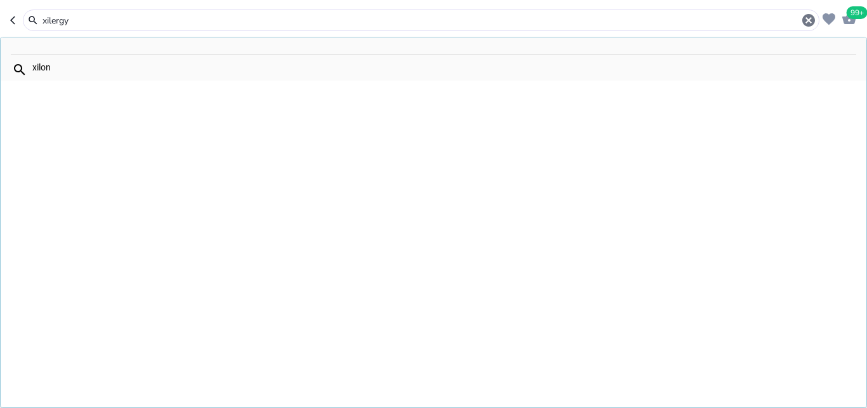
type input "xilergy"
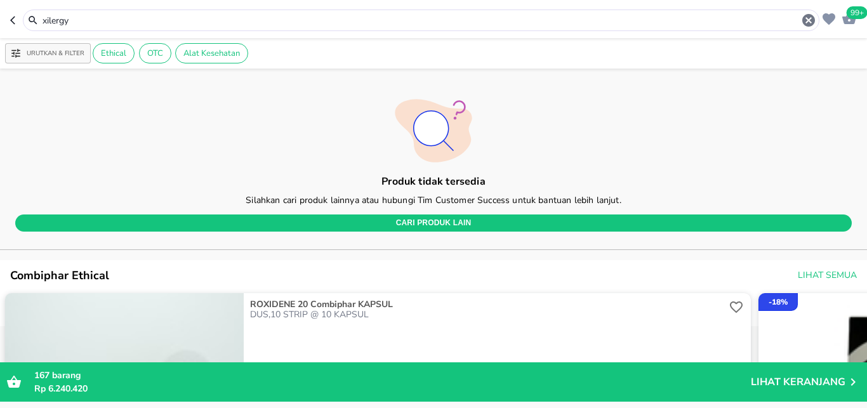
click at [845, 20] on icon "button" at bounding box center [849, 18] width 14 height 12
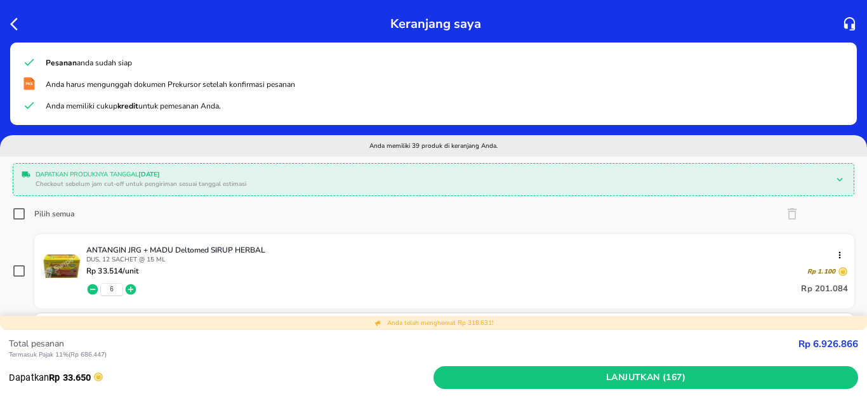
scroll to position [84, 0]
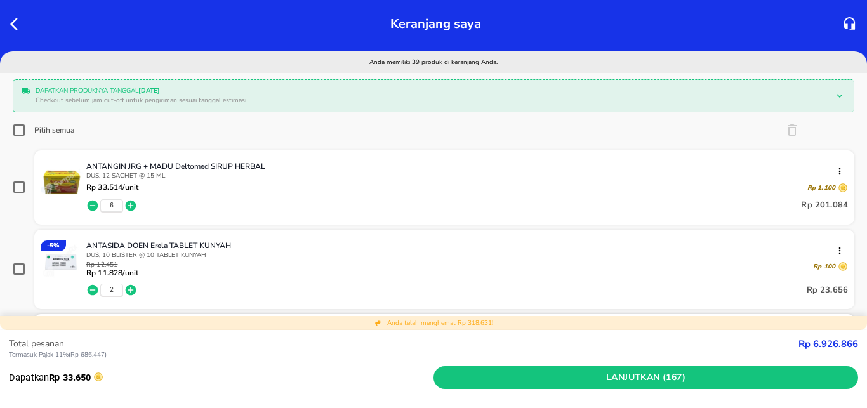
click at [22, 127] on input "Pilih semua" at bounding box center [19, 130] width 13 height 13
checkbox input "true"
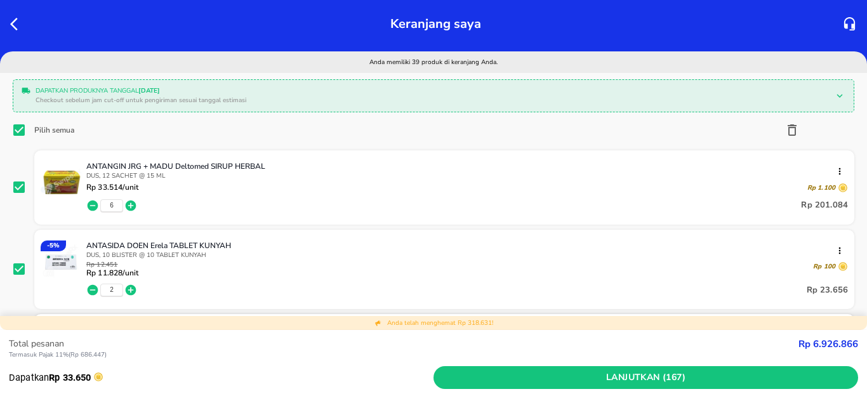
checkbox input "true"
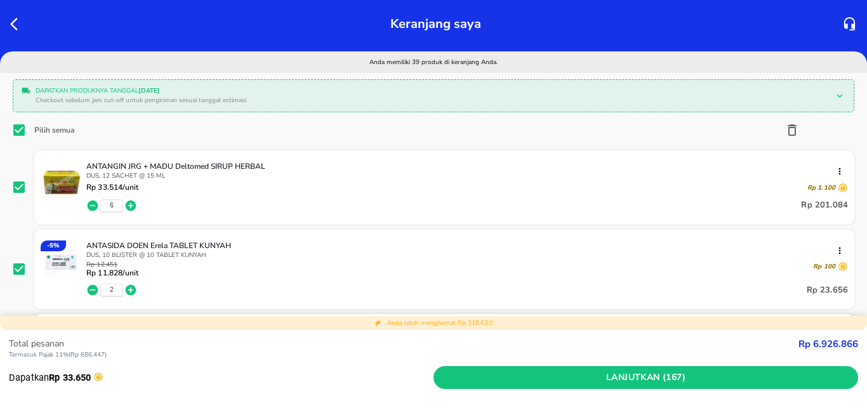
checkbox input "true"
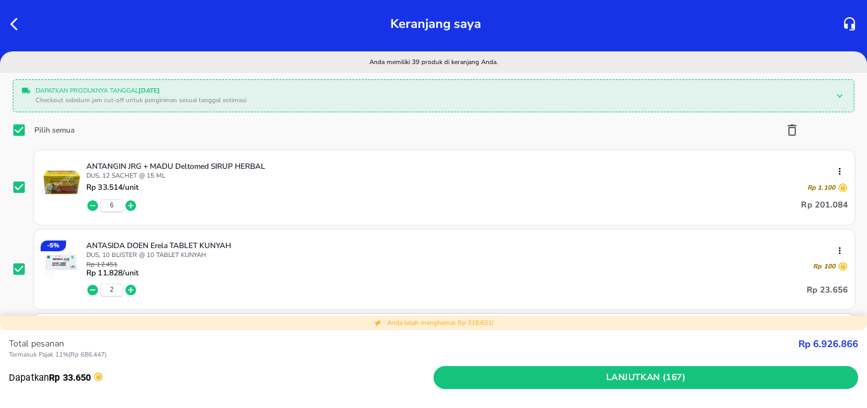
checkbox input "true"
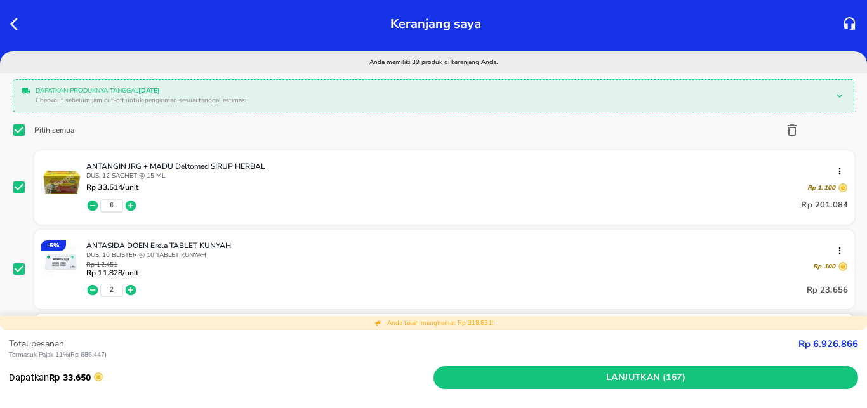
checkbox input "true"
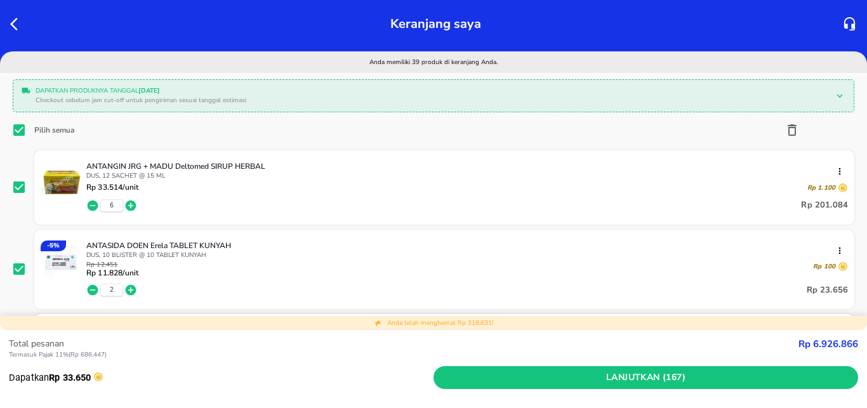
checkbox input "true"
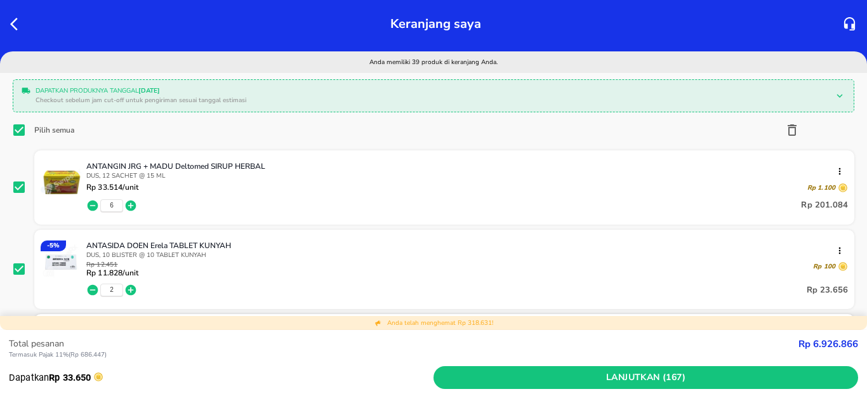
checkbox input "true"
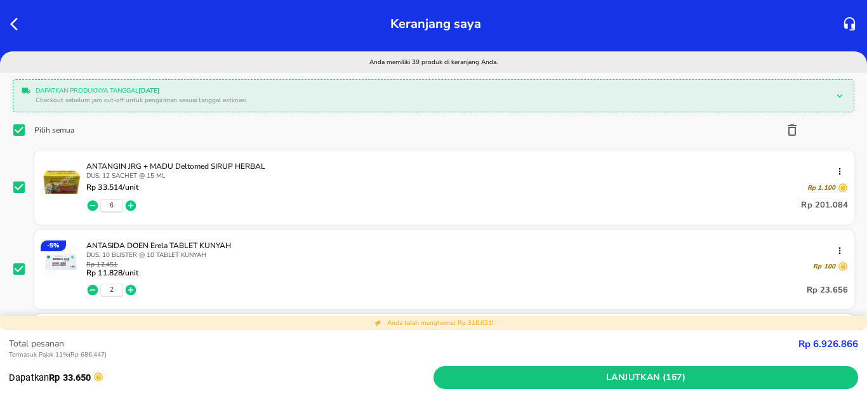
checkbox input "true"
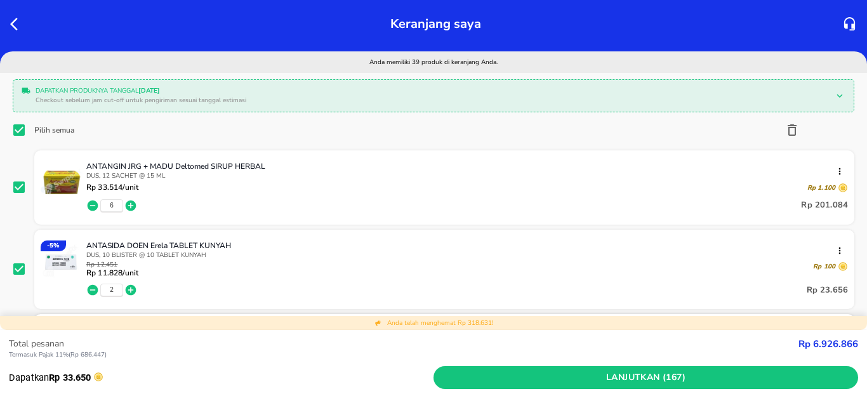
checkbox input "true"
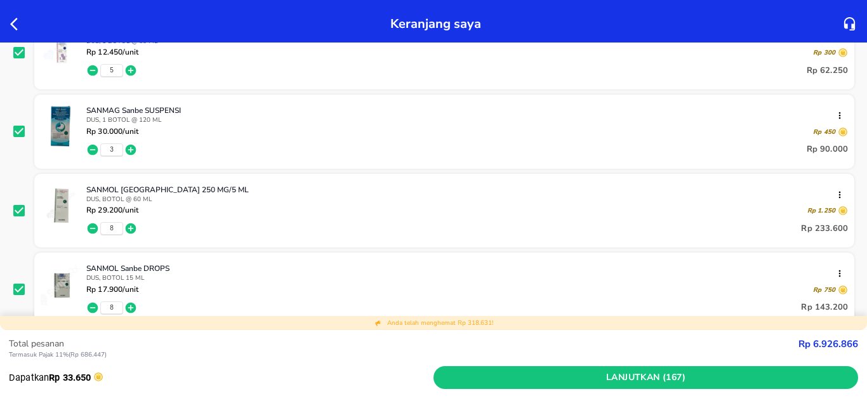
scroll to position [2514, 0]
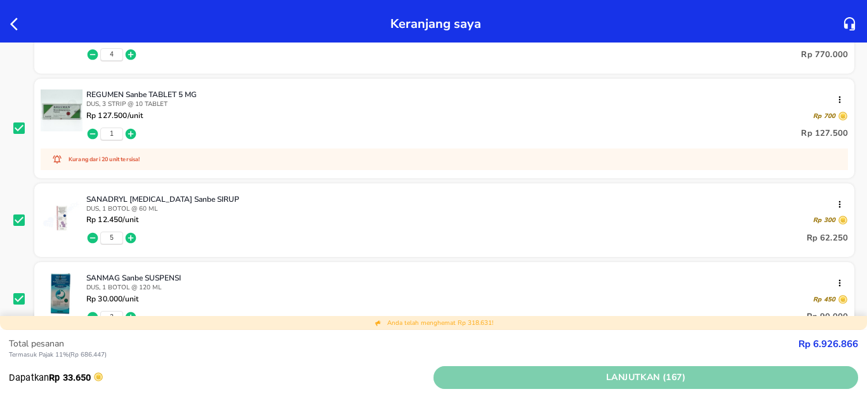
click at [629, 373] on span "Lanjutkan (167)" at bounding box center [646, 378] width 415 height 16
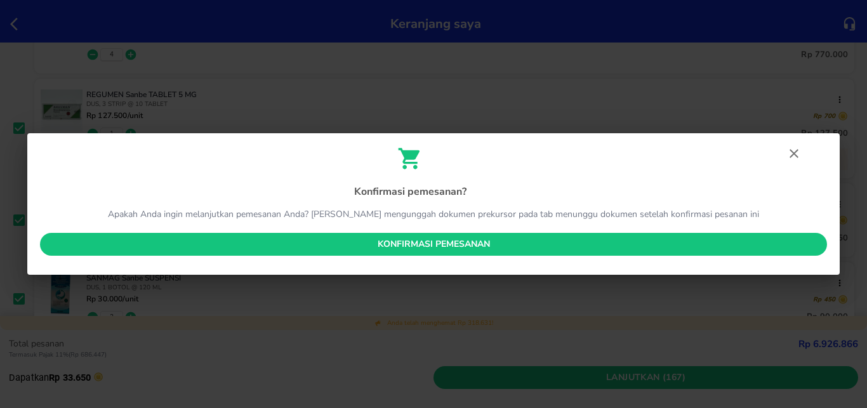
click at [465, 246] on span "Konfirmasi pemesanan" at bounding box center [433, 245] width 767 height 16
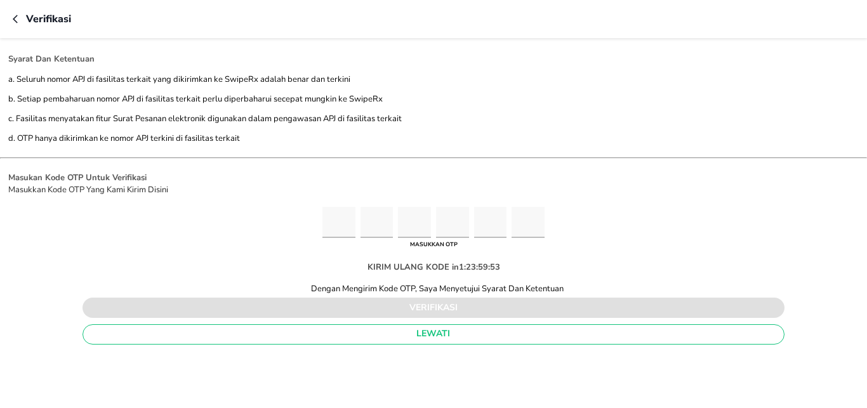
click at [333, 218] on input "Please enter OTP character 1" at bounding box center [338, 222] width 33 height 31
type input "1"
type input "2"
type input "6"
type input "8"
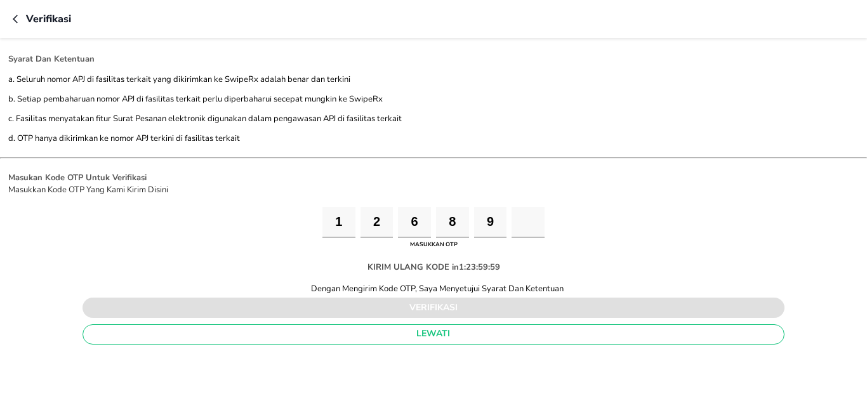
type input "6"
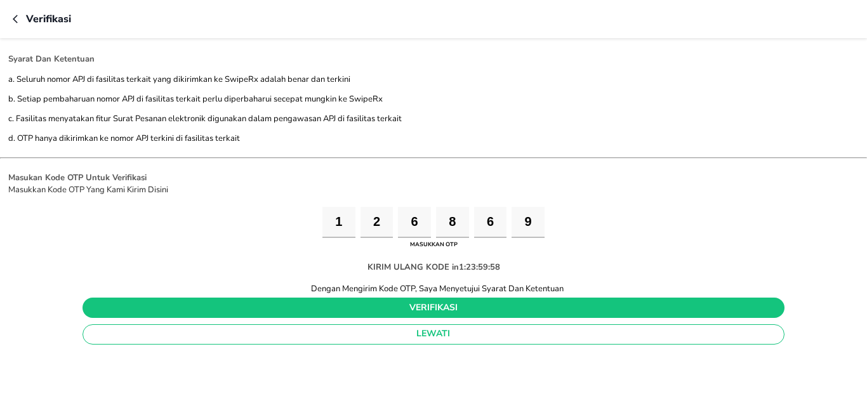
type input "9"
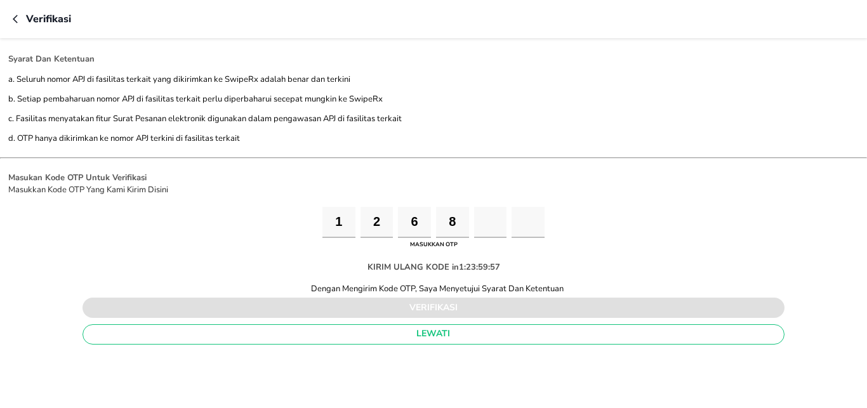
type input "6"
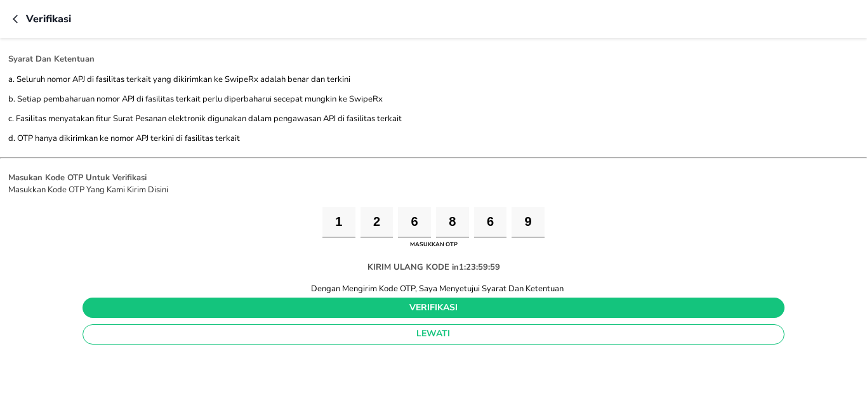
type input "9"
click at [517, 304] on span "verifikasi" at bounding box center [434, 308] width 682 height 16
